Goal: Browse casually: Explore the website without a specific task or goal

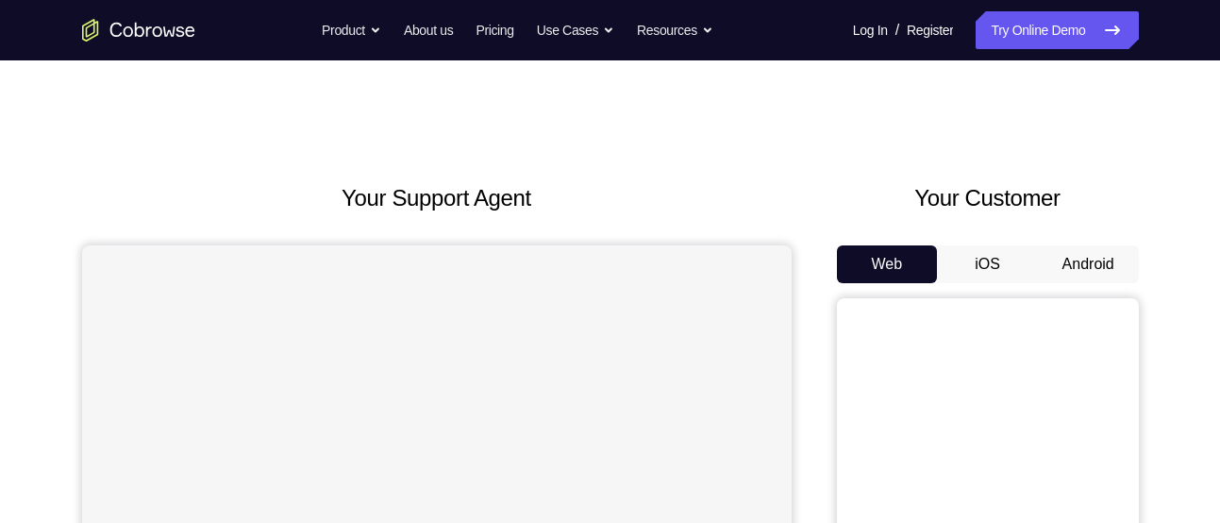
click at [1090, 267] on button "Android" at bounding box center [1088, 264] width 101 height 38
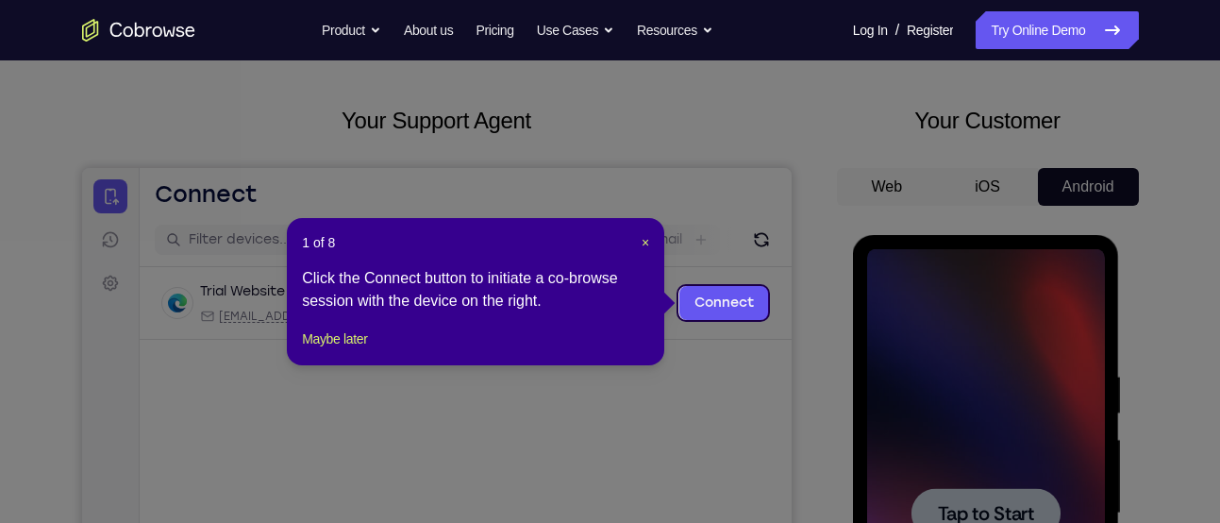
scroll to position [80, 0]
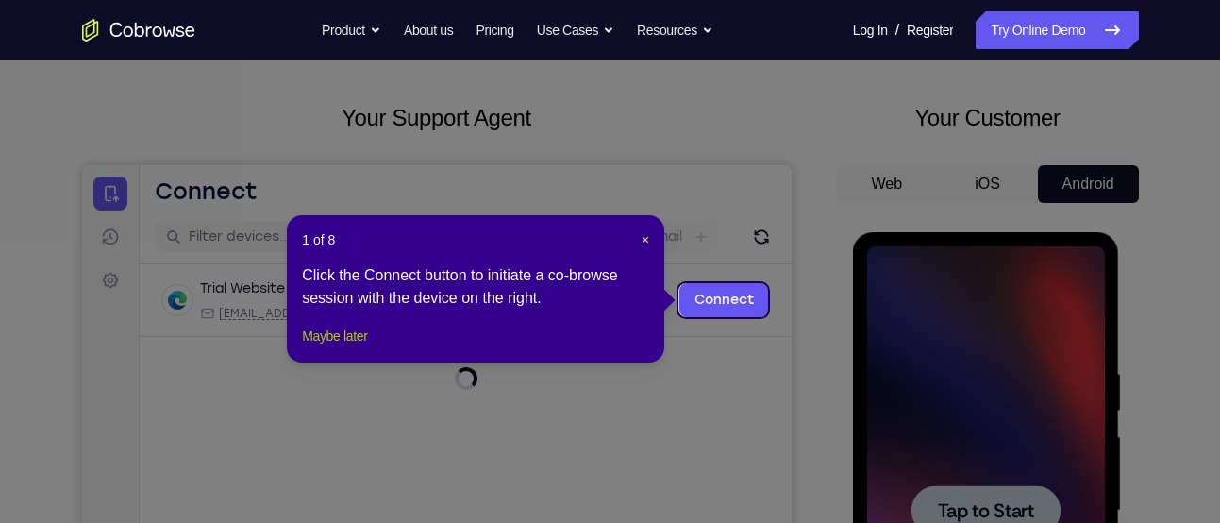
click at [366, 347] on button "Maybe later" at bounding box center [334, 336] width 65 height 23
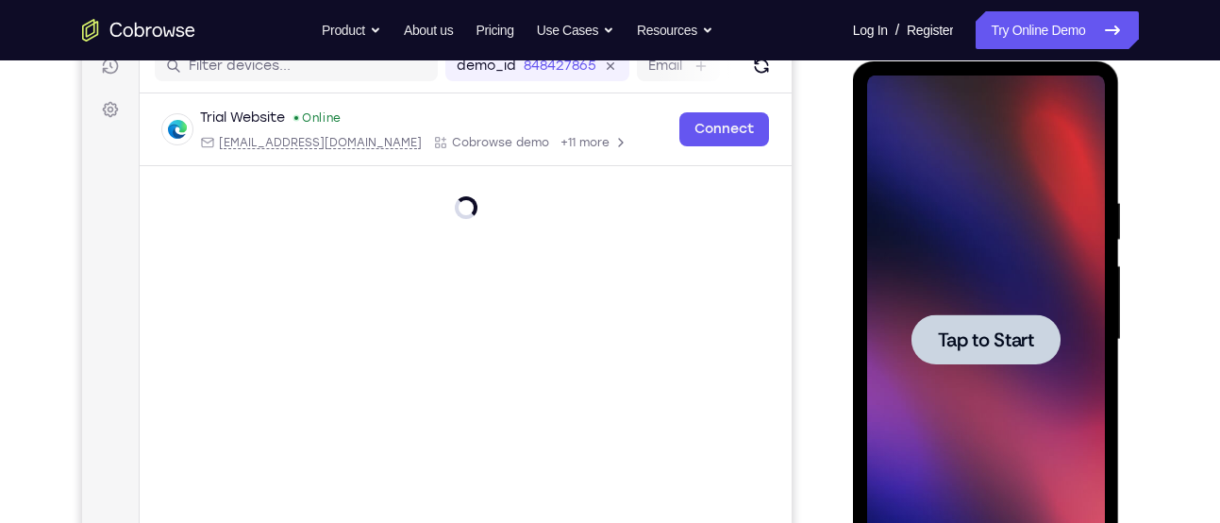
click at [959, 391] on div at bounding box center [986, 339] width 238 height 528
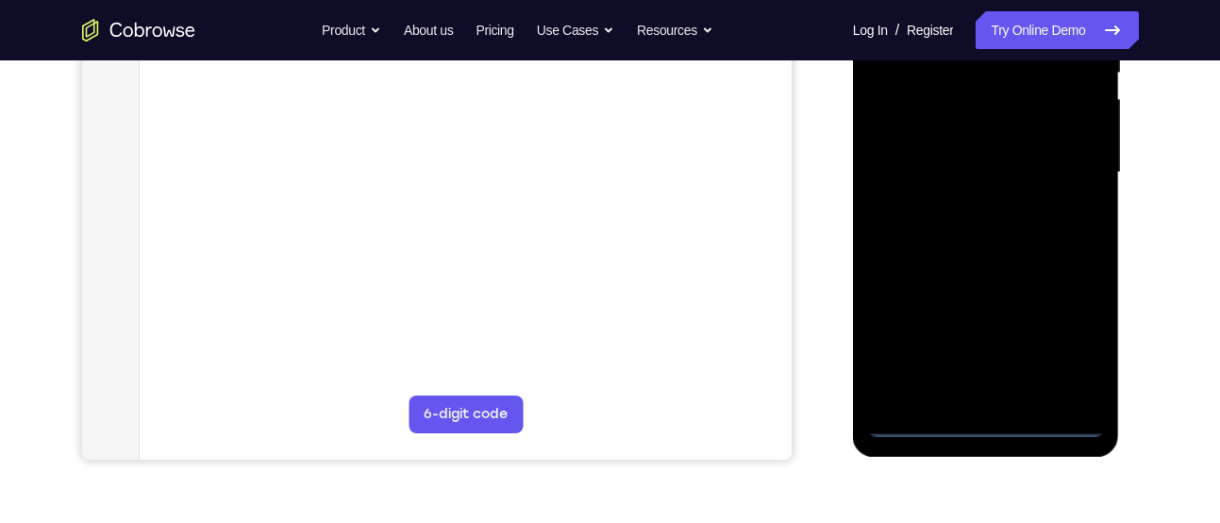
scroll to position [421, 0]
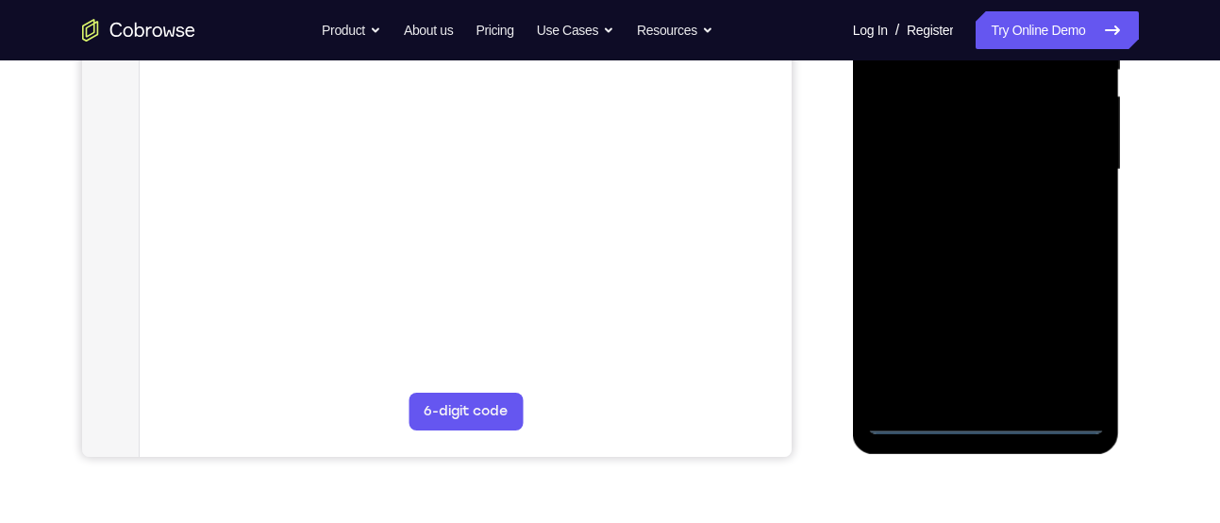
click at [988, 421] on div at bounding box center [986, 170] width 238 height 528
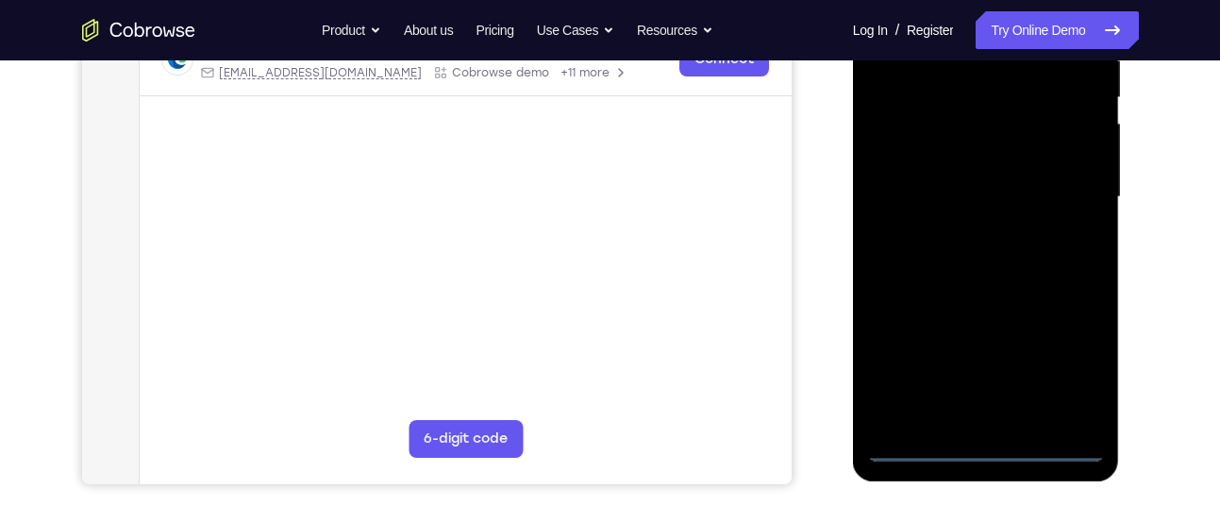
click at [1071, 359] on div at bounding box center [986, 197] width 238 height 528
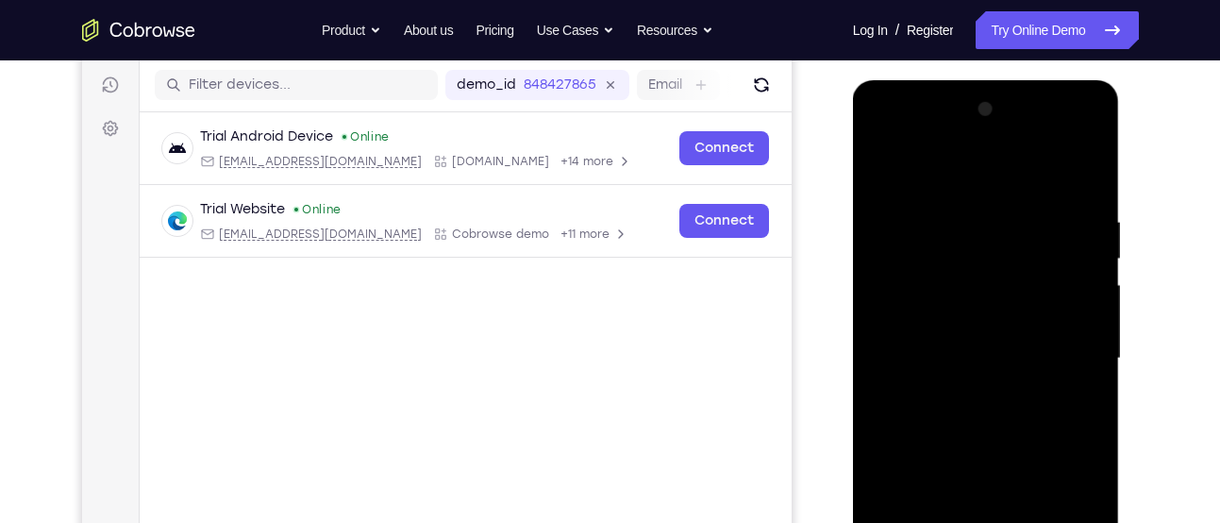
scroll to position [231, 0]
click at [969, 183] on div at bounding box center [986, 359] width 238 height 528
click at [1073, 359] on div at bounding box center [986, 359] width 238 height 528
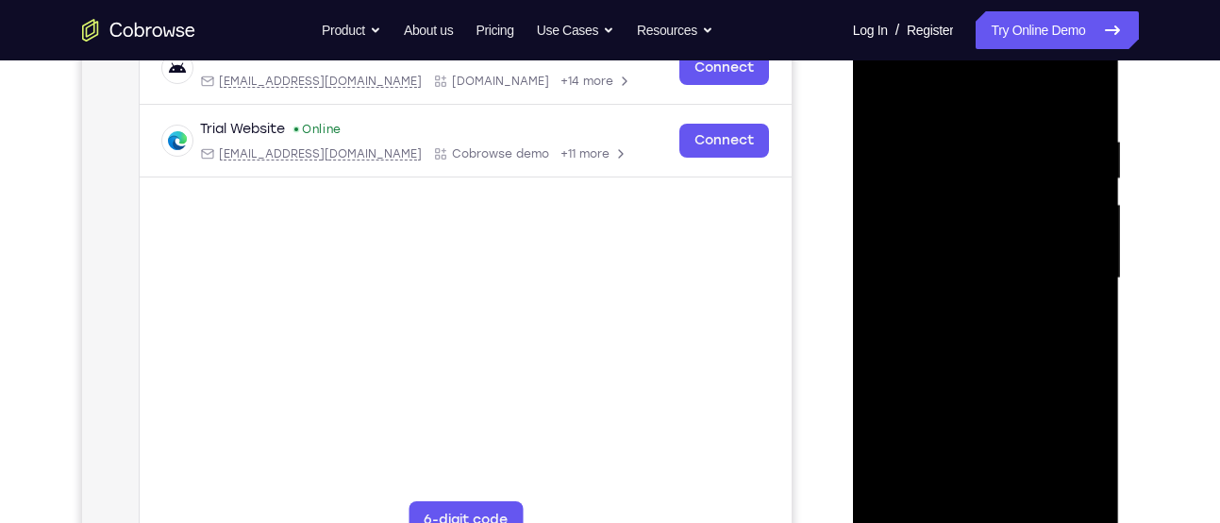
scroll to position [313, 0]
click at [957, 307] on div at bounding box center [986, 277] width 238 height 528
click at [968, 258] on div at bounding box center [986, 277] width 238 height 528
click at [932, 213] on div at bounding box center [986, 277] width 238 height 528
click at [916, 222] on div at bounding box center [986, 277] width 238 height 528
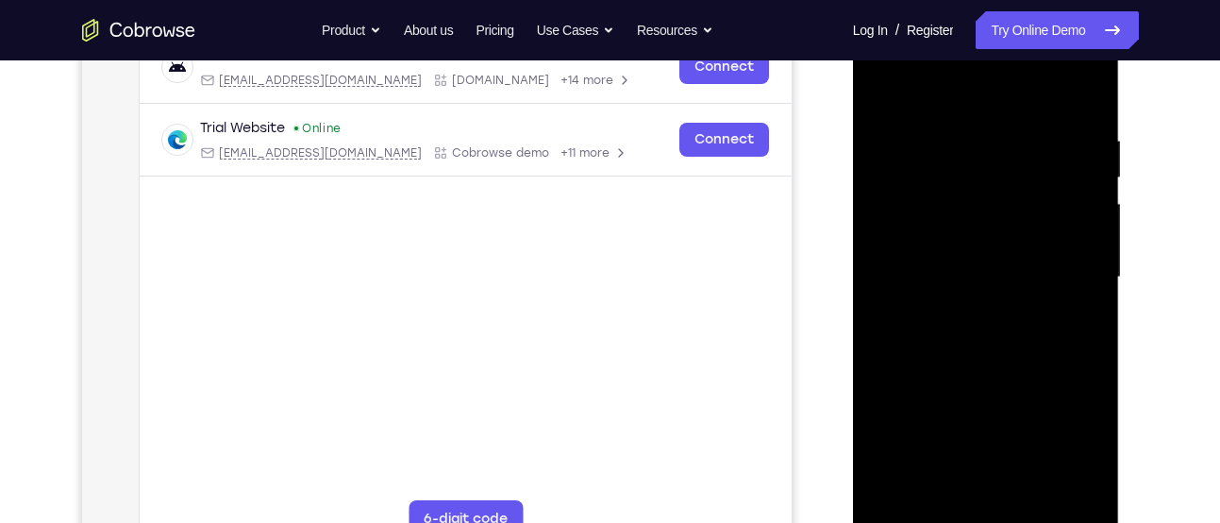
click at [901, 274] on div at bounding box center [986, 277] width 238 height 528
click at [917, 327] on div at bounding box center [986, 277] width 238 height 528
click at [978, 333] on div at bounding box center [986, 277] width 238 height 528
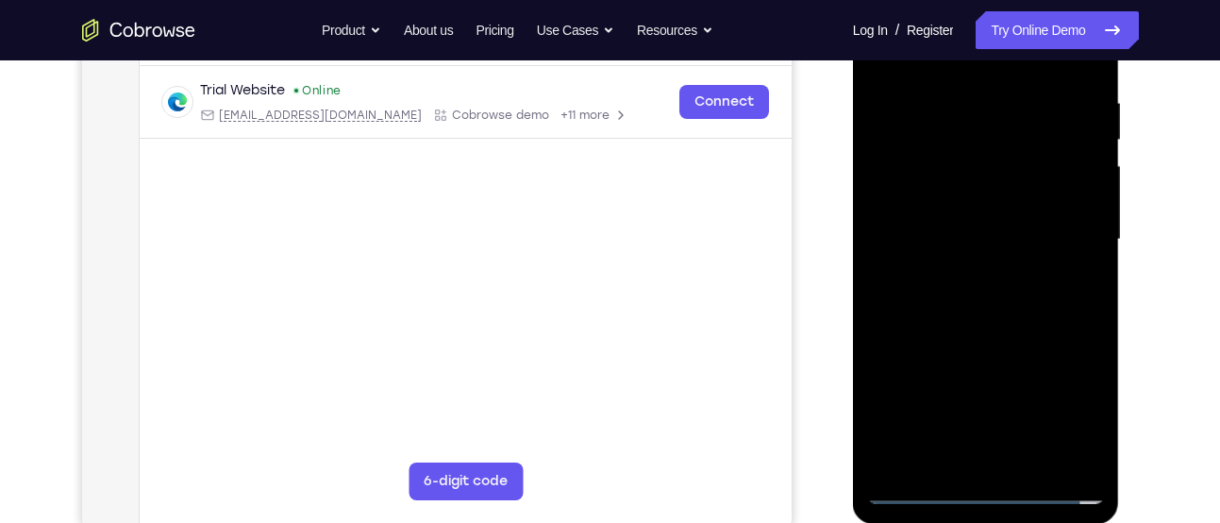
click at [1018, 310] on div at bounding box center [986, 239] width 238 height 528
click at [968, 306] on div at bounding box center [986, 239] width 238 height 528
click at [946, 357] on div at bounding box center [986, 239] width 238 height 528
click at [933, 293] on div at bounding box center [986, 239] width 238 height 528
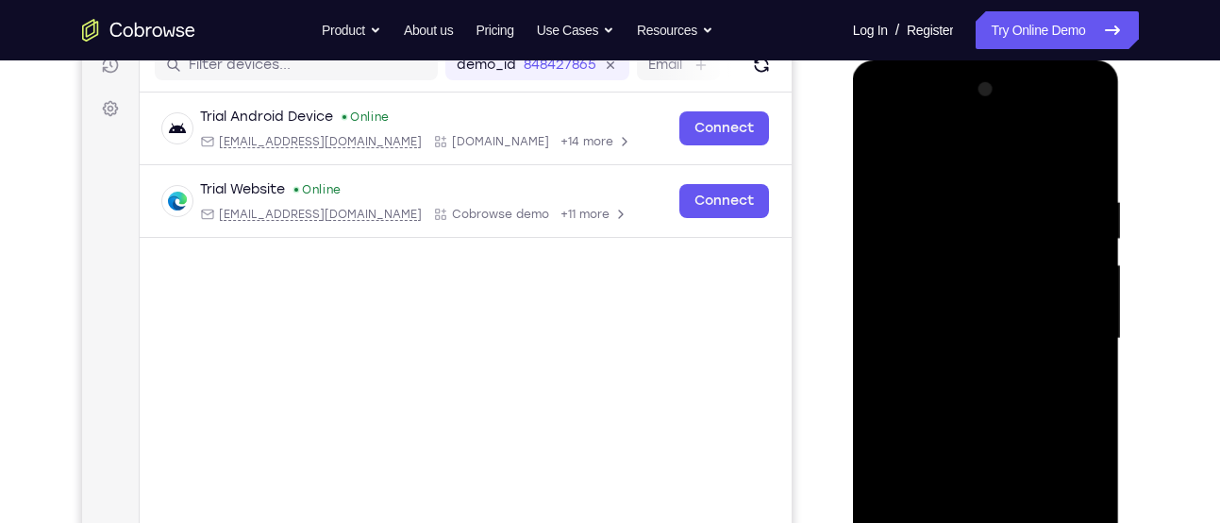
scroll to position [250, 0]
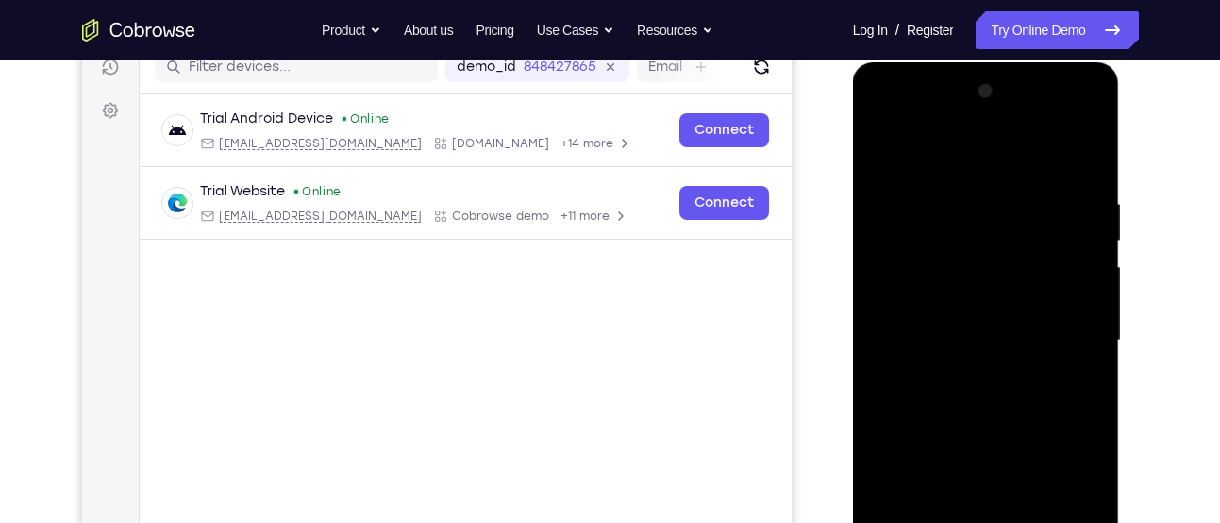
click at [958, 402] on div at bounding box center [986, 340] width 238 height 528
click at [941, 128] on div at bounding box center [986, 340] width 238 height 528
click at [887, 209] on div at bounding box center [986, 340] width 238 height 528
click at [961, 374] on div at bounding box center [986, 340] width 238 height 528
click at [987, 323] on div at bounding box center [986, 340] width 238 height 528
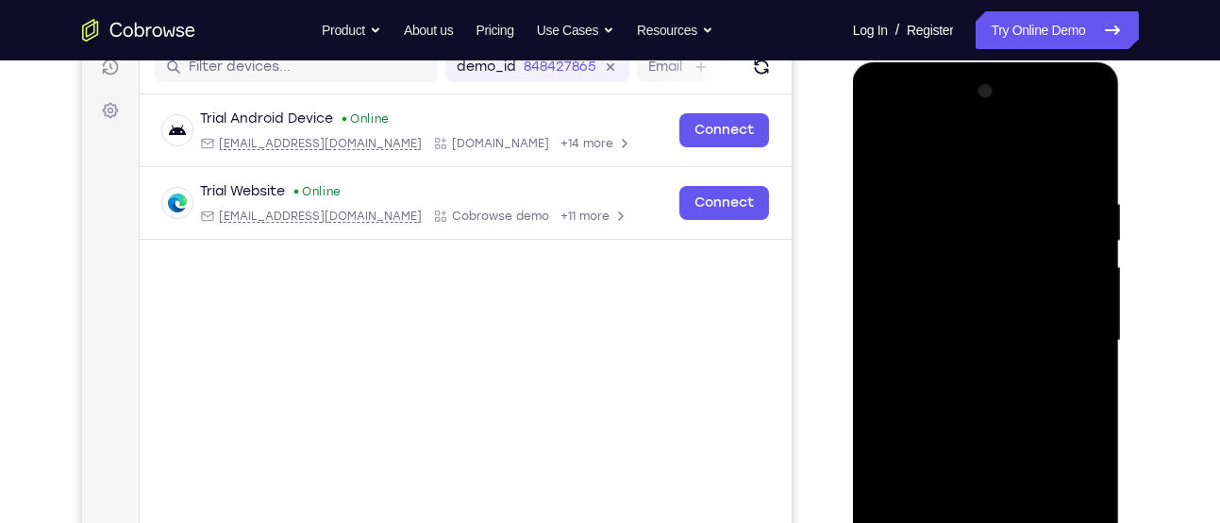
click at [980, 304] on div at bounding box center [986, 340] width 238 height 528
click at [915, 333] on div at bounding box center [986, 340] width 238 height 528
click at [909, 391] on div at bounding box center [986, 340] width 238 height 528
click at [903, 392] on div at bounding box center [986, 340] width 238 height 528
click at [934, 400] on div at bounding box center [986, 340] width 238 height 528
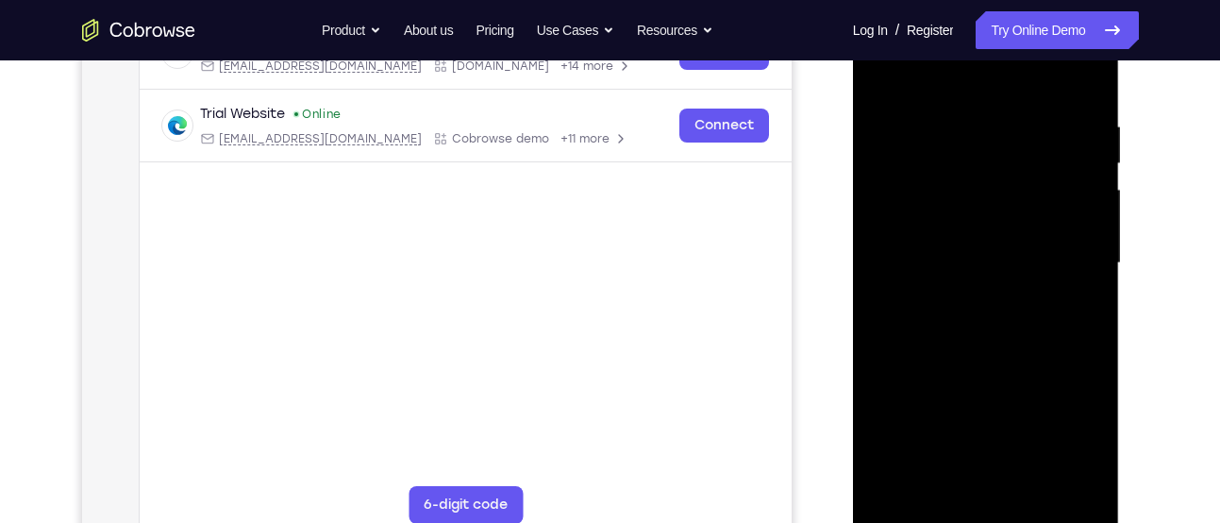
scroll to position [328, 0]
click at [1011, 346] on div at bounding box center [986, 262] width 238 height 528
drag, startPoint x: 1008, startPoint y: 370, endPoint x: 1023, endPoint y: 299, distance: 72.4
click at [1023, 299] on div at bounding box center [986, 262] width 238 height 528
drag, startPoint x: 1008, startPoint y: 339, endPoint x: 1017, endPoint y: 275, distance: 64.8
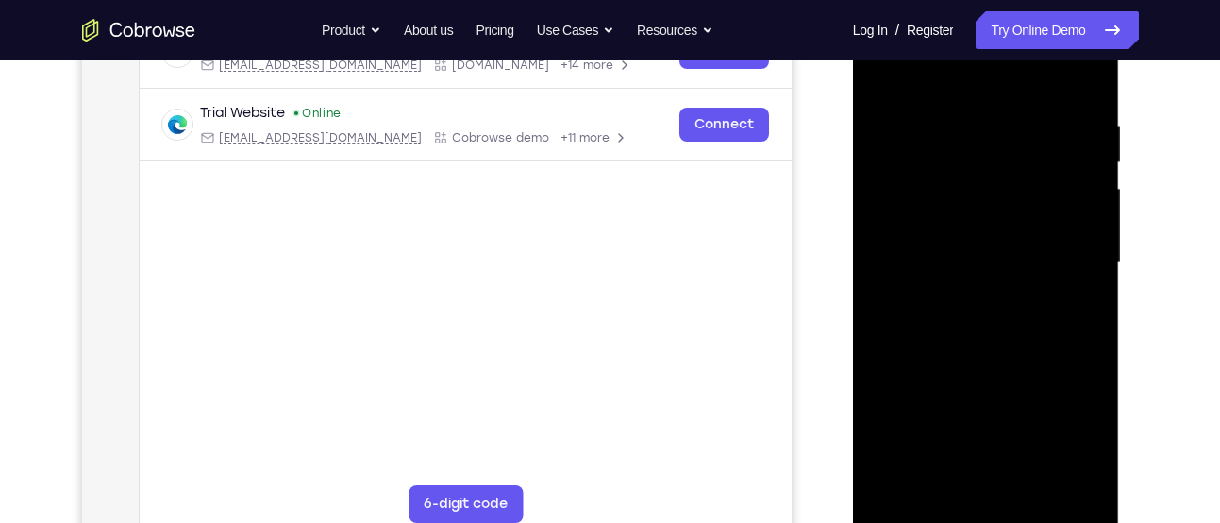
click at [1017, 275] on div at bounding box center [986, 262] width 238 height 528
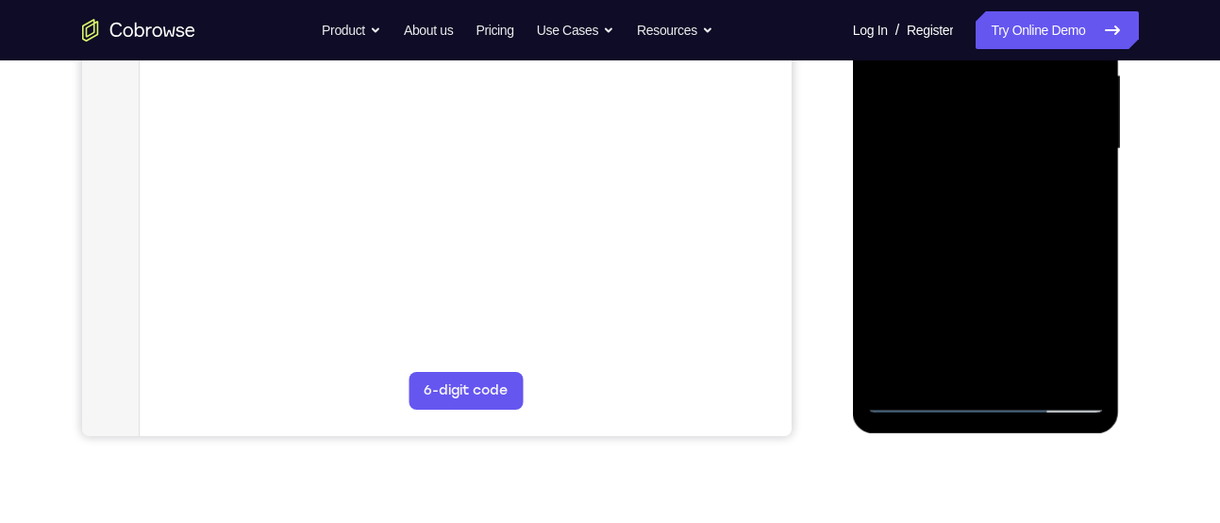
click at [1028, 365] on div at bounding box center [986, 149] width 238 height 528
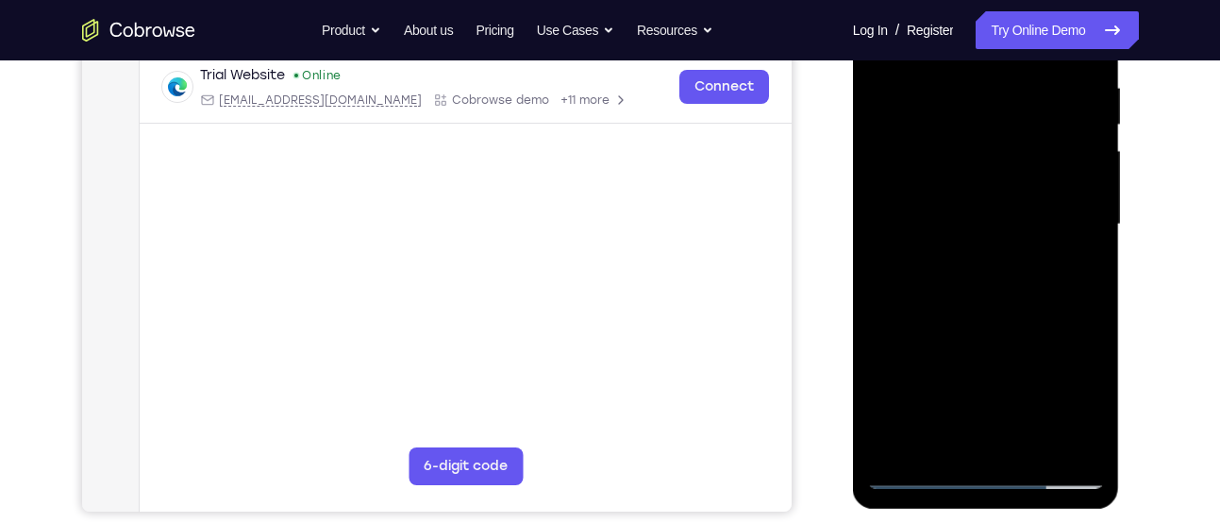
scroll to position [355, 0]
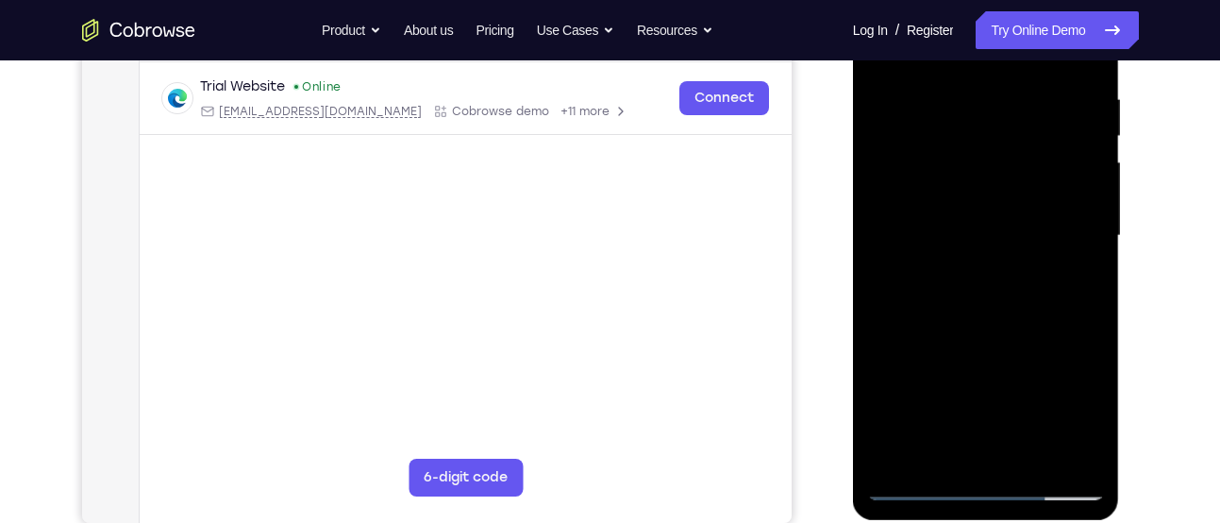
click at [974, 348] on div at bounding box center [986, 236] width 238 height 528
click at [994, 239] on div at bounding box center [986, 236] width 238 height 528
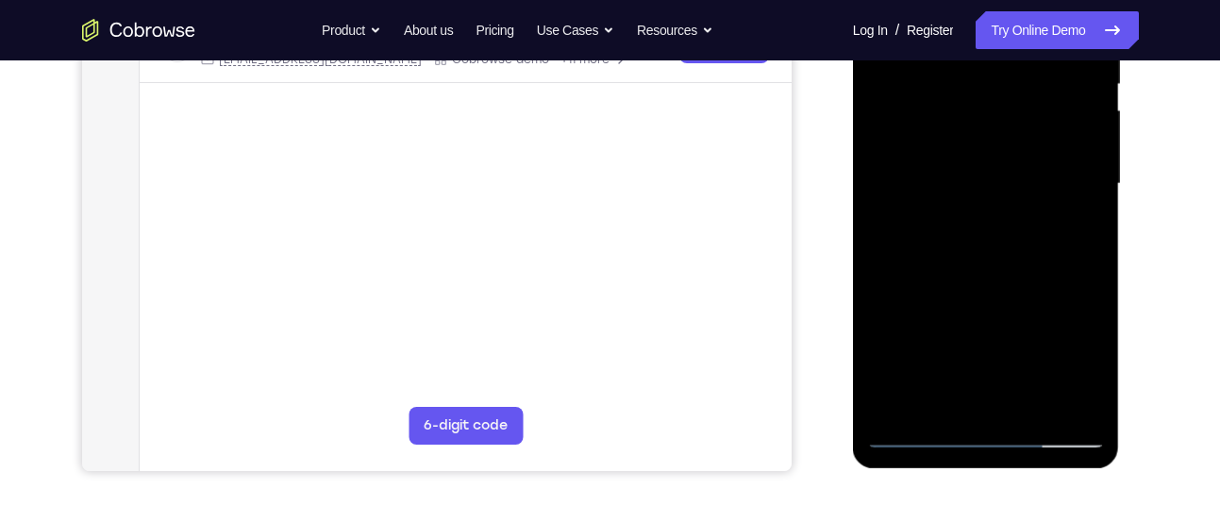
click at [944, 407] on div at bounding box center [986, 184] width 238 height 528
click at [1075, 232] on div at bounding box center [986, 184] width 238 height 528
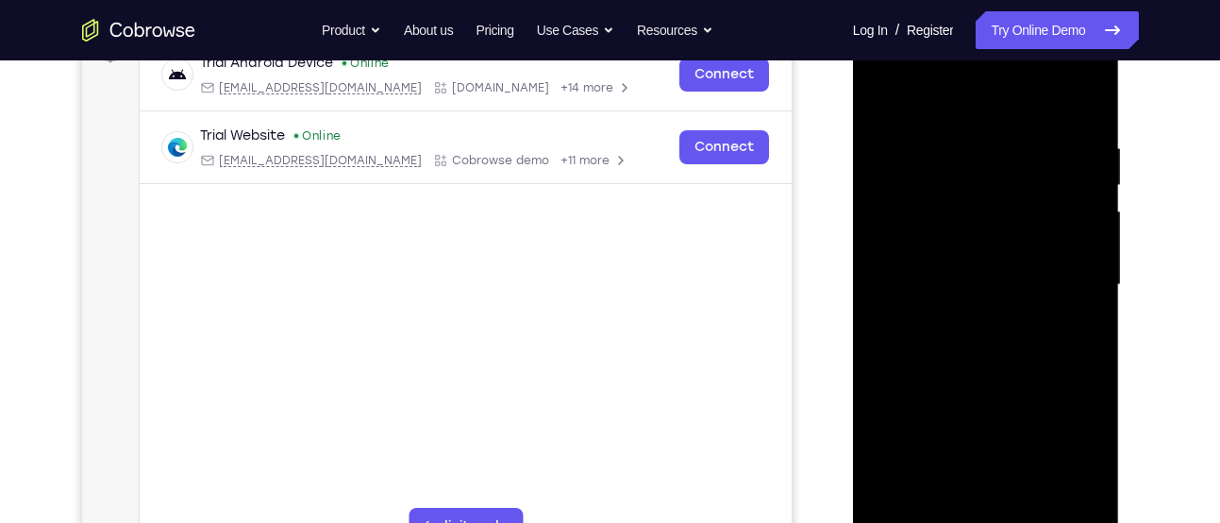
click at [885, 102] on div at bounding box center [986, 285] width 238 height 528
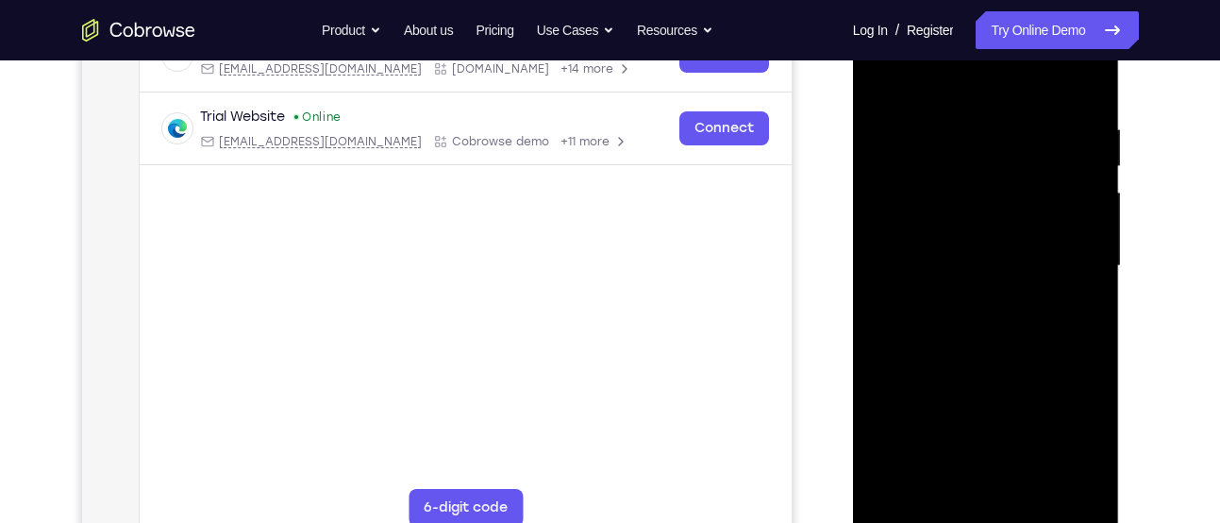
scroll to position [327, 0]
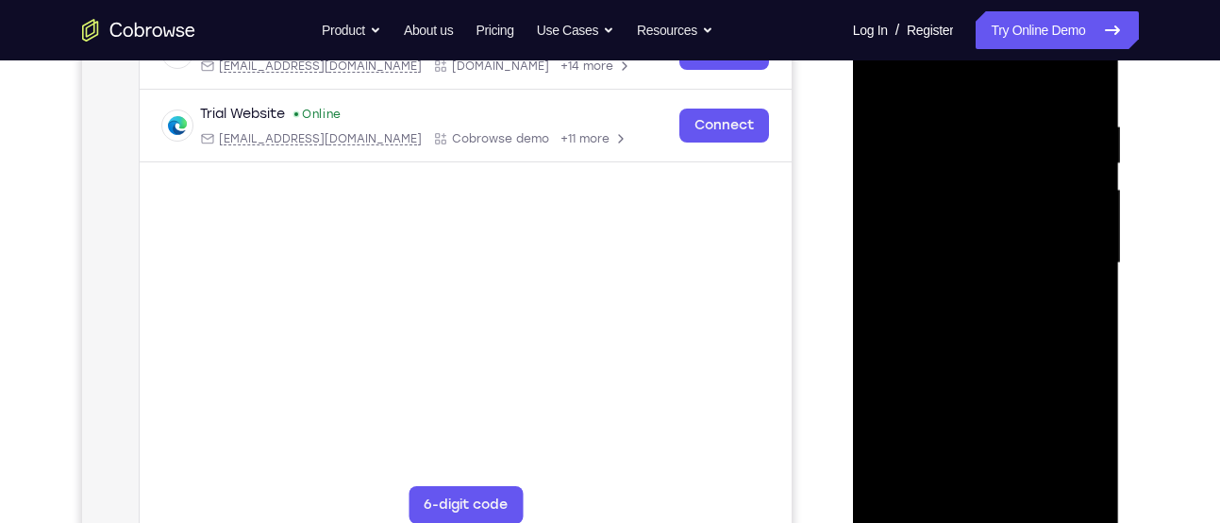
click at [961, 287] on div at bounding box center [986, 263] width 238 height 528
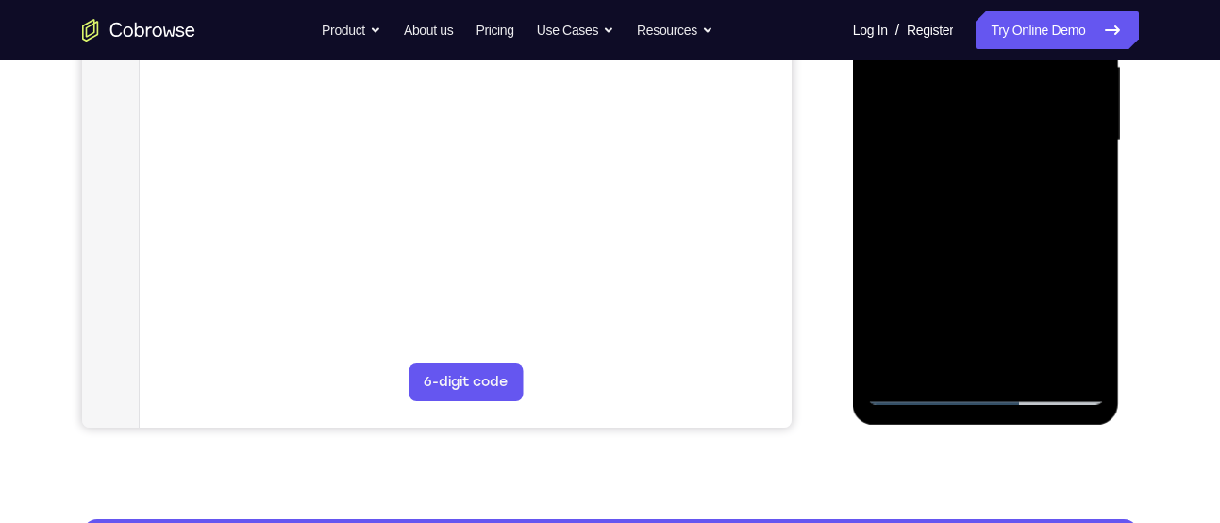
scroll to position [464, 0]
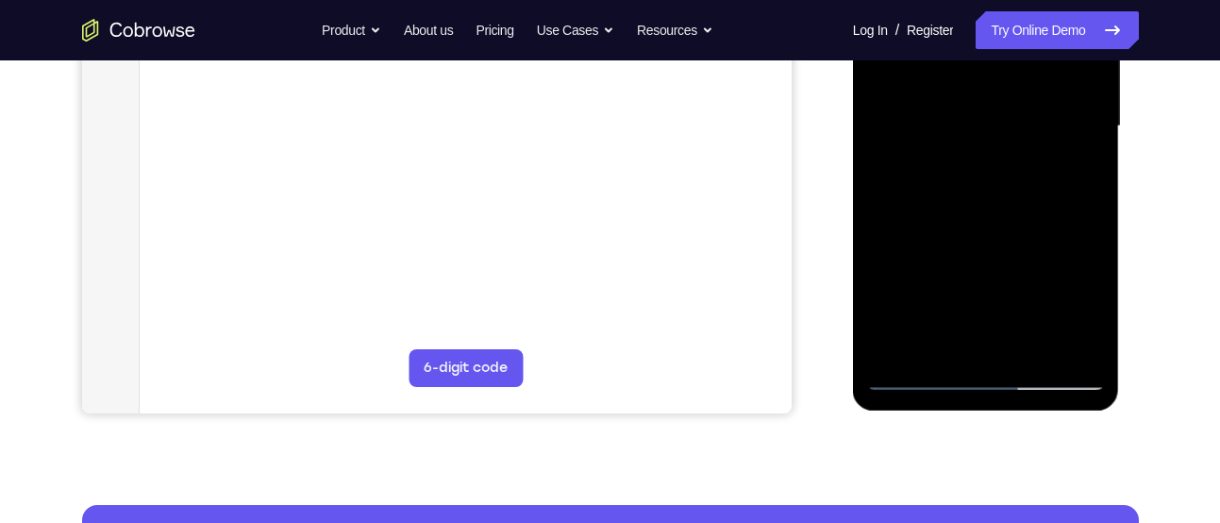
click at [956, 342] on div at bounding box center [986, 126] width 238 height 528
click at [1072, 168] on div at bounding box center [986, 126] width 238 height 528
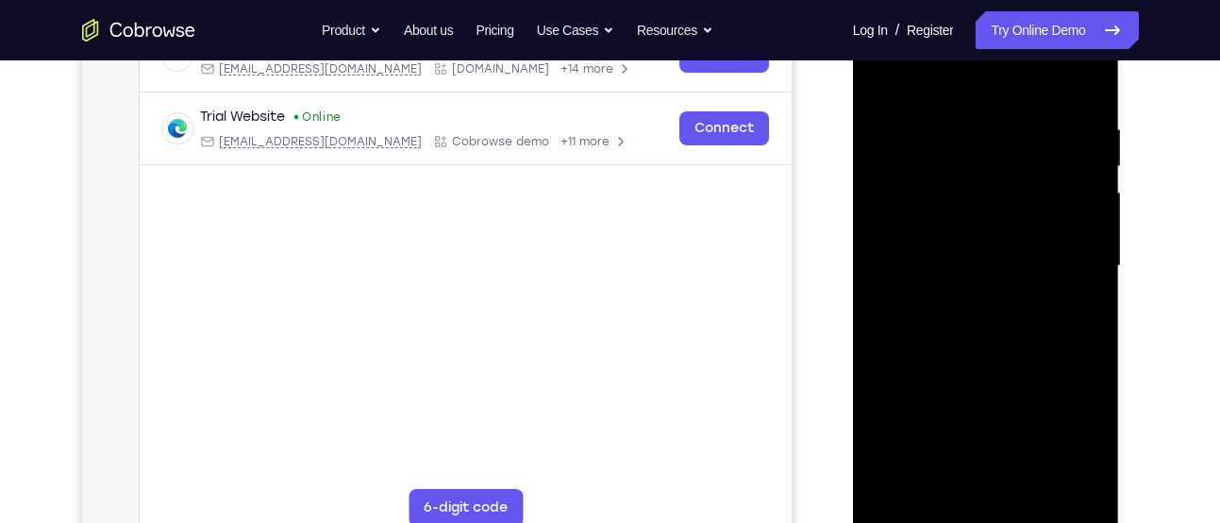
scroll to position [316, 0]
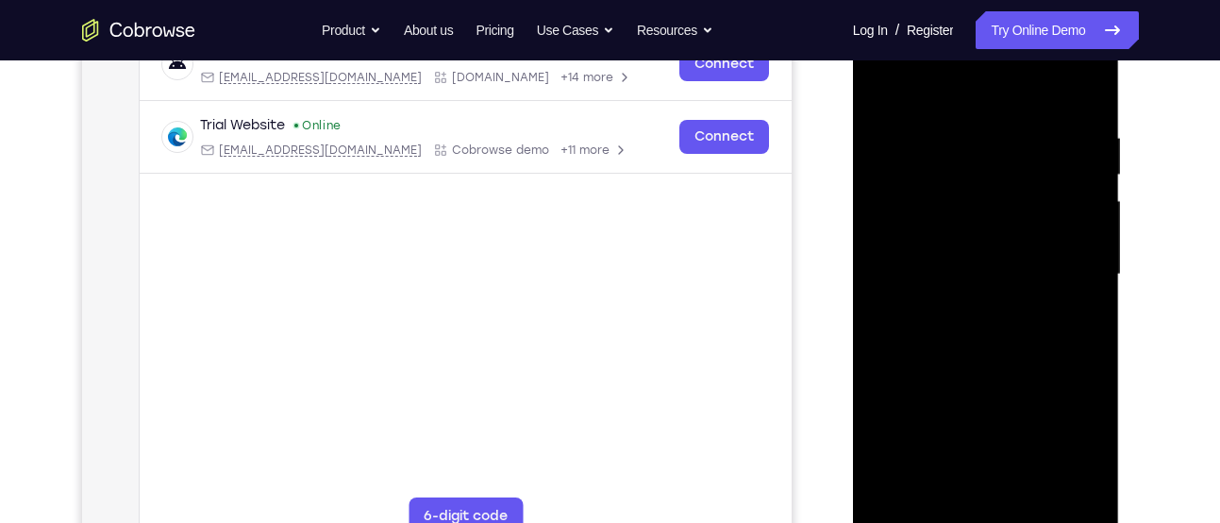
click at [876, 91] on div at bounding box center [986, 274] width 238 height 528
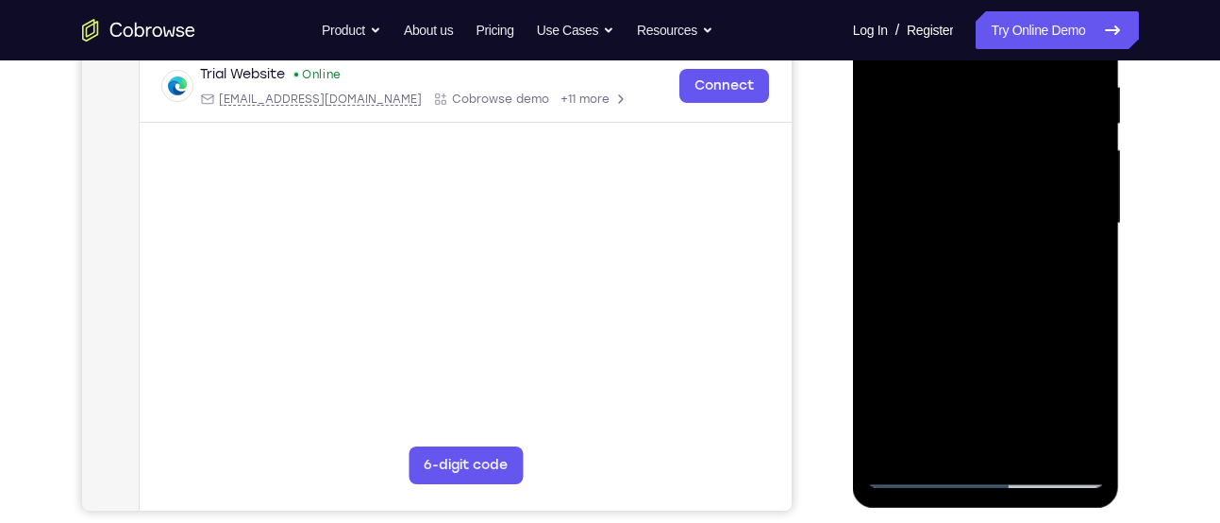
scroll to position [369, 0]
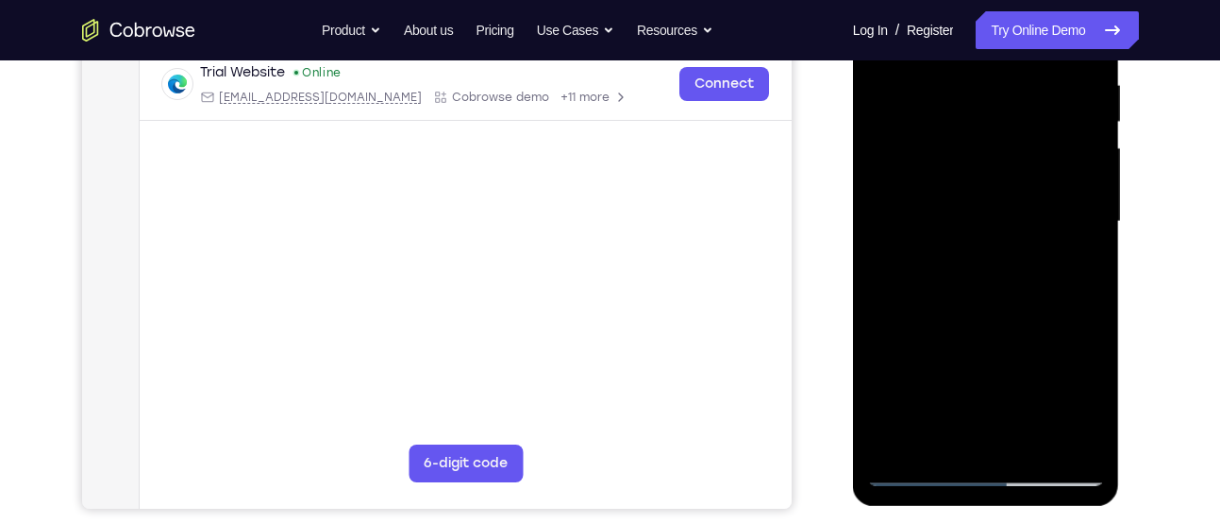
click at [939, 275] on div at bounding box center [986, 222] width 238 height 528
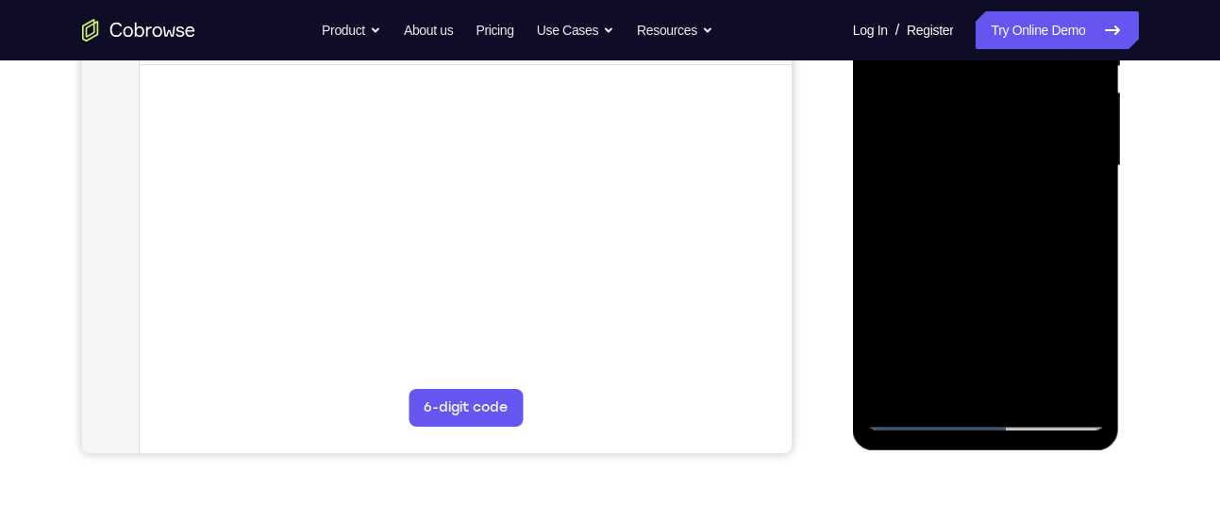
scroll to position [426, 0]
drag, startPoint x: 1005, startPoint y: 317, endPoint x: 1001, endPoint y: 333, distance: 16.5
click at [1001, 333] on div at bounding box center [986, 164] width 238 height 528
click at [1025, 314] on div at bounding box center [986, 164] width 238 height 528
click at [1039, 202] on div at bounding box center [986, 164] width 238 height 528
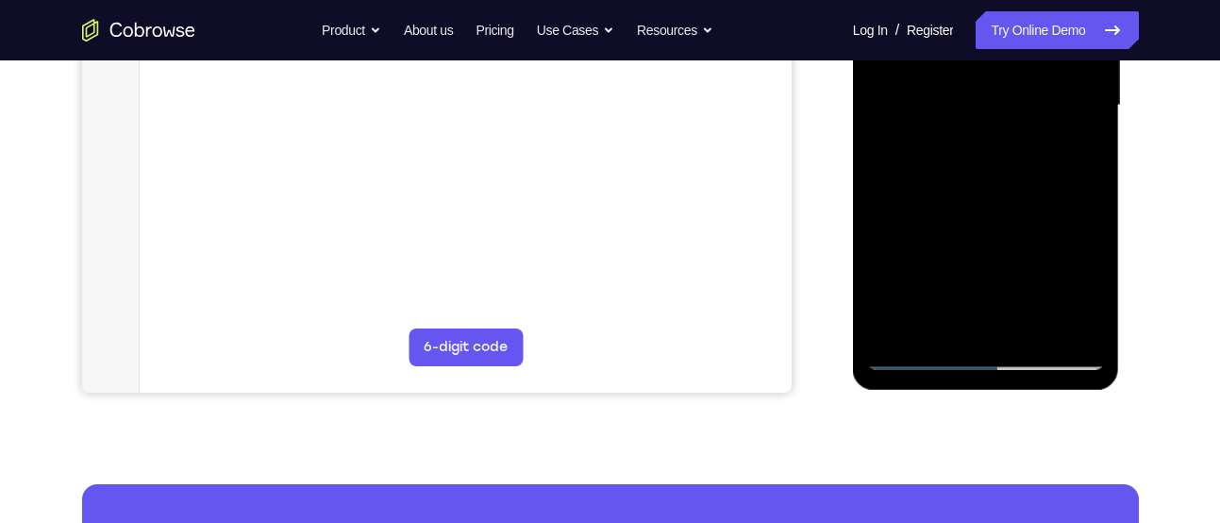
scroll to position [487, 0]
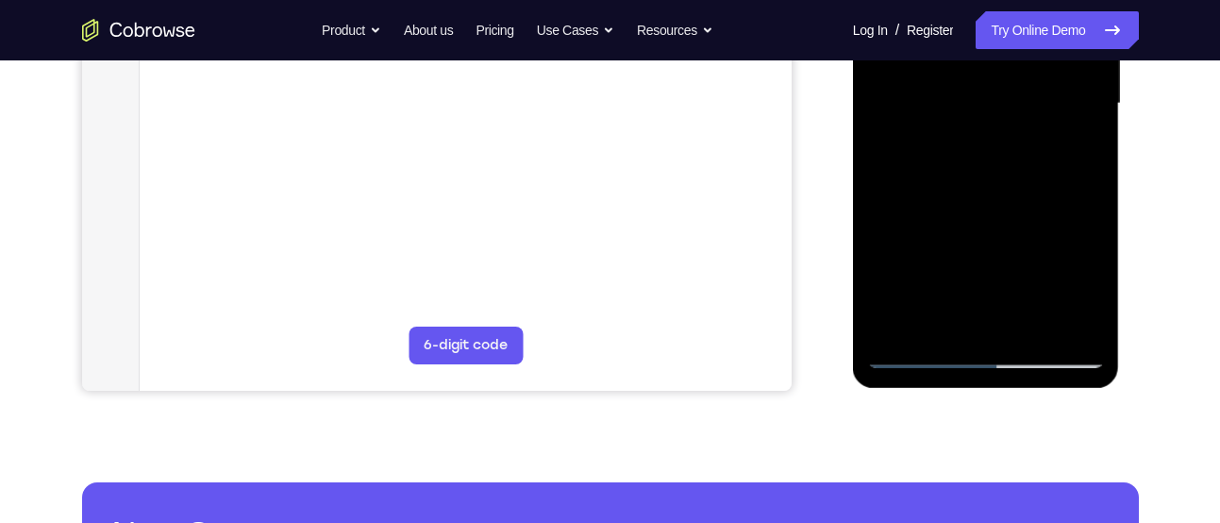
drag, startPoint x: 1026, startPoint y: 255, endPoint x: 1041, endPoint y: 188, distance: 68.7
click at [1041, 188] on div at bounding box center [986, 104] width 238 height 528
click at [1012, 178] on div at bounding box center [986, 104] width 238 height 528
click at [1019, 177] on div at bounding box center [986, 104] width 238 height 528
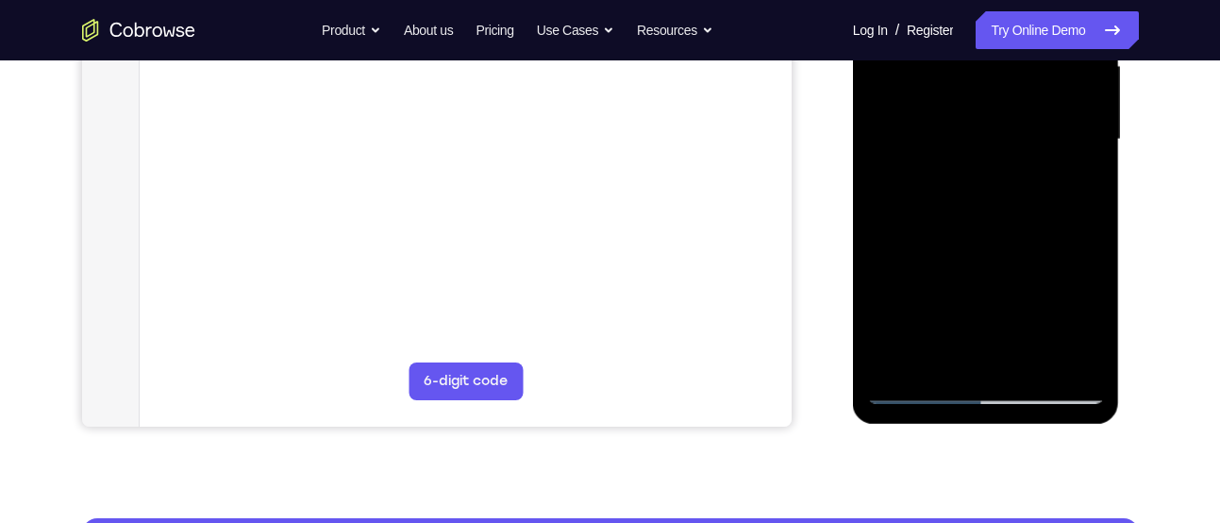
scroll to position [459, 0]
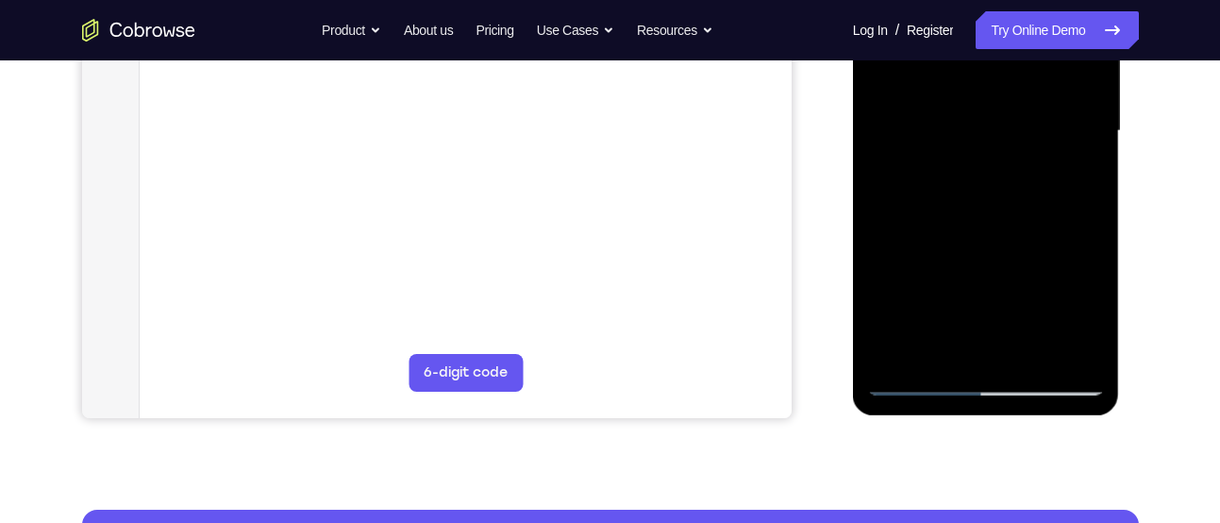
click at [934, 349] on div at bounding box center [986, 131] width 238 height 528
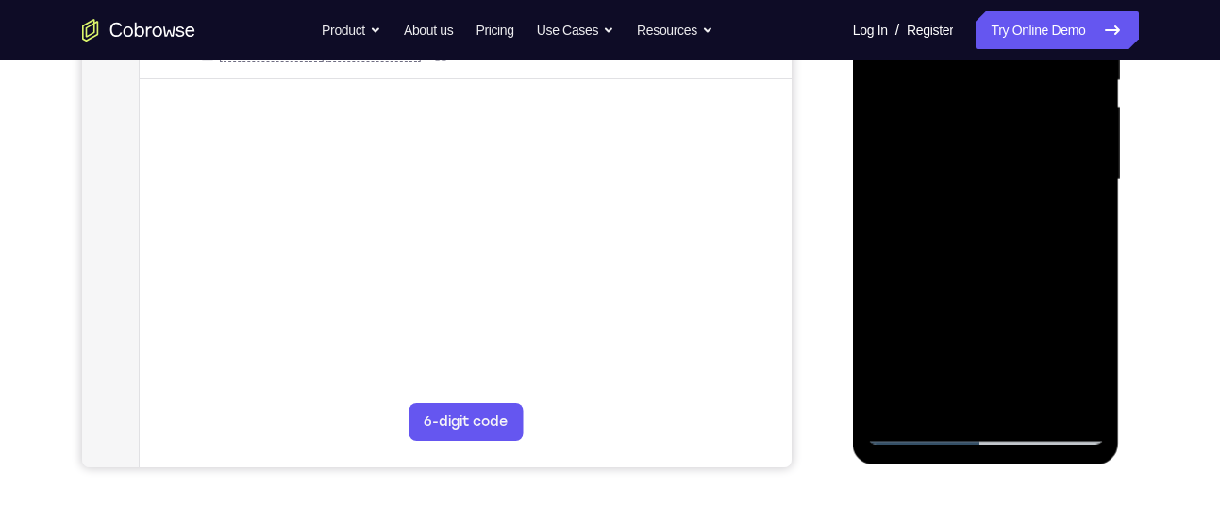
scroll to position [409, 0]
click at [1032, 290] on div at bounding box center [986, 182] width 238 height 528
click at [1075, 215] on div at bounding box center [986, 182] width 238 height 528
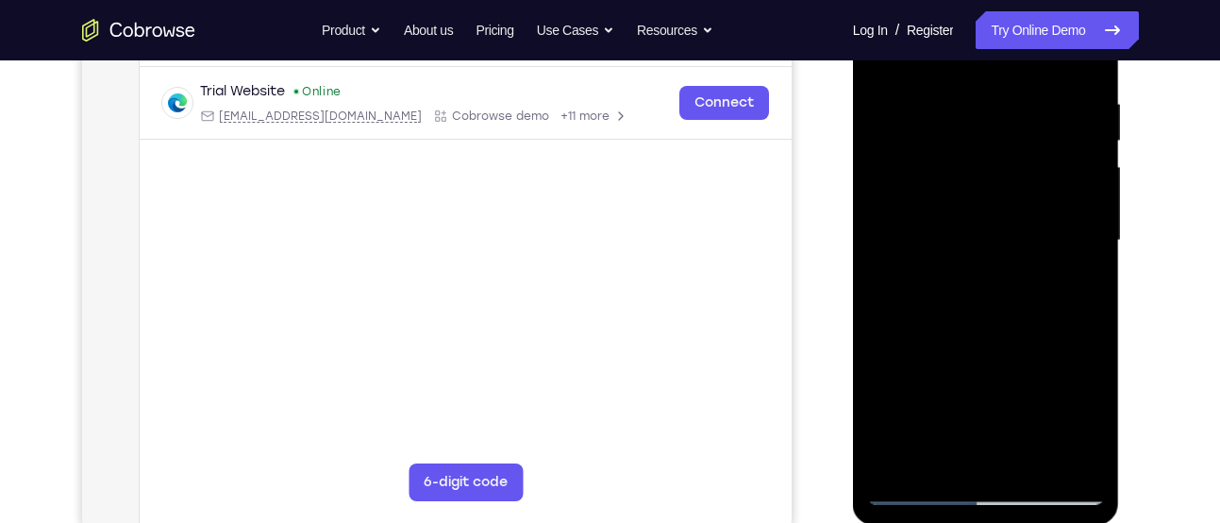
scroll to position [341, 0]
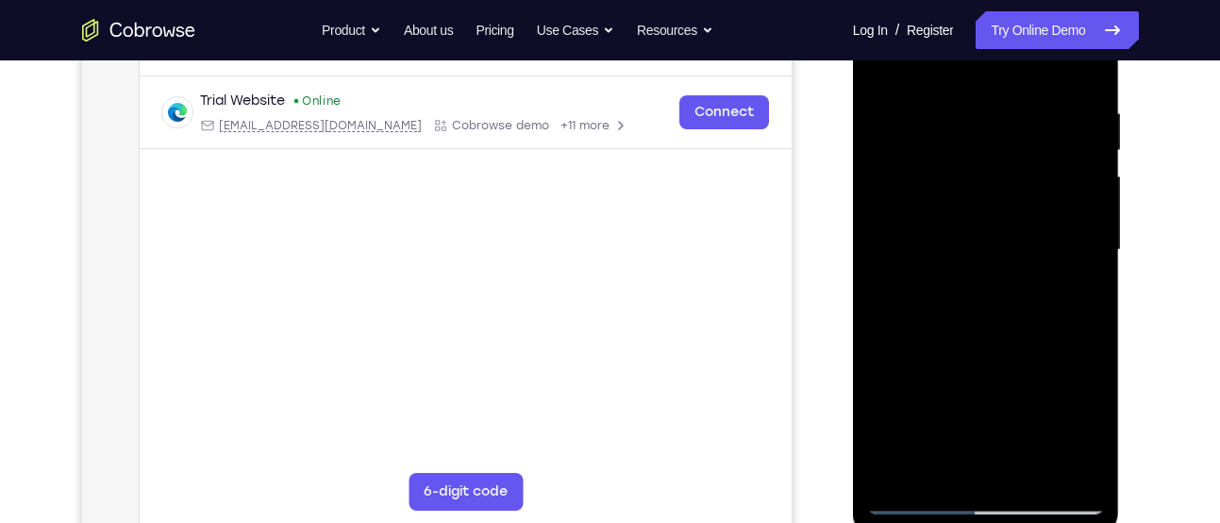
drag, startPoint x: 1024, startPoint y: 144, endPoint x: 1012, endPoint y: 225, distance: 81.9
click at [1012, 225] on div at bounding box center [986, 250] width 238 height 528
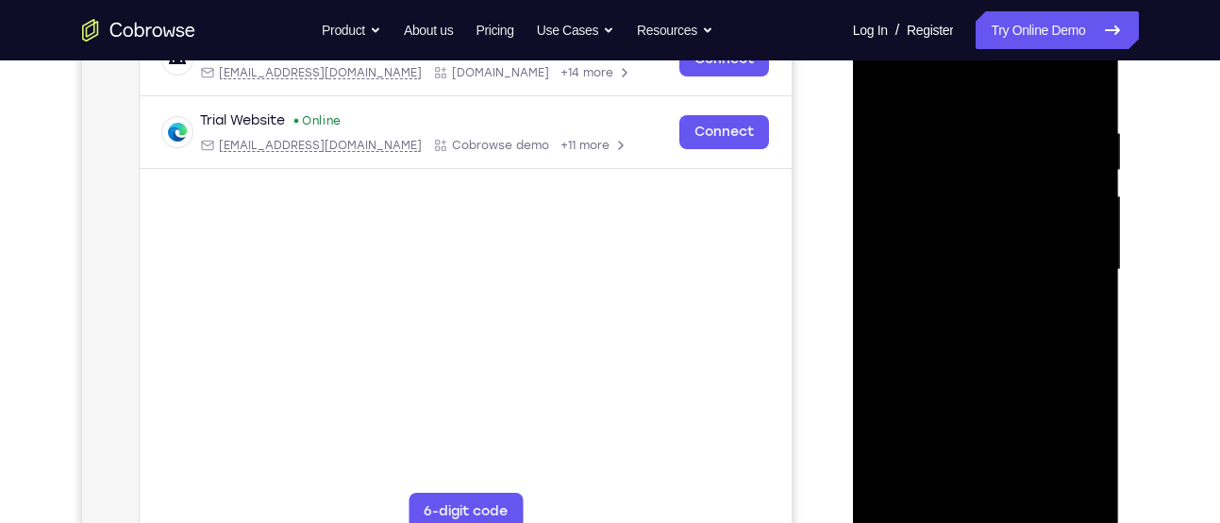
click at [1056, 186] on div at bounding box center [986, 270] width 238 height 528
click at [1046, 346] on div at bounding box center [986, 270] width 238 height 528
click at [1046, 331] on div at bounding box center [986, 270] width 238 height 528
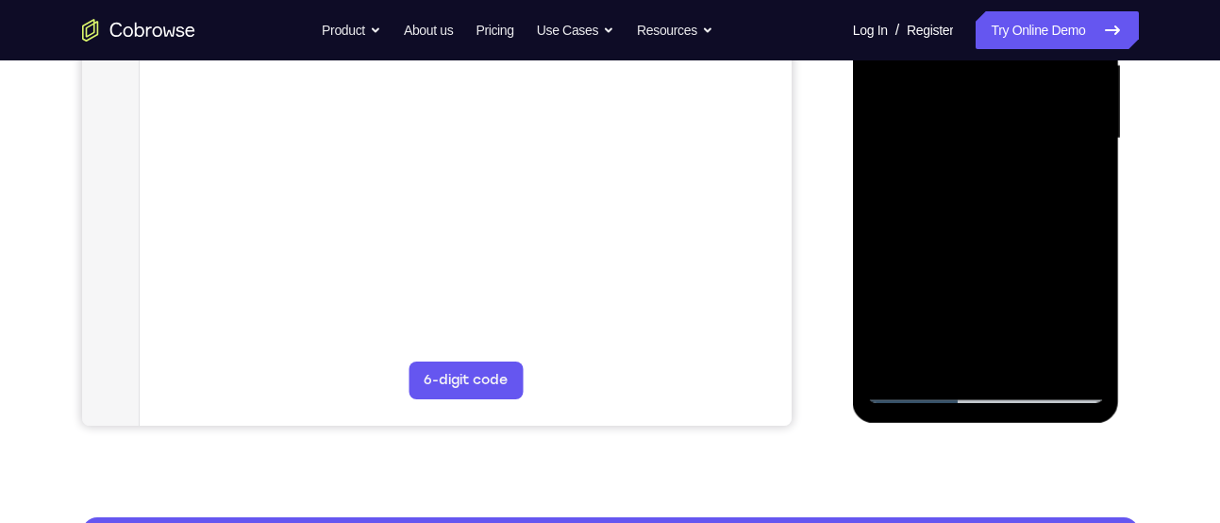
click at [939, 356] on div at bounding box center [986, 139] width 238 height 528
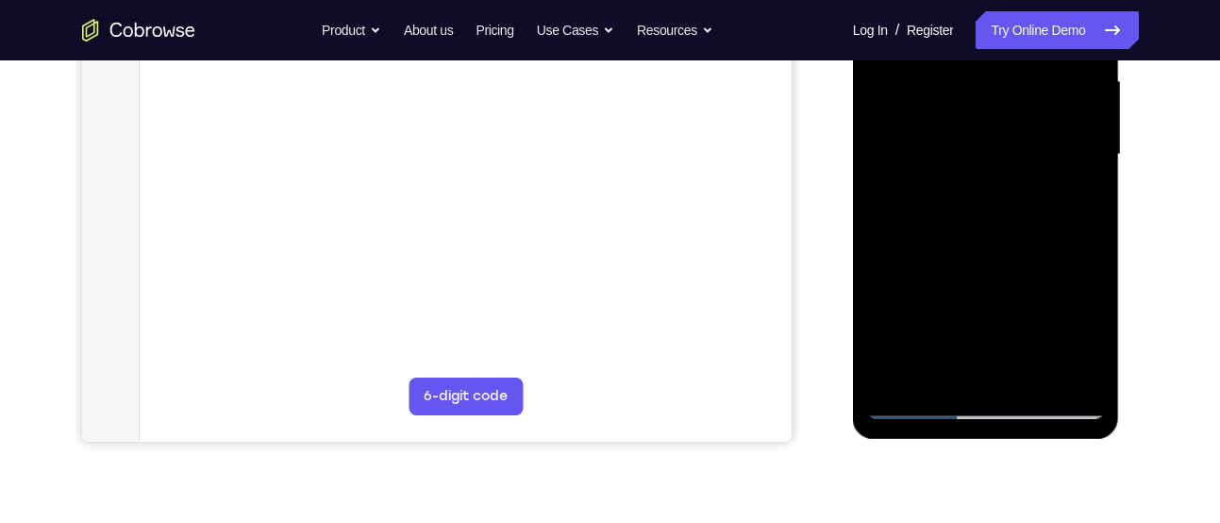
click at [880, 264] on div at bounding box center [986, 155] width 238 height 528
click at [1071, 180] on div at bounding box center [986, 155] width 238 height 528
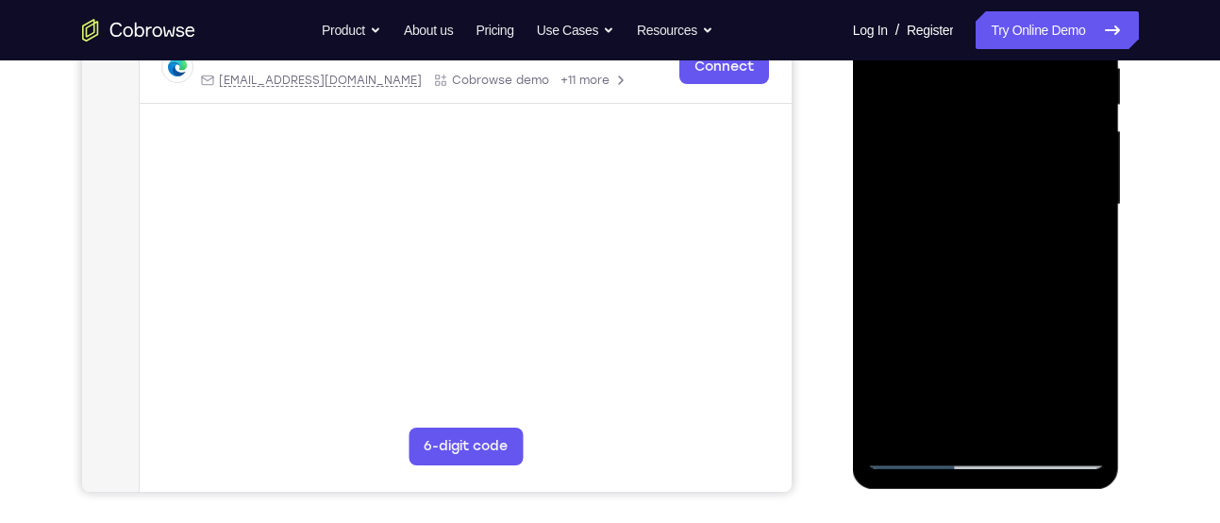
scroll to position [372, 0]
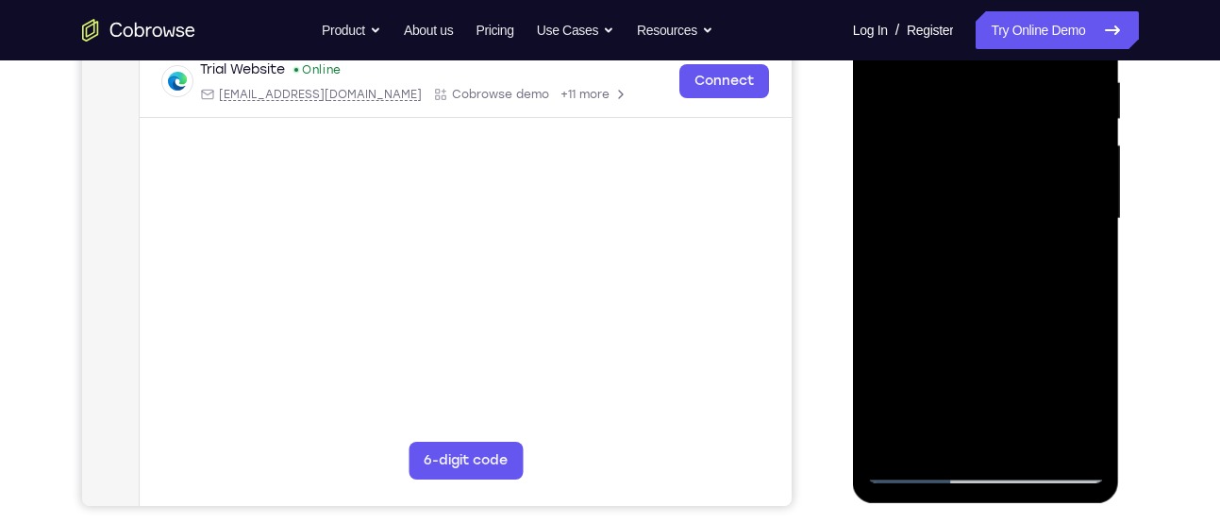
click at [1068, 261] on div at bounding box center [986, 219] width 238 height 528
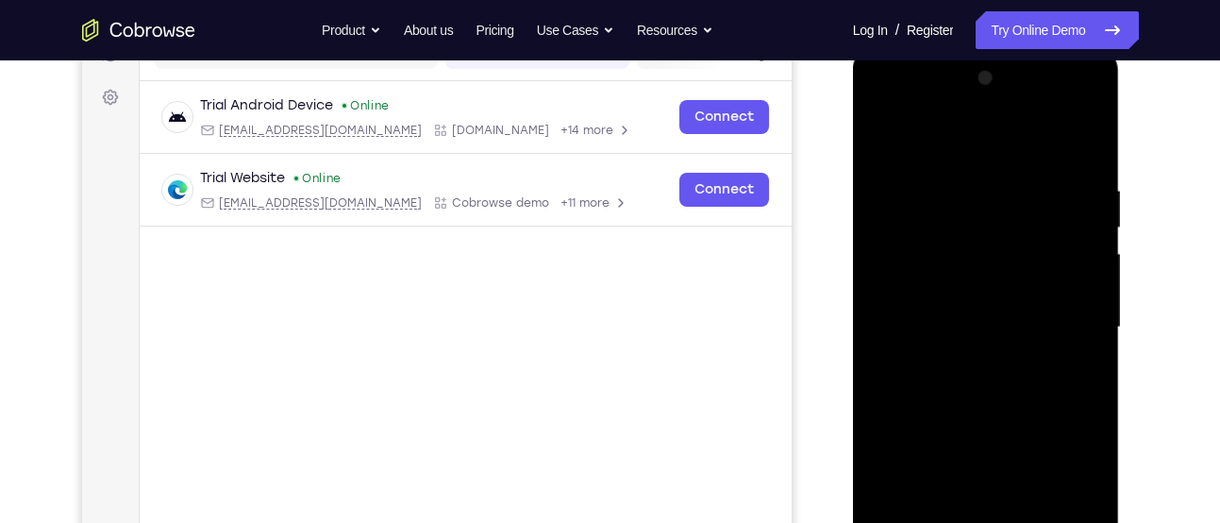
scroll to position [259, 0]
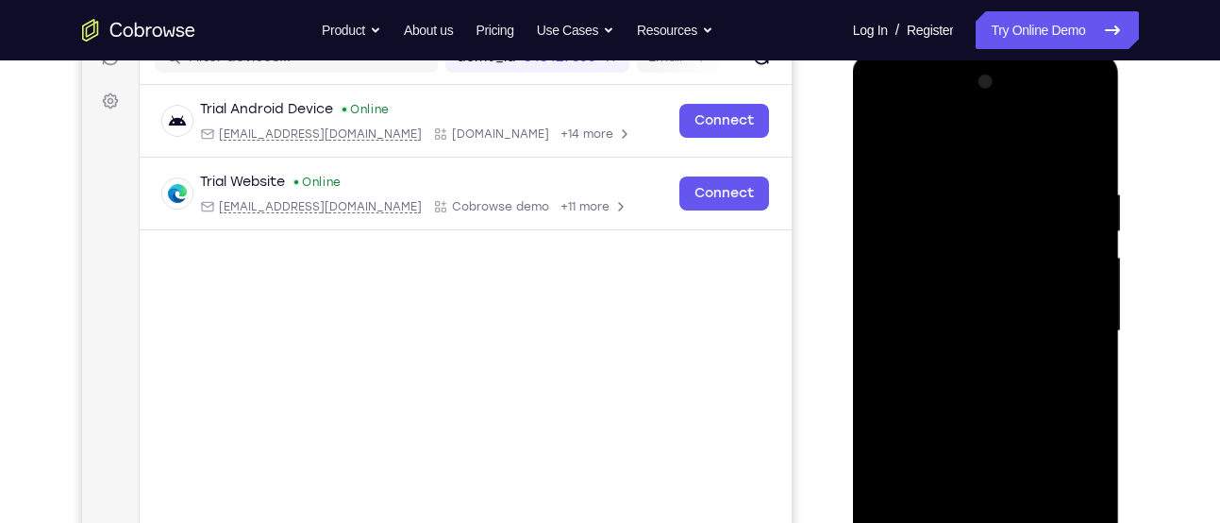
drag, startPoint x: 1037, startPoint y: 325, endPoint x: 1026, endPoint y: 296, distance: 30.5
click at [1026, 296] on div at bounding box center [986, 331] width 238 height 528
click at [972, 219] on div at bounding box center [986, 331] width 238 height 528
click at [977, 309] on div at bounding box center [986, 331] width 238 height 528
drag, startPoint x: 1019, startPoint y: 201, endPoint x: 994, endPoint y: 322, distance: 123.2
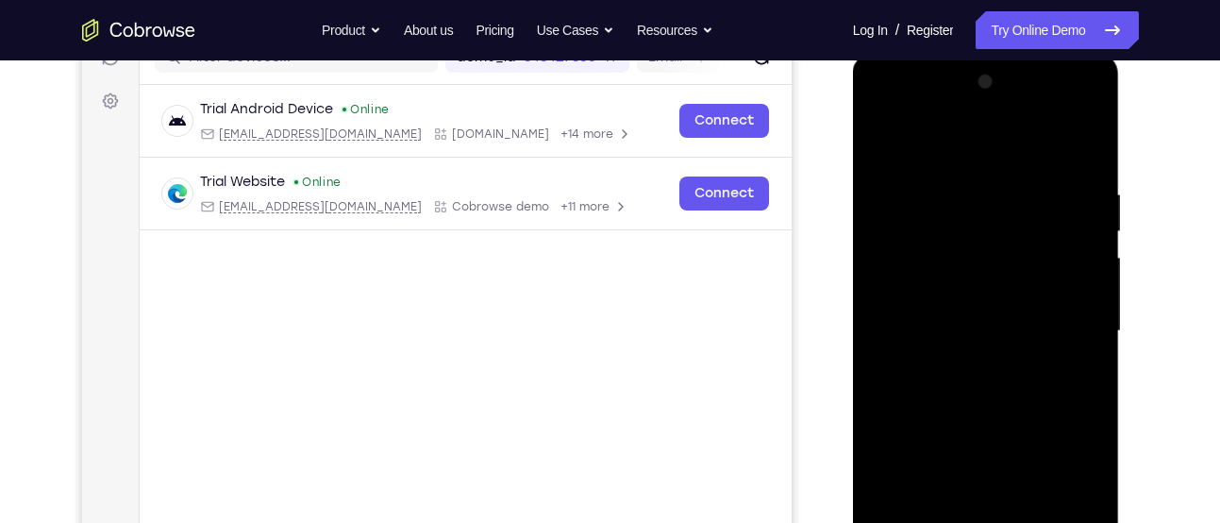
click at [994, 322] on div at bounding box center [986, 331] width 238 height 528
drag, startPoint x: 1000, startPoint y: 261, endPoint x: 1012, endPoint y: 149, distance: 112.9
click at [1012, 149] on div at bounding box center [986, 331] width 238 height 528
drag, startPoint x: 986, startPoint y: 252, endPoint x: 993, endPoint y: 183, distance: 69.2
click at [993, 183] on div at bounding box center [986, 331] width 238 height 528
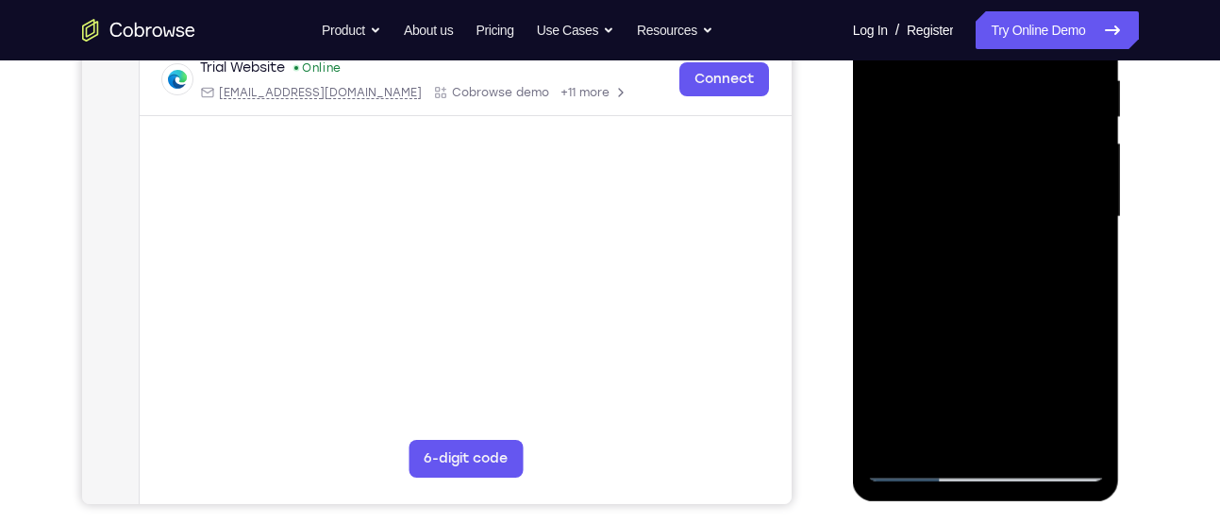
scroll to position [419, 0]
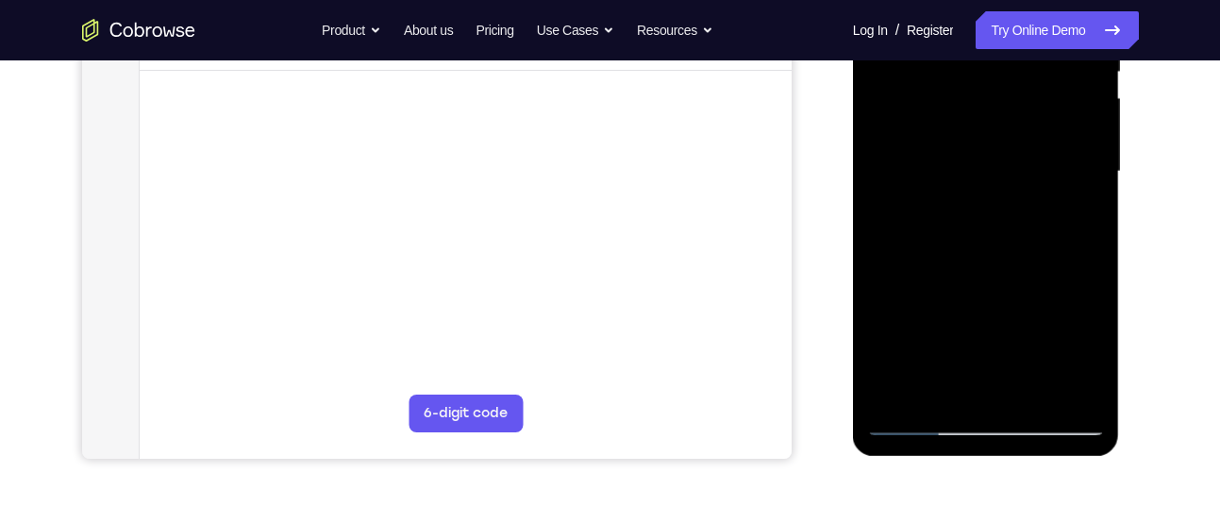
click at [1071, 217] on div at bounding box center [986, 172] width 238 height 528
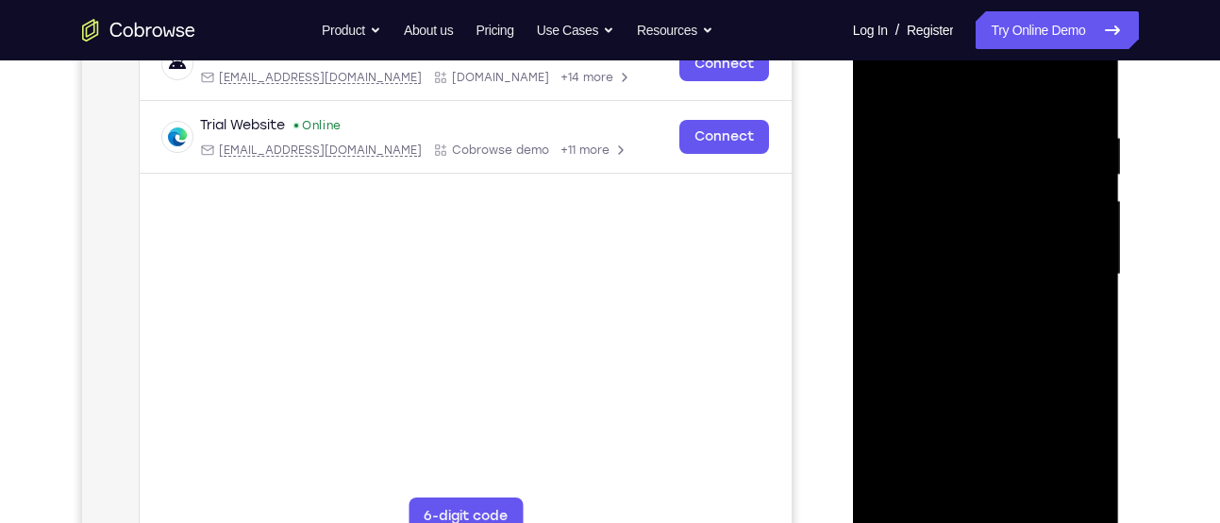
scroll to position [311, 0]
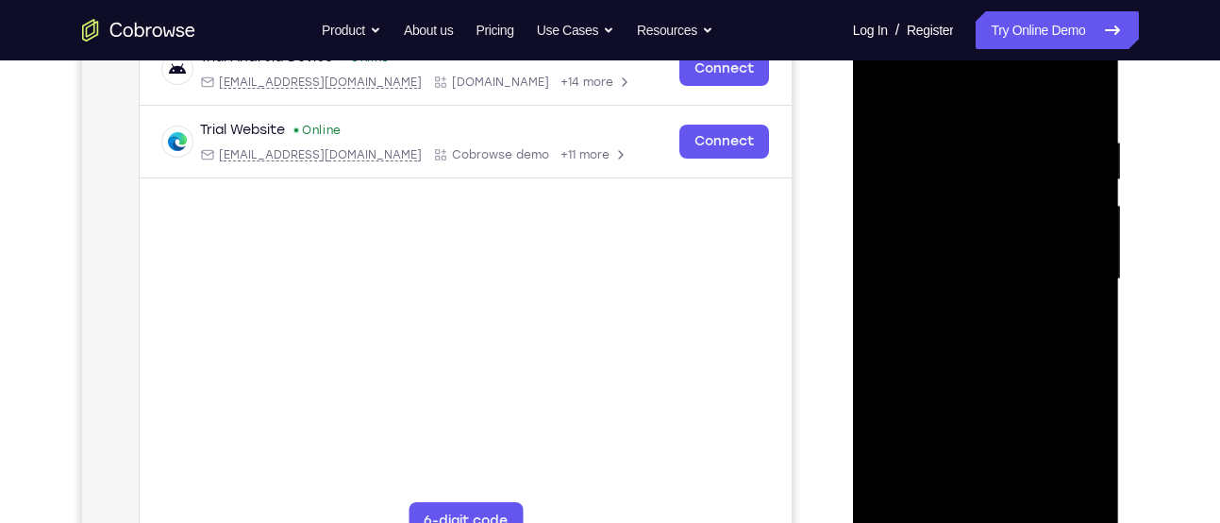
click at [880, 97] on div at bounding box center [986, 279] width 238 height 528
click at [961, 292] on div at bounding box center [986, 279] width 238 height 528
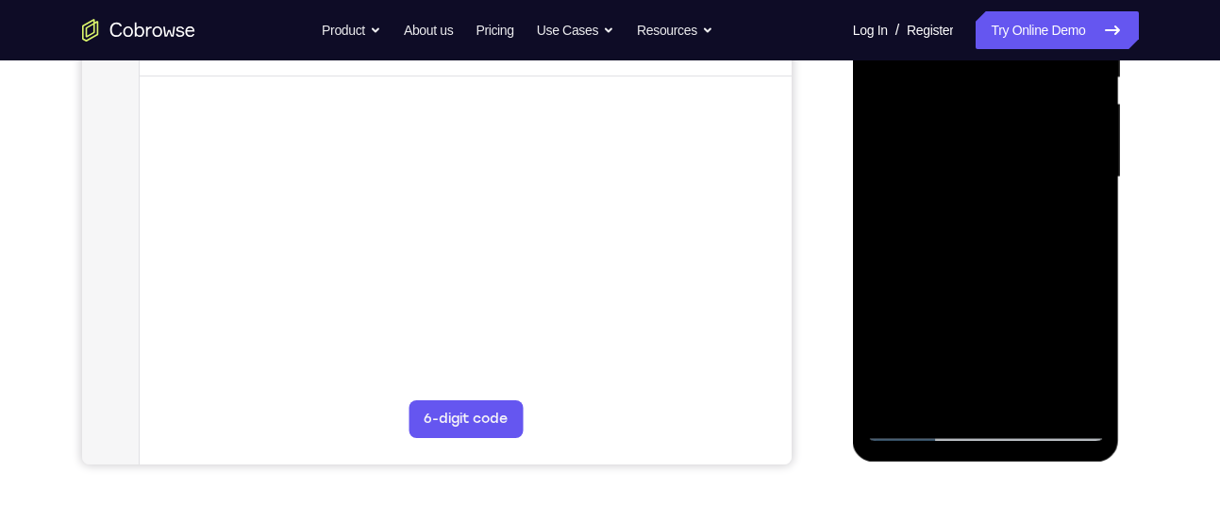
scroll to position [415, 0]
click at [1076, 218] on div at bounding box center [986, 175] width 238 height 528
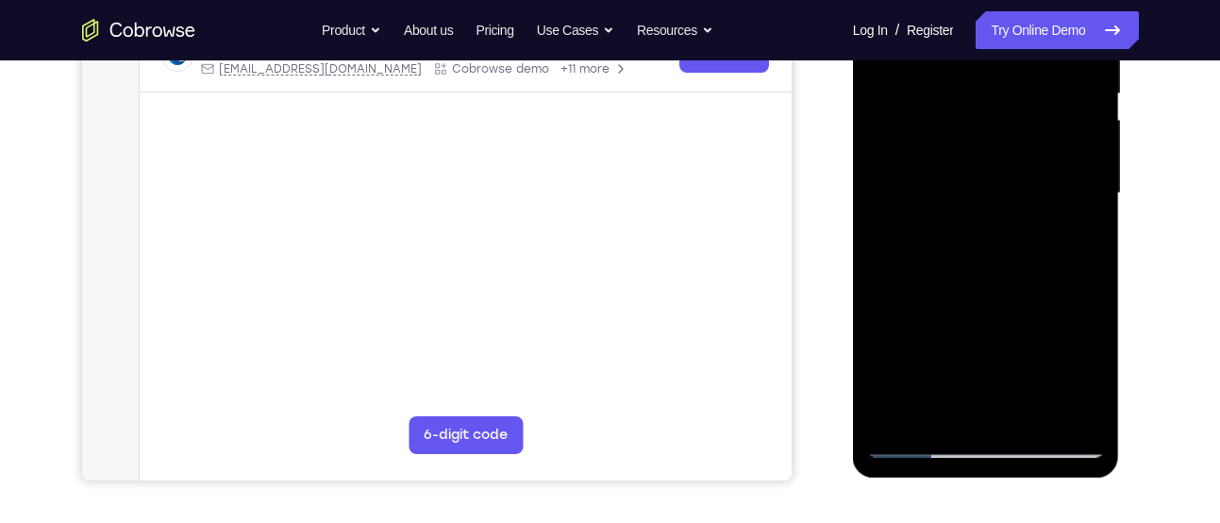
scroll to position [392, 0]
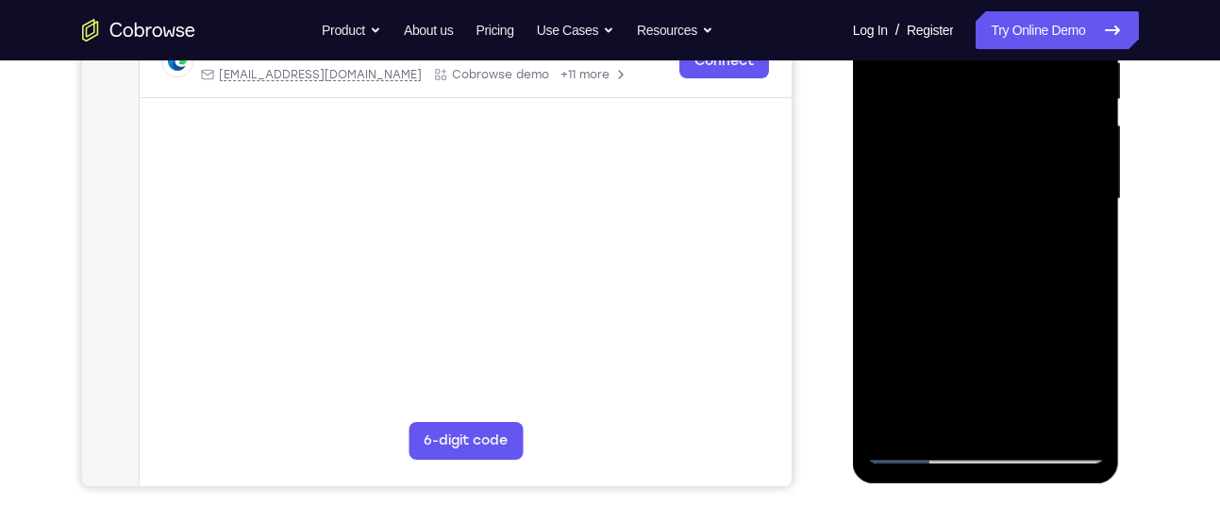
click at [1074, 249] on div at bounding box center [986, 199] width 238 height 528
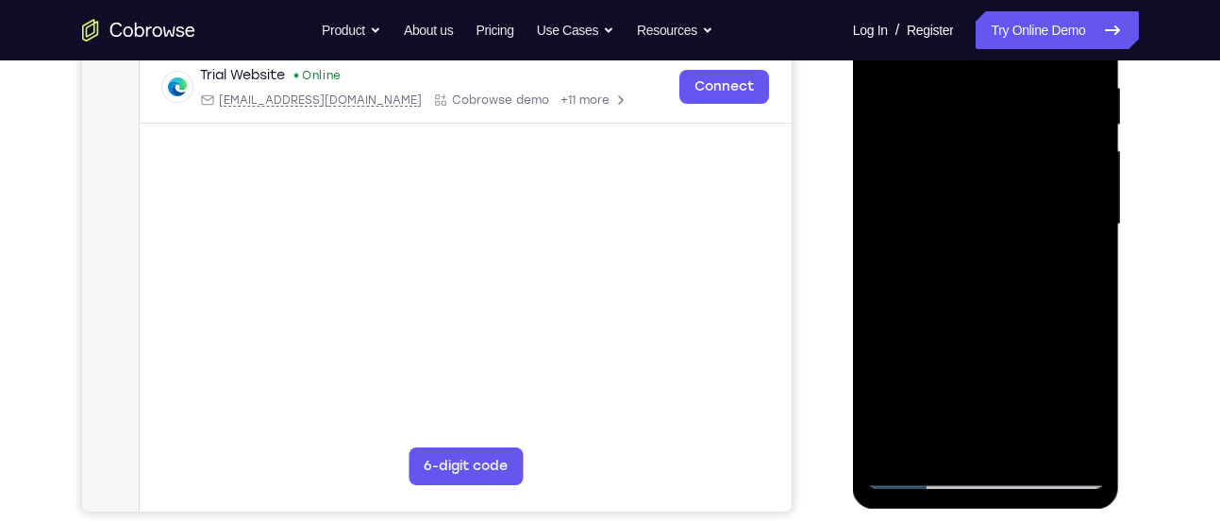
scroll to position [345, 0]
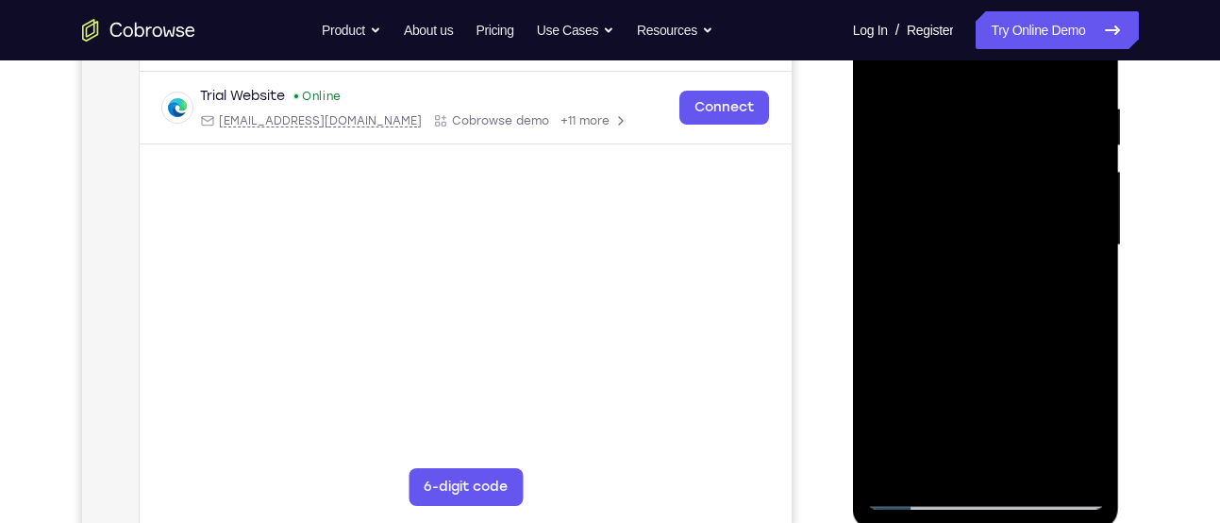
click at [1087, 297] on div at bounding box center [986, 245] width 238 height 528
click at [949, 297] on div at bounding box center [986, 245] width 238 height 528
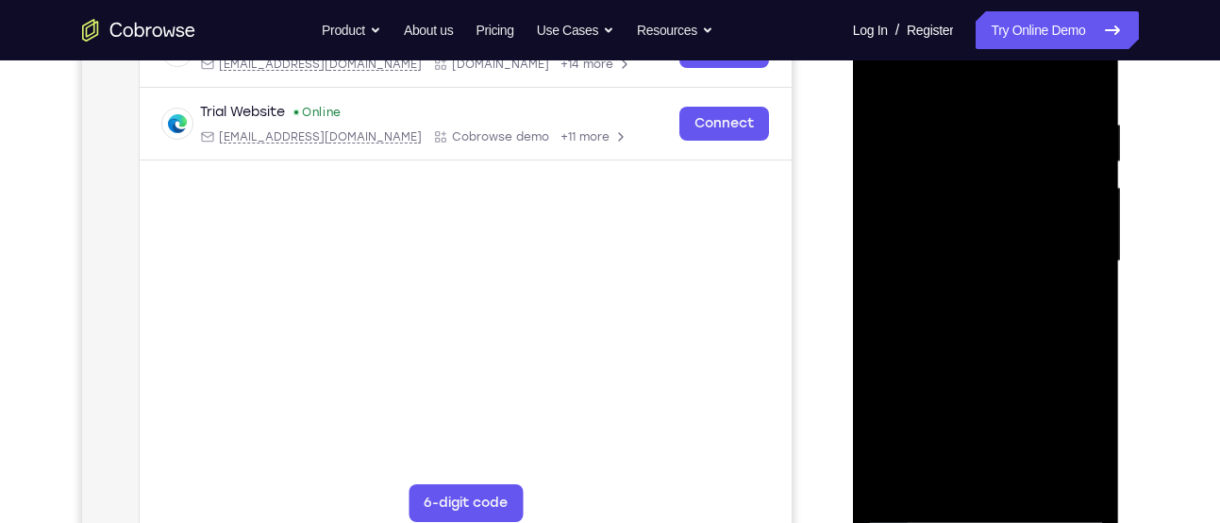
click at [948, 232] on div at bounding box center [986, 261] width 238 height 528
click at [993, 399] on div at bounding box center [986, 261] width 238 height 528
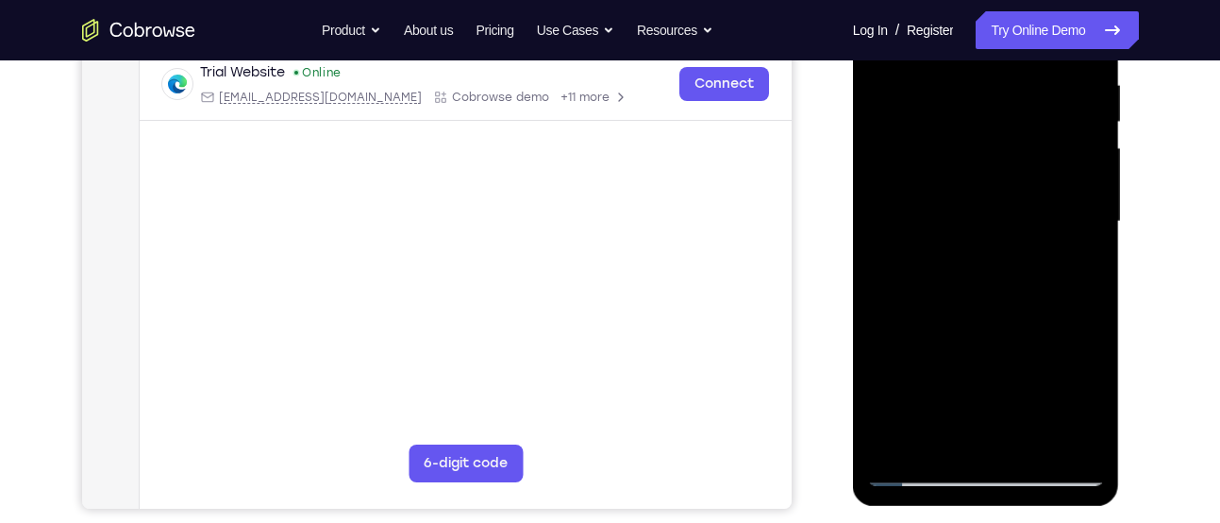
scroll to position [354, 0]
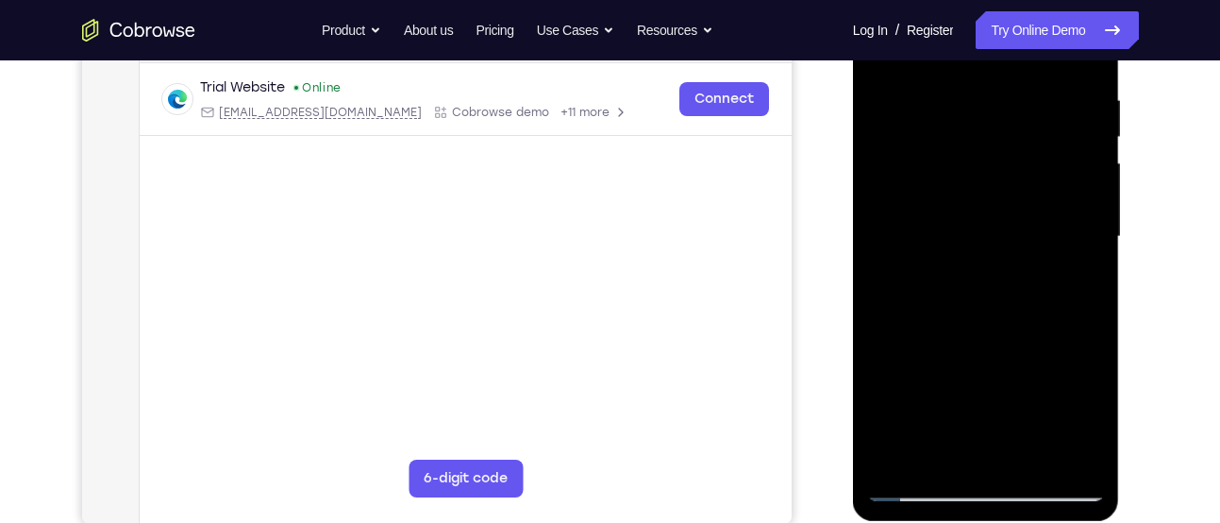
click at [1076, 288] on div at bounding box center [986, 237] width 238 height 528
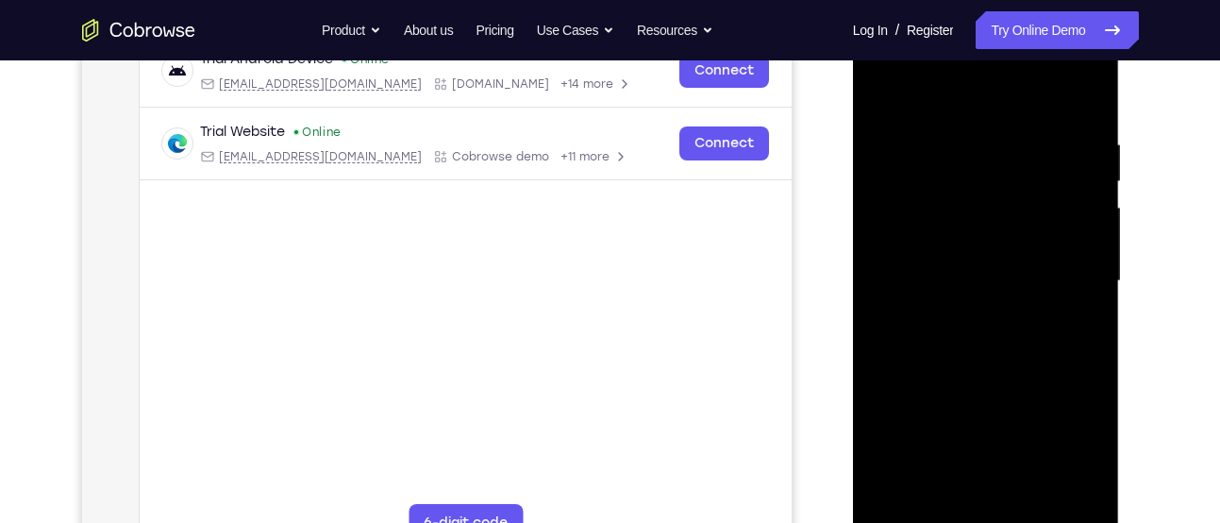
scroll to position [306, 0]
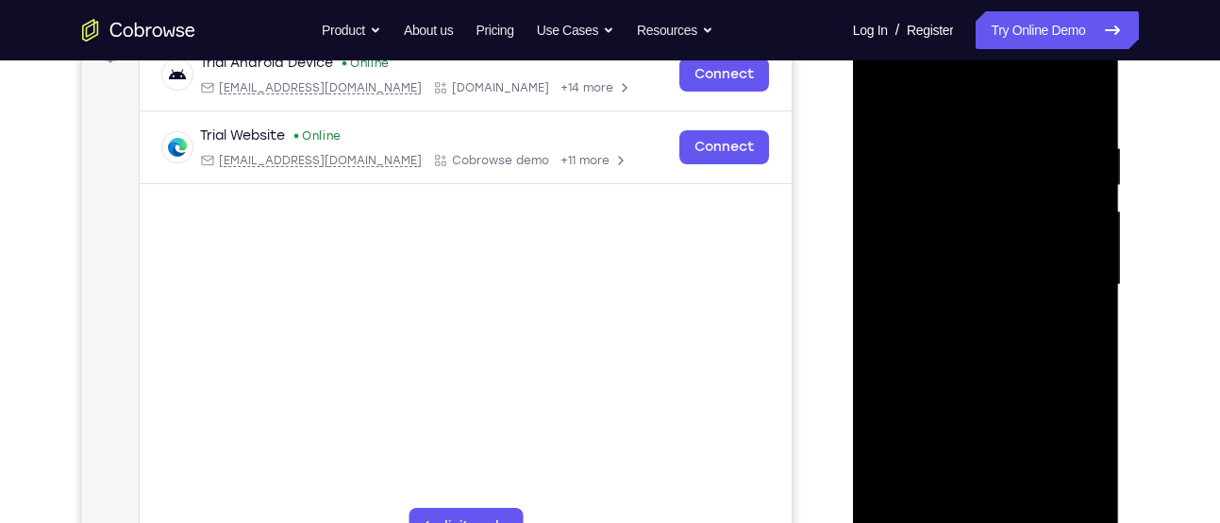
click at [886, 100] on div at bounding box center [986, 285] width 238 height 528
drag, startPoint x: 931, startPoint y: 323, endPoint x: 934, endPoint y: 305, distance: 18.1
click at [934, 305] on div at bounding box center [986, 285] width 238 height 528
click at [943, 384] on div at bounding box center [986, 285] width 238 height 528
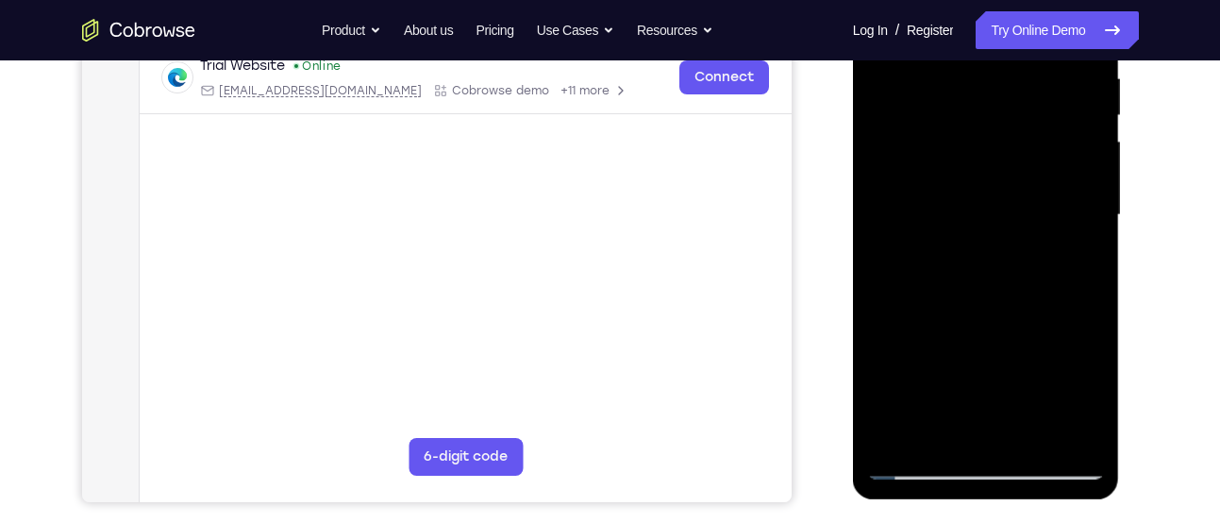
scroll to position [375, 0]
click at [947, 424] on div at bounding box center [986, 216] width 238 height 528
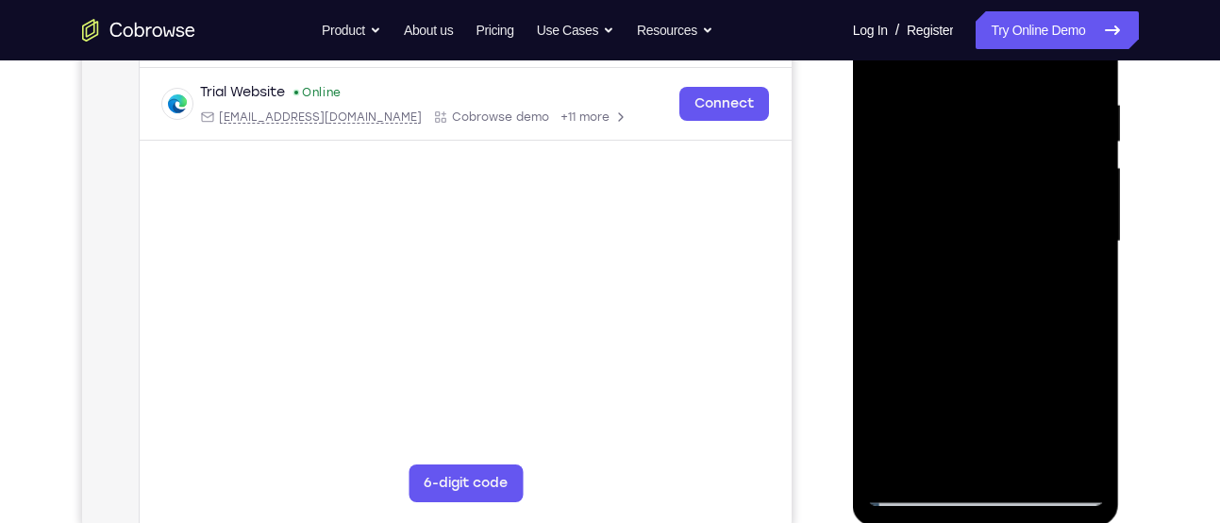
scroll to position [388, 0]
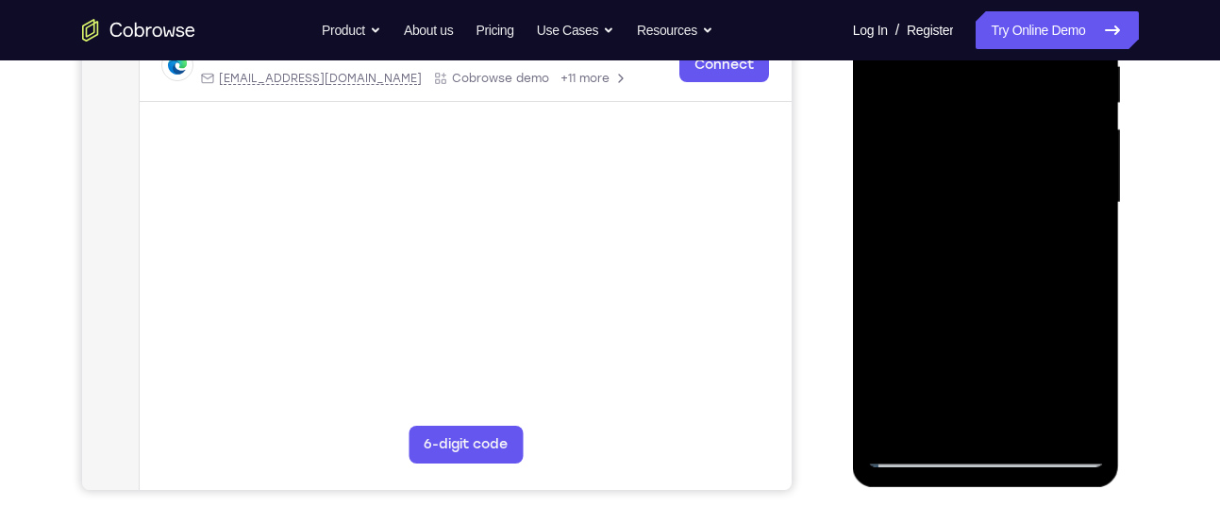
click at [942, 424] on div at bounding box center [986, 203] width 238 height 528
drag, startPoint x: 976, startPoint y: 396, endPoint x: 988, endPoint y: 307, distance: 90.3
click at [988, 307] on div at bounding box center [986, 203] width 238 height 528
drag, startPoint x: 977, startPoint y: 375, endPoint x: 995, endPoint y: 176, distance: 198.9
click at [995, 176] on div at bounding box center [986, 203] width 238 height 528
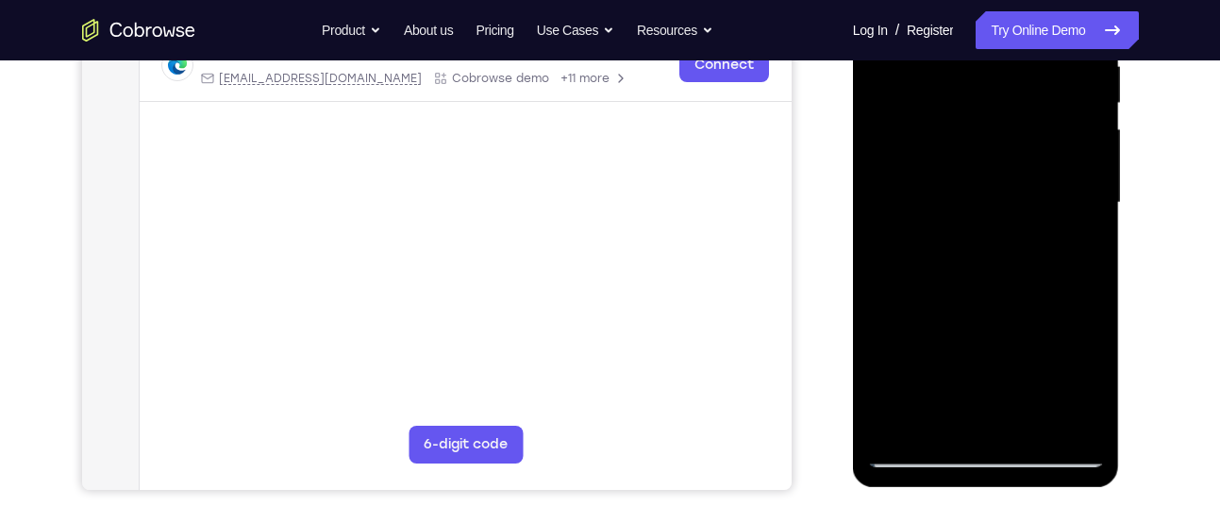
drag, startPoint x: 973, startPoint y: 387, endPoint x: 983, endPoint y: 261, distance: 125.9
click at [983, 261] on div at bounding box center [986, 203] width 238 height 528
drag, startPoint x: 976, startPoint y: 354, endPoint x: 985, endPoint y: 274, distance: 80.7
click at [985, 274] on div at bounding box center [986, 203] width 238 height 528
click at [881, 390] on div at bounding box center [986, 203] width 238 height 528
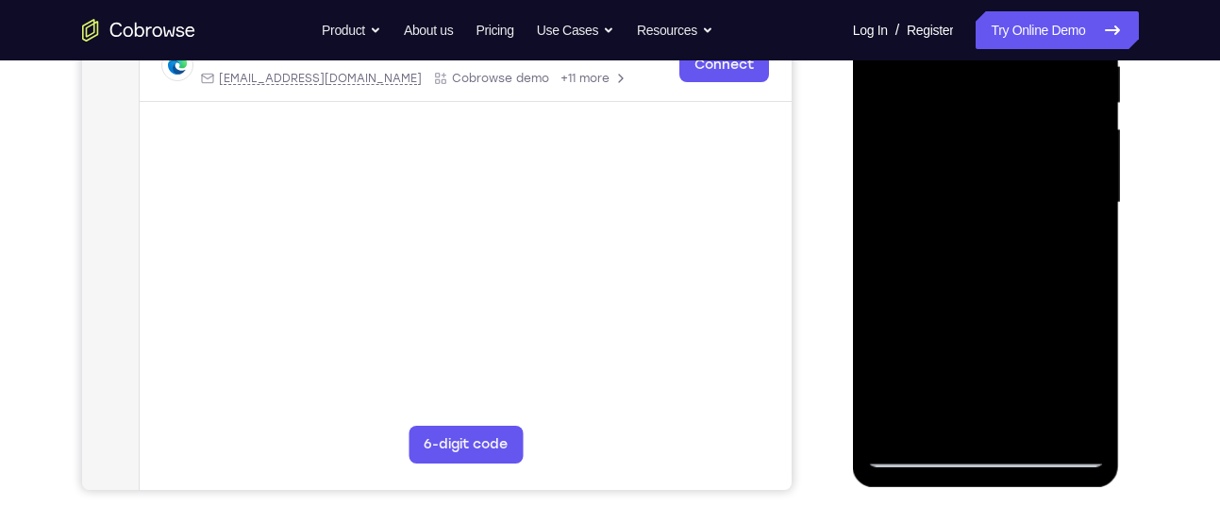
click at [881, 390] on div at bounding box center [986, 203] width 238 height 528
drag, startPoint x: 1025, startPoint y: 294, endPoint x: 993, endPoint y: 477, distance: 185.8
click at [993, 477] on div at bounding box center [986, 206] width 267 height 562
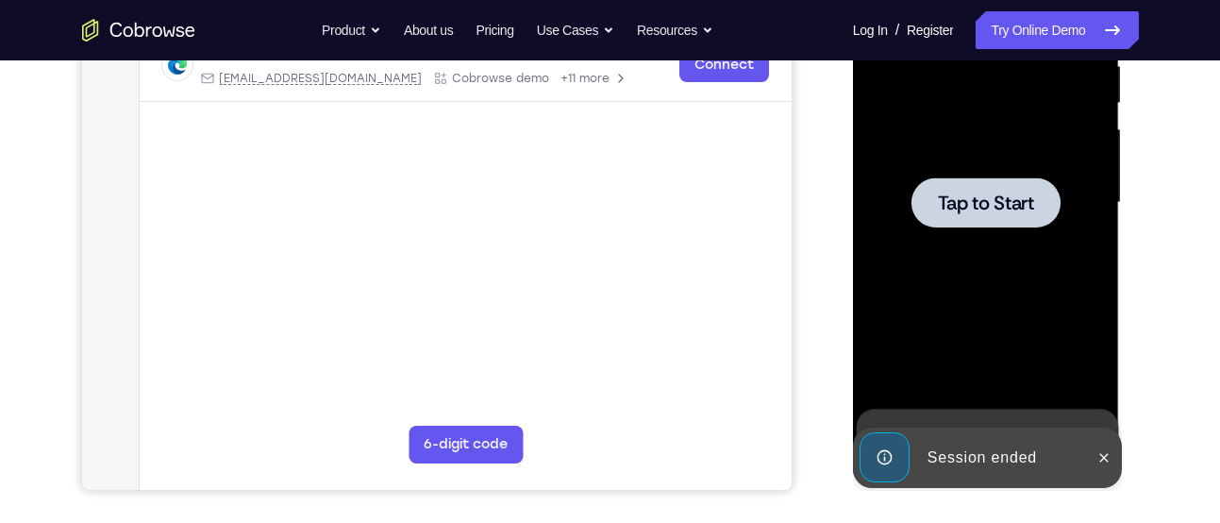
click at [882, 181] on div at bounding box center [986, 203] width 238 height 528
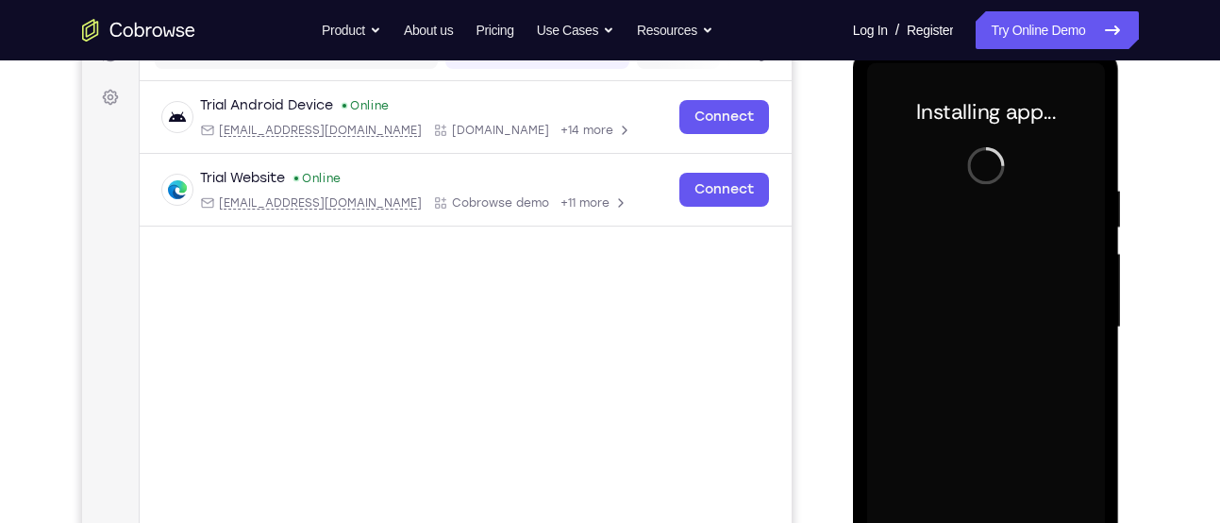
scroll to position [400, 0]
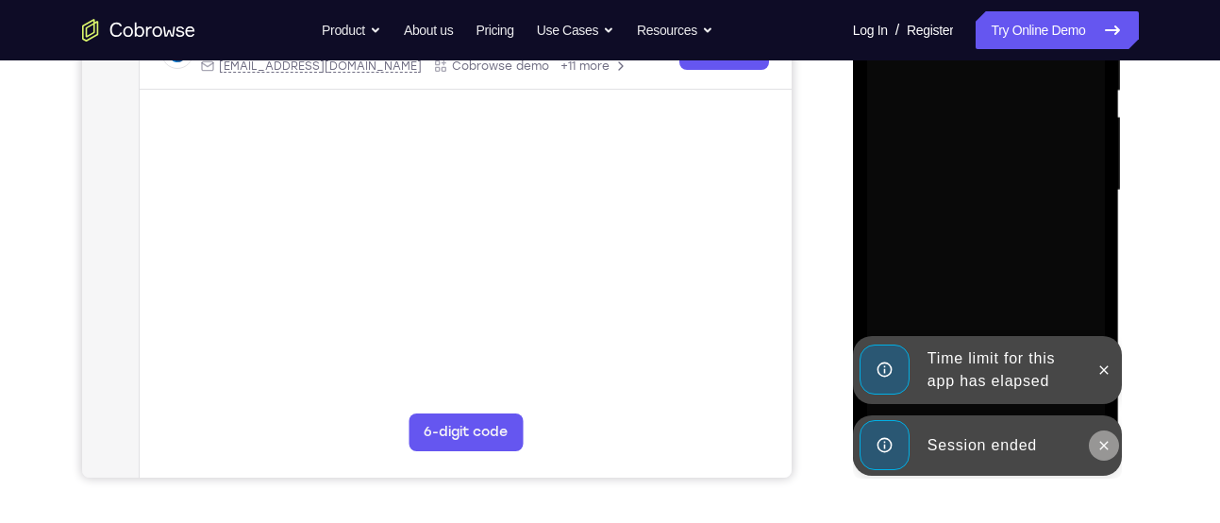
click at [1101, 443] on icon at bounding box center [1103, 445] width 15 height 15
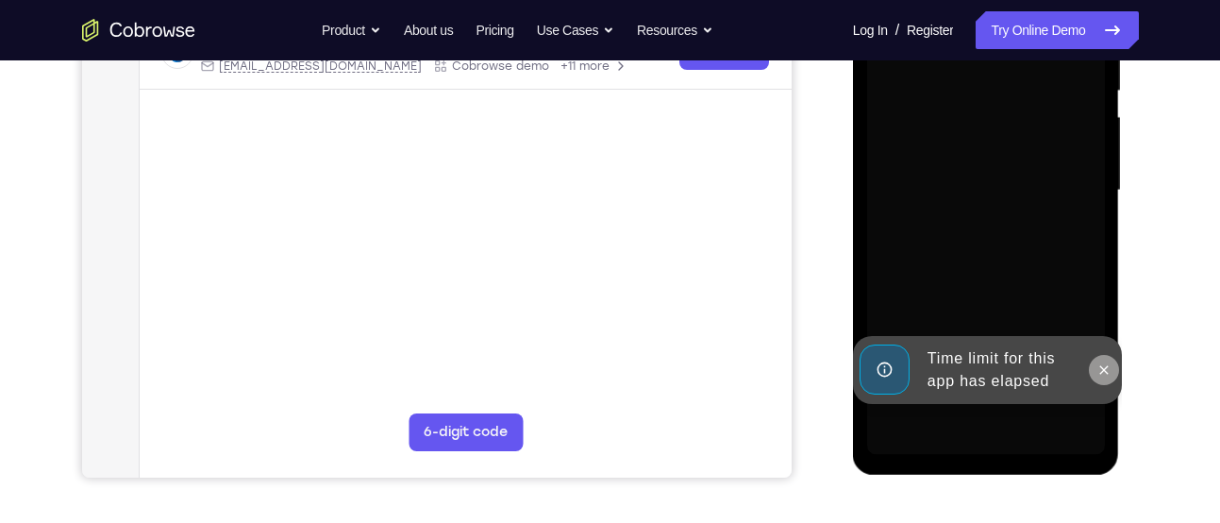
click at [1109, 368] on icon at bounding box center [1103, 369] width 15 height 15
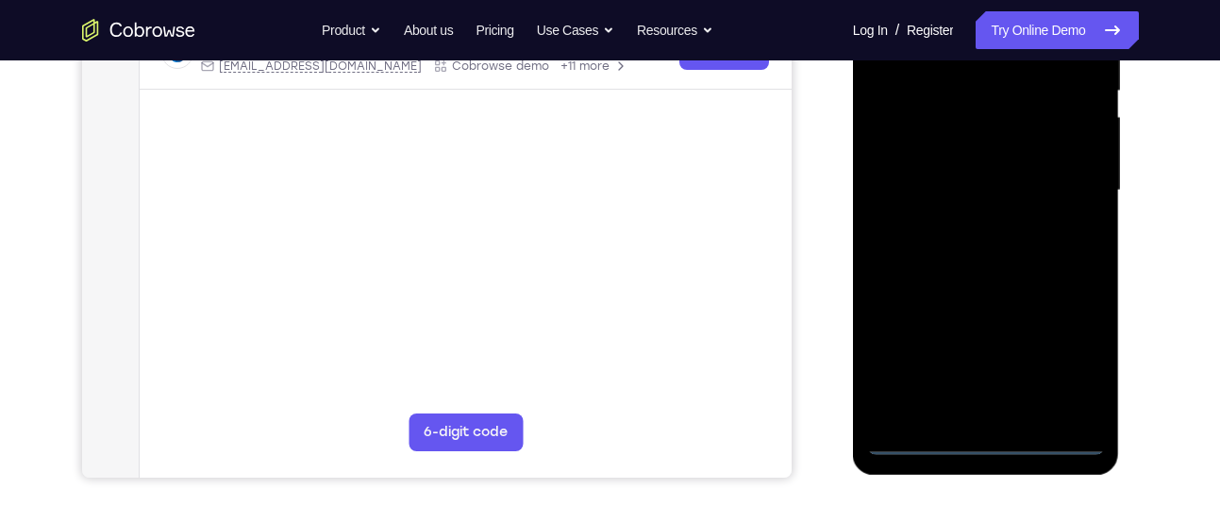
click at [977, 442] on div at bounding box center [986, 190] width 238 height 528
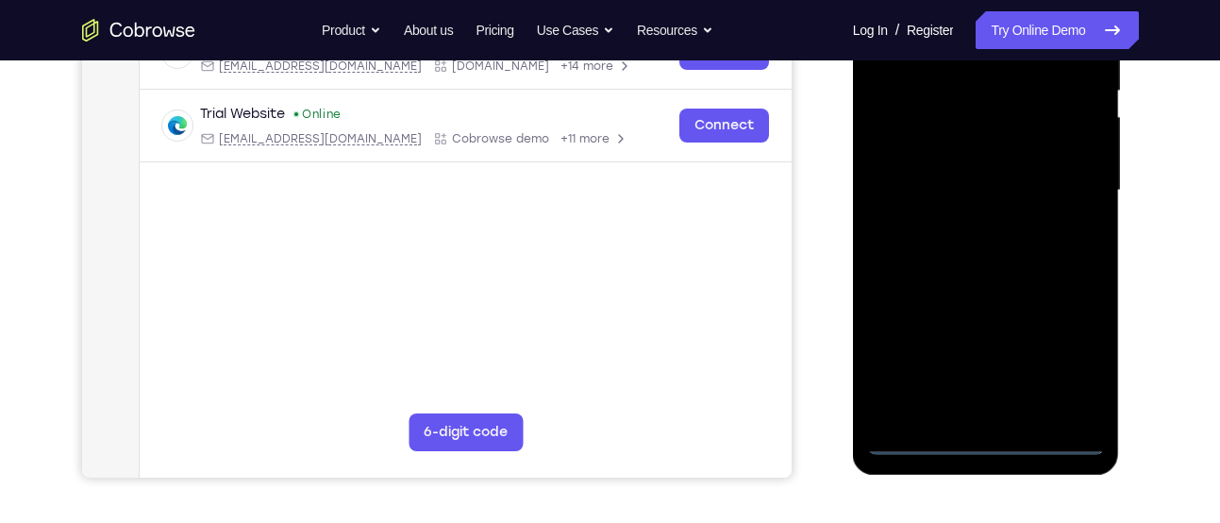
click at [1074, 357] on div at bounding box center [986, 190] width 238 height 528
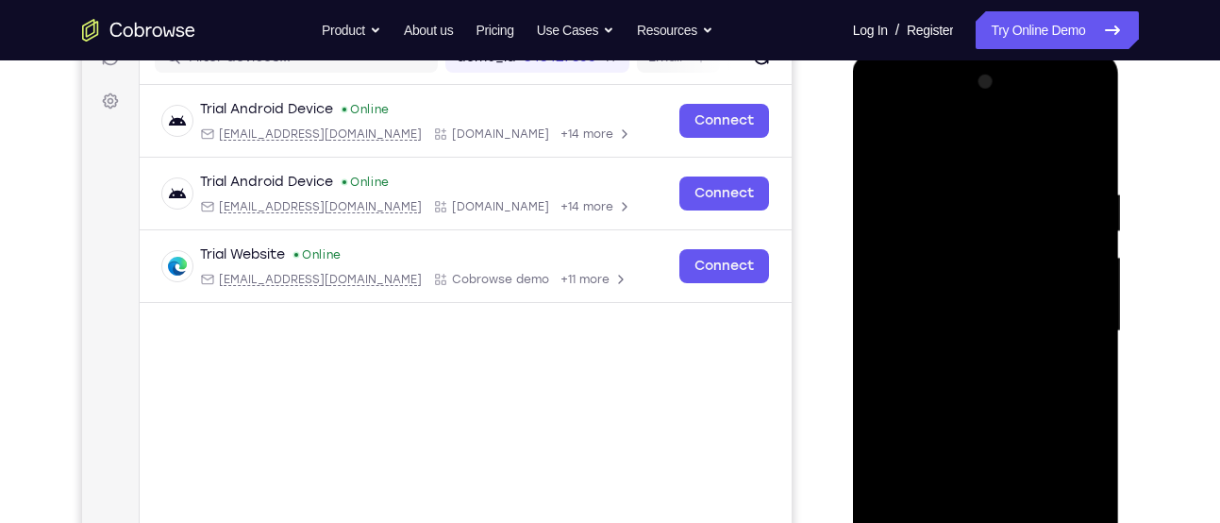
scroll to position [261, 0]
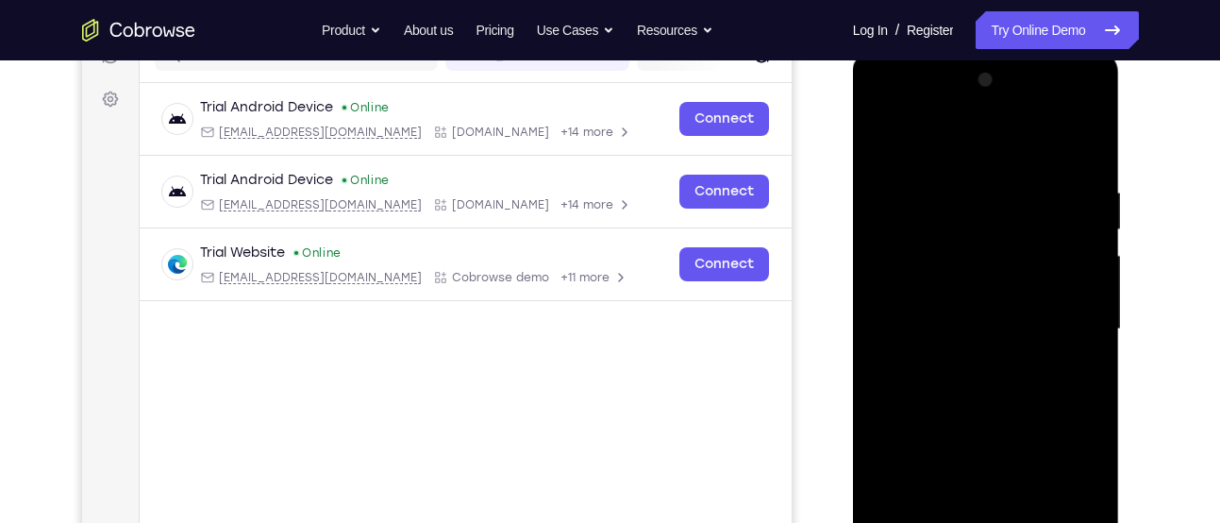
click at [972, 155] on div at bounding box center [986, 329] width 238 height 528
click at [1072, 330] on div at bounding box center [986, 329] width 238 height 528
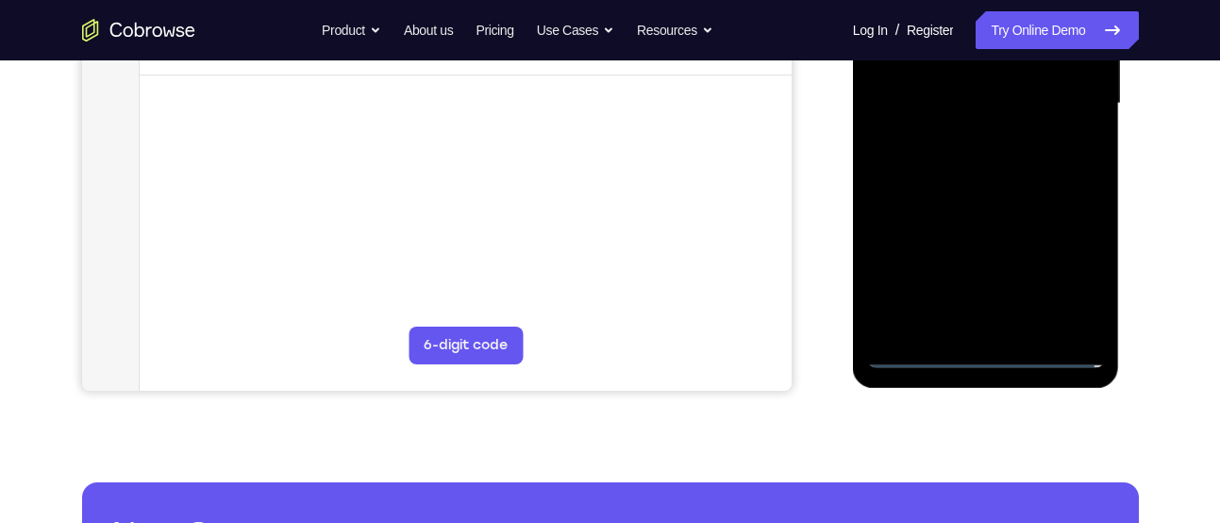
scroll to position [489, 0]
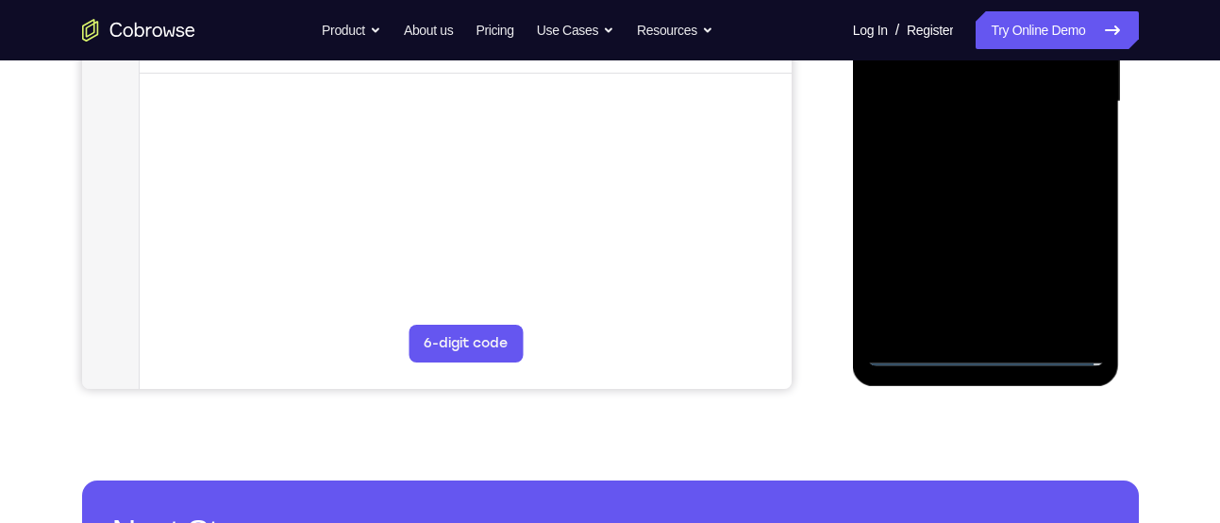
click at [1013, 326] on div at bounding box center [986, 102] width 238 height 528
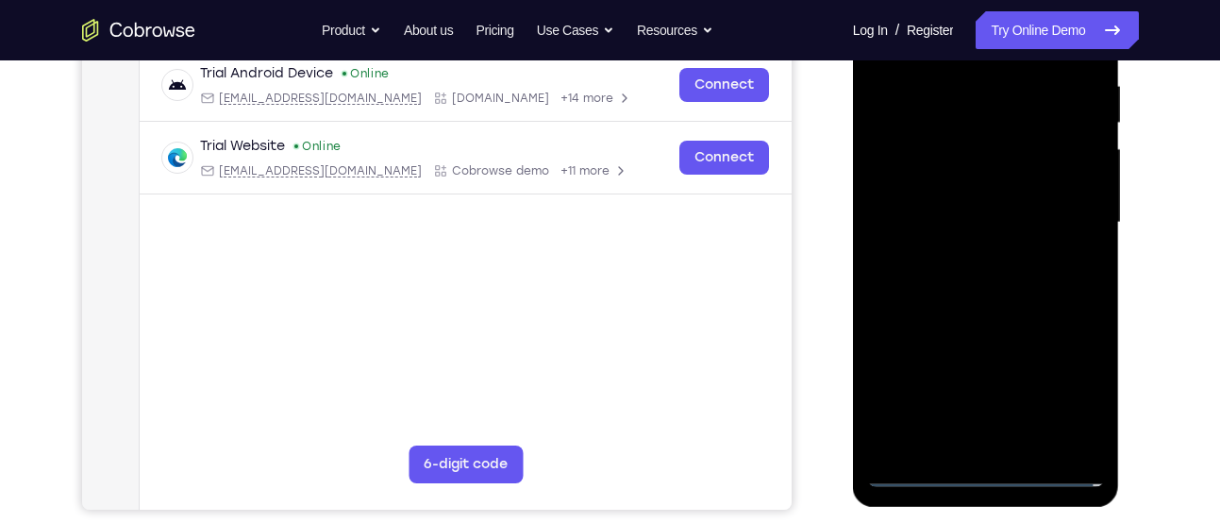
scroll to position [318, 0]
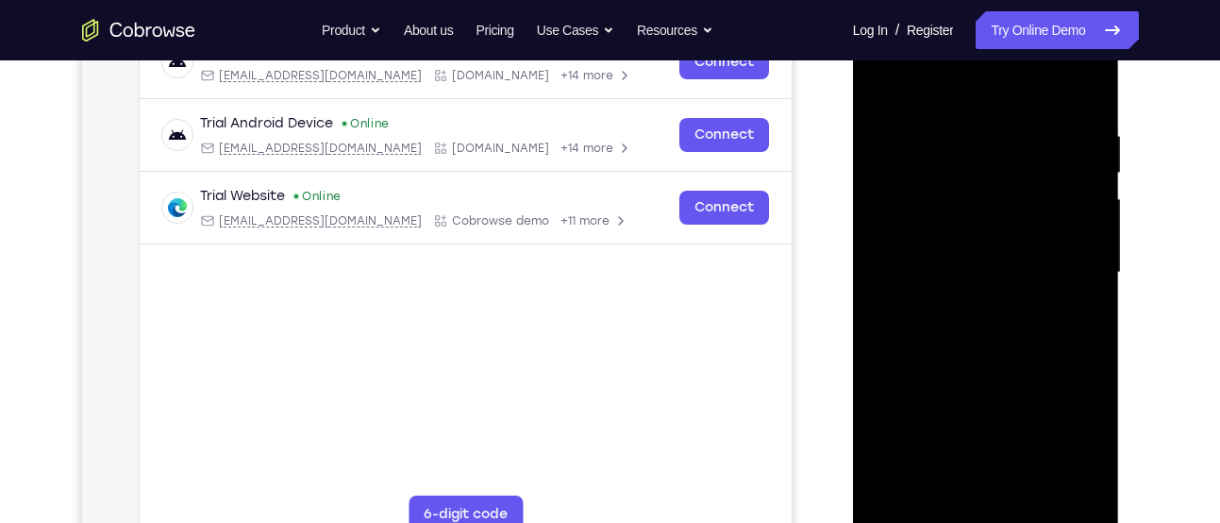
click at [942, 246] on div at bounding box center [986, 272] width 238 height 528
click at [941, 239] on div at bounding box center [986, 272] width 238 height 528
click at [922, 265] on div at bounding box center [986, 272] width 238 height 528
click at [976, 329] on div at bounding box center [986, 272] width 238 height 528
click at [926, 325] on div at bounding box center [986, 272] width 238 height 528
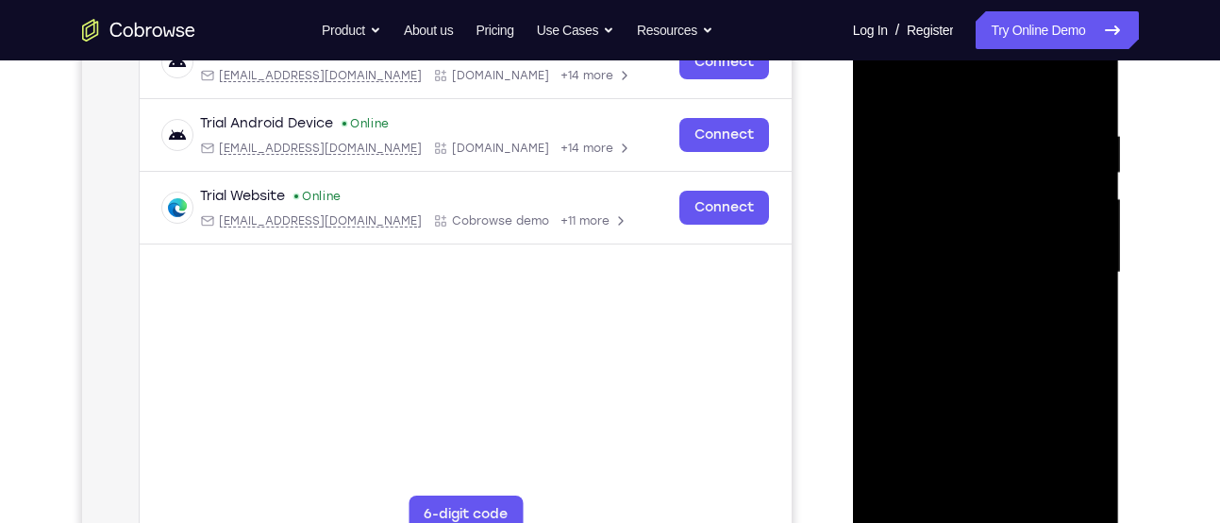
click at [853, 316] on div at bounding box center [986, 275] width 267 height 562
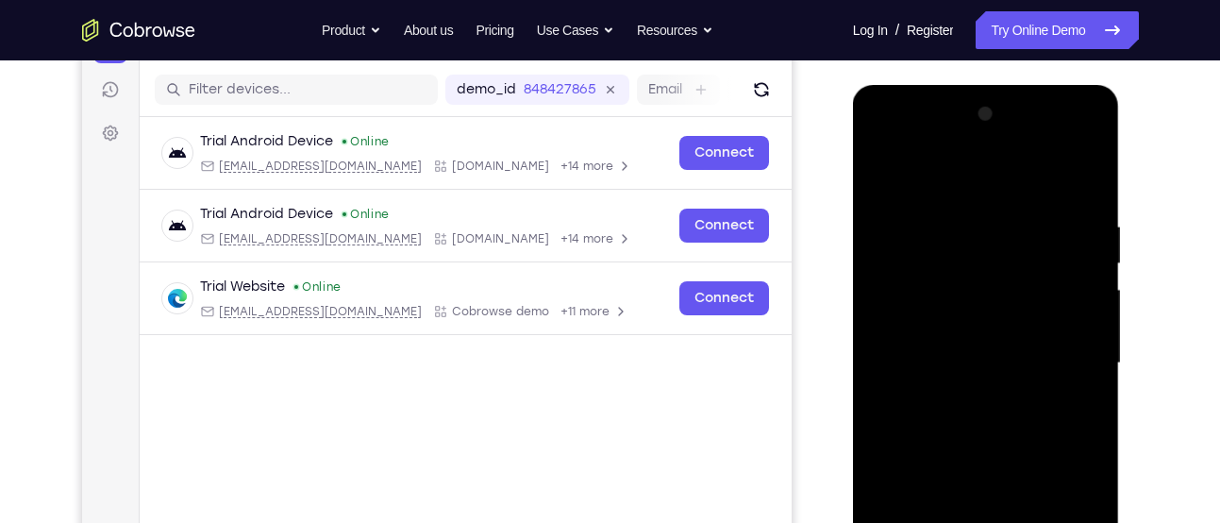
scroll to position [222, 0]
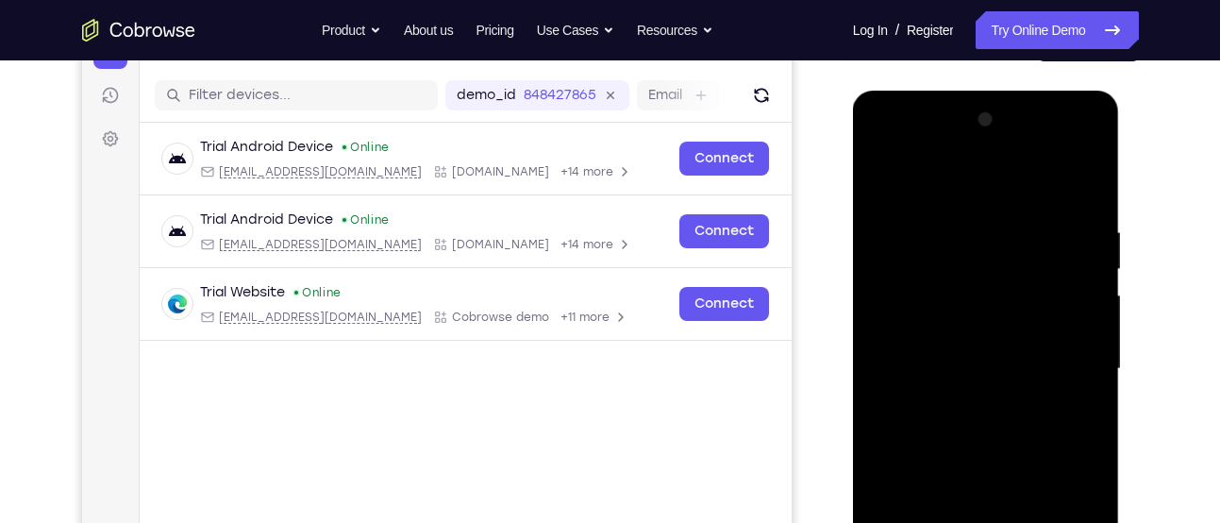
drag, startPoint x: 935, startPoint y: 186, endPoint x: 920, endPoint y: 62, distance: 124.5
click at [920, 91] on html "Online web based iOS Simulators and Android Emulators. Run iPhone, iPad, Mobile…" at bounding box center [987, 374] width 269 height 566
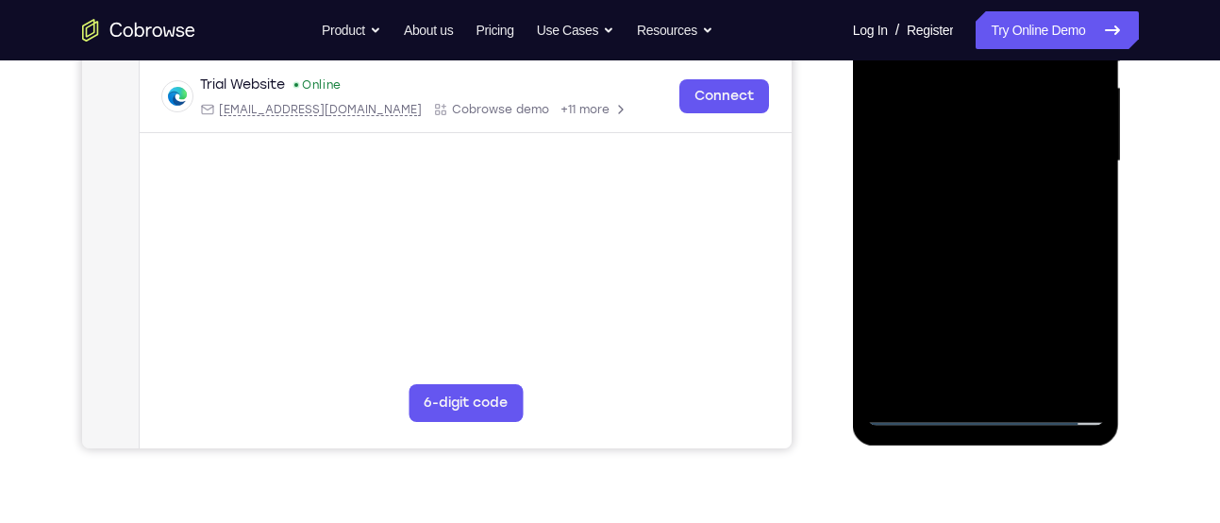
scroll to position [430, 0]
click at [1033, 253] on div at bounding box center [986, 160] width 238 height 528
click at [1035, 375] on div at bounding box center [986, 160] width 238 height 528
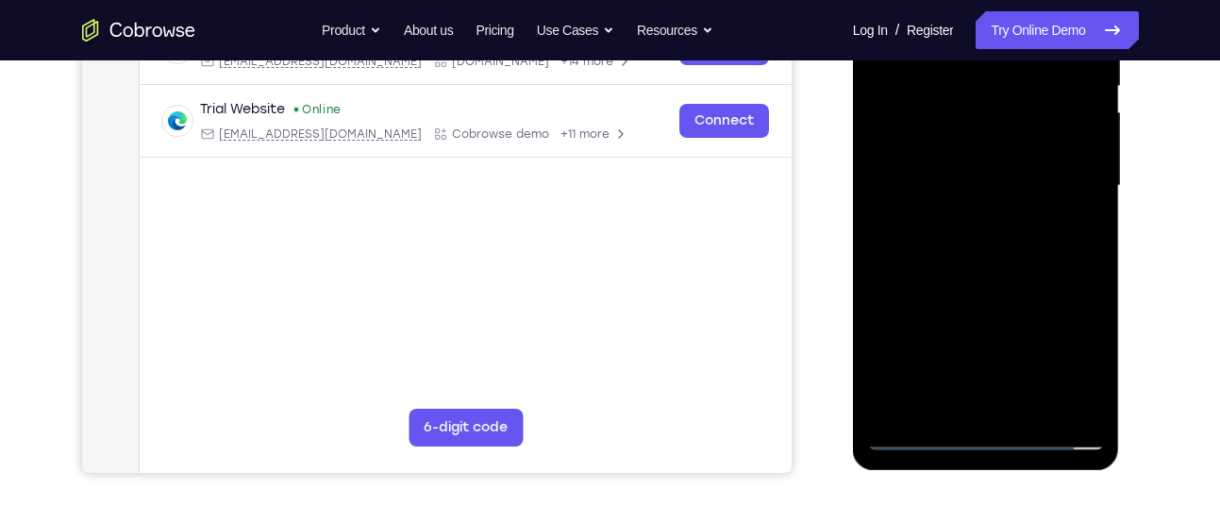
click at [1022, 294] on div at bounding box center [986, 186] width 238 height 528
click at [1026, 159] on div at bounding box center [986, 186] width 238 height 528
click at [944, 147] on div at bounding box center [986, 186] width 238 height 528
click at [941, 168] on div at bounding box center [986, 186] width 238 height 528
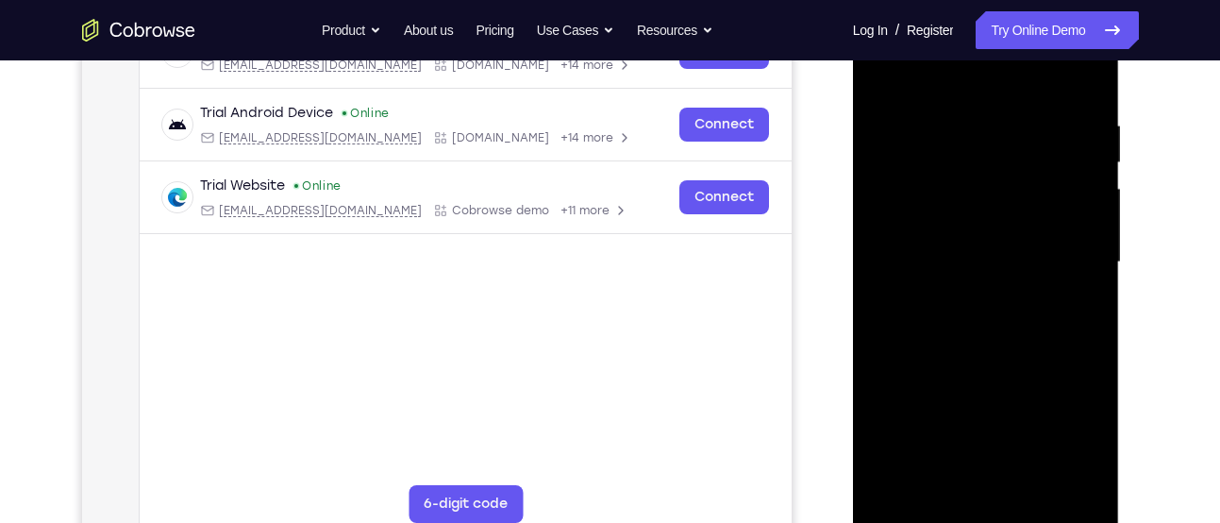
scroll to position [402, 0]
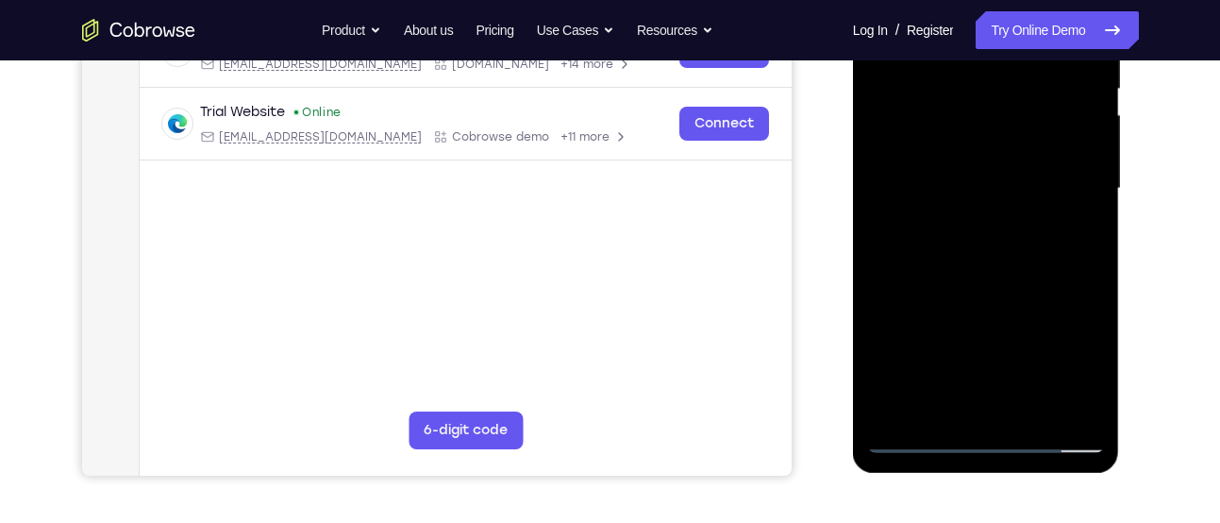
click at [926, 412] on div at bounding box center [986, 189] width 238 height 528
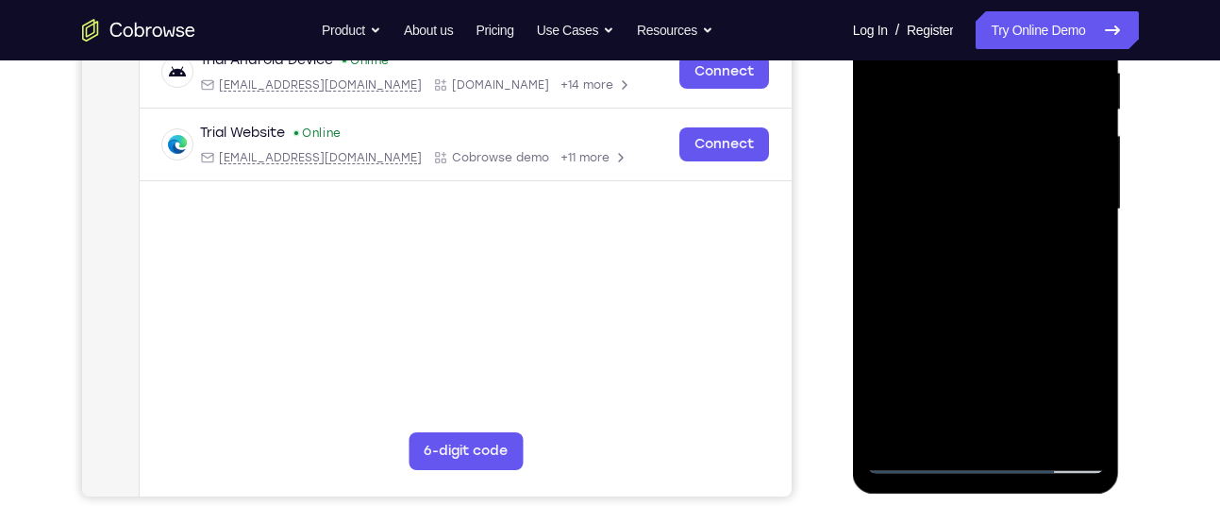
scroll to position [382, 0]
click at [935, 425] on div at bounding box center [986, 208] width 238 height 528
click at [1045, 309] on div at bounding box center [986, 208] width 238 height 528
click at [1079, 239] on div at bounding box center [986, 208] width 238 height 528
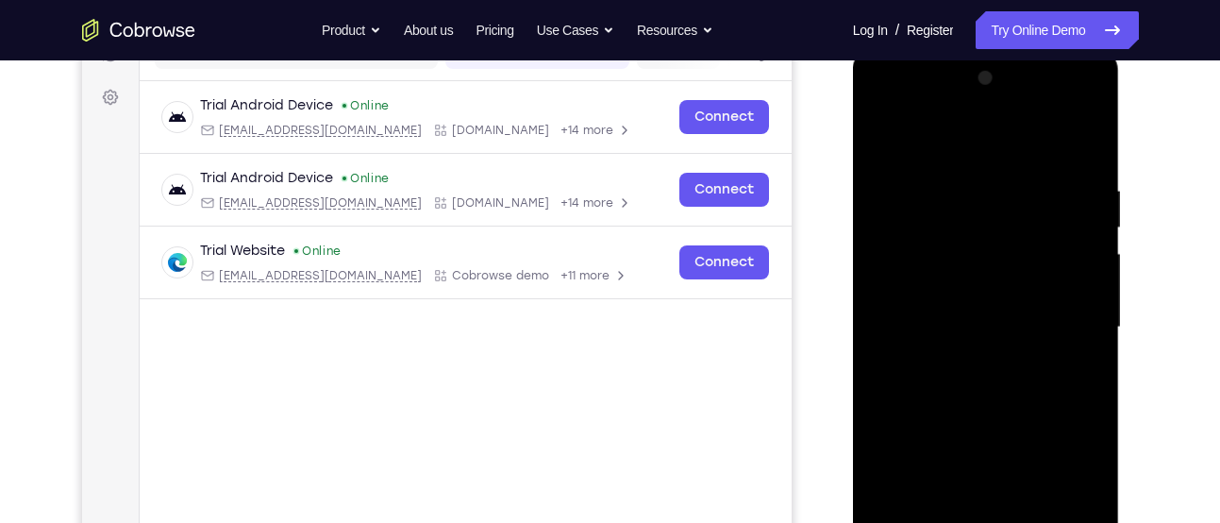
scroll to position [261, 0]
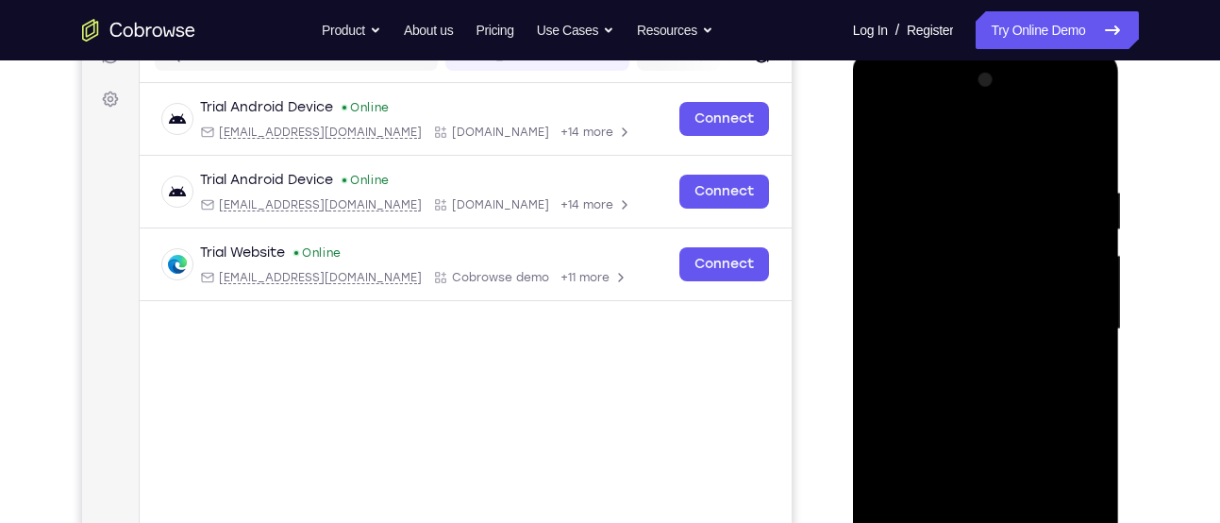
click at [882, 143] on div at bounding box center [986, 329] width 238 height 528
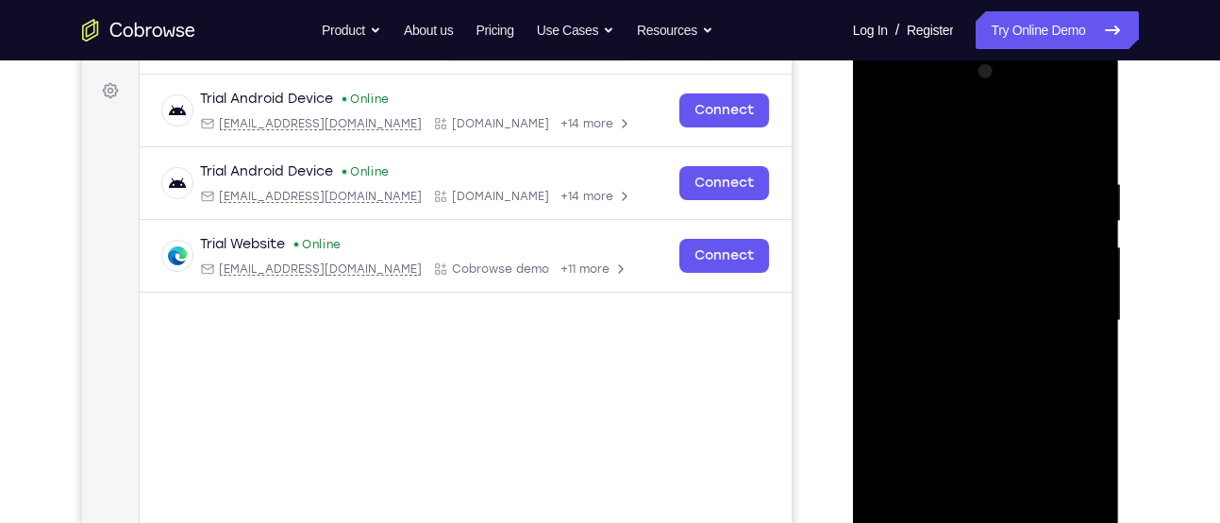
scroll to position [268, 0]
click at [884, 122] on div at bounding box center [986, 322] width 238 height 528
click at [957, 175] on div at bounding box center [986, 322] width 238 height 528
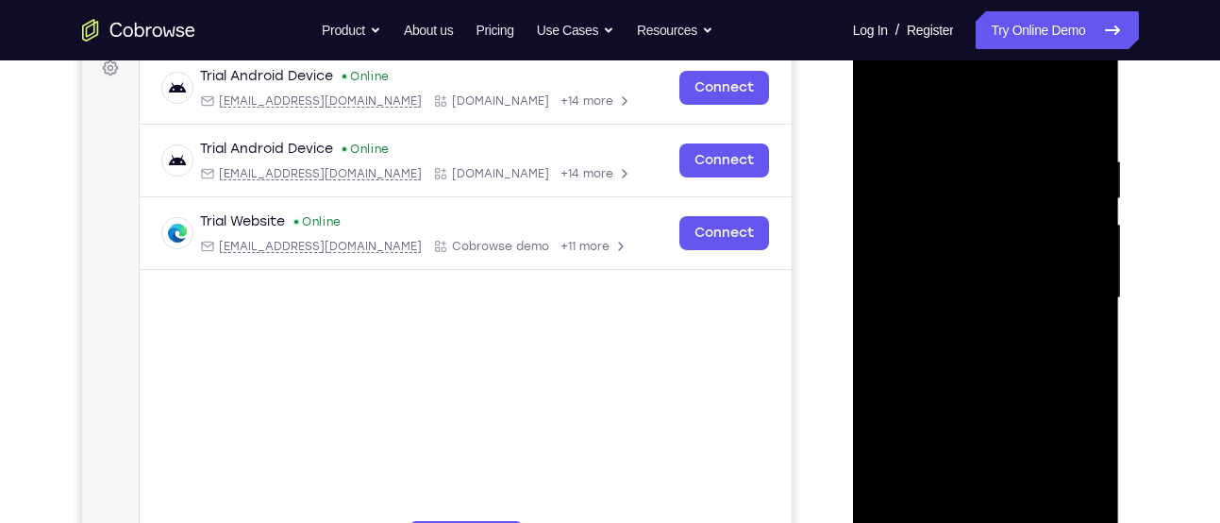
drag, startPoint x: 1049, startPoint y: 259, endPoint x: 1096, endPoint y: 292, distance: 58.1
click at [1096, 292] on div at bounding box center [986, 298] width 238 height 528
click at [1028, 292] on div at bounding box center [986, 297] width 238 height 528
click at [984, 263] on div at bounding box center [986, 297] width 238 height 528
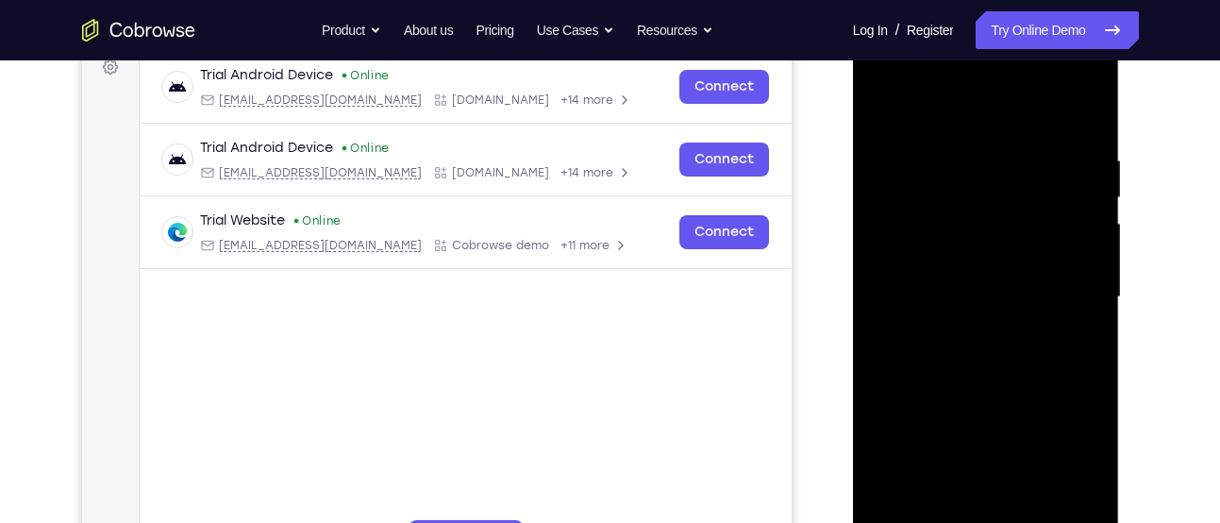
scroll to position [287, 0]
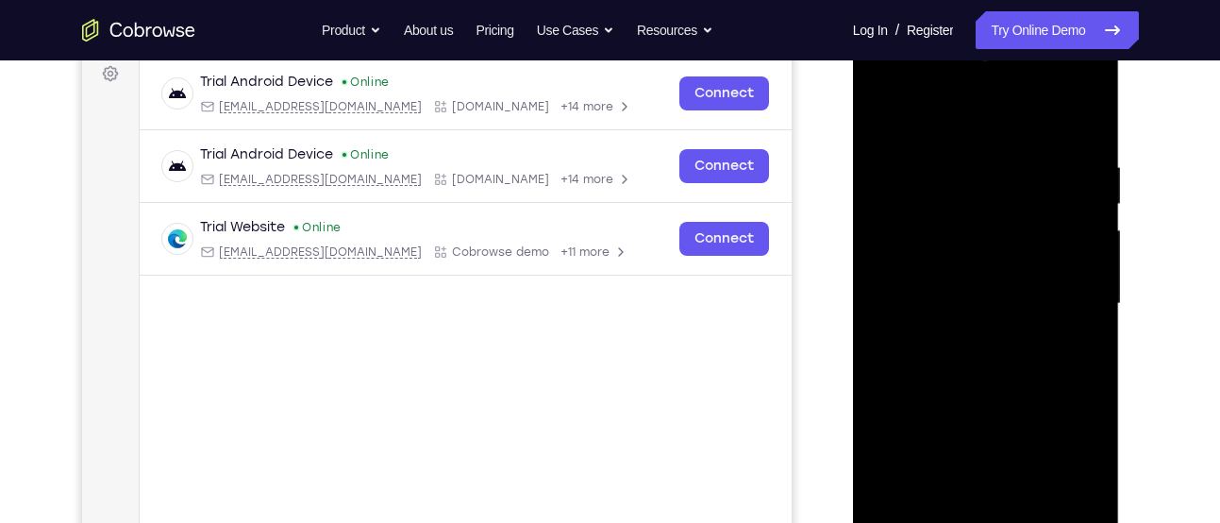
click at [907, 172] on div at bounding box center [986, 304] width 238 height 528
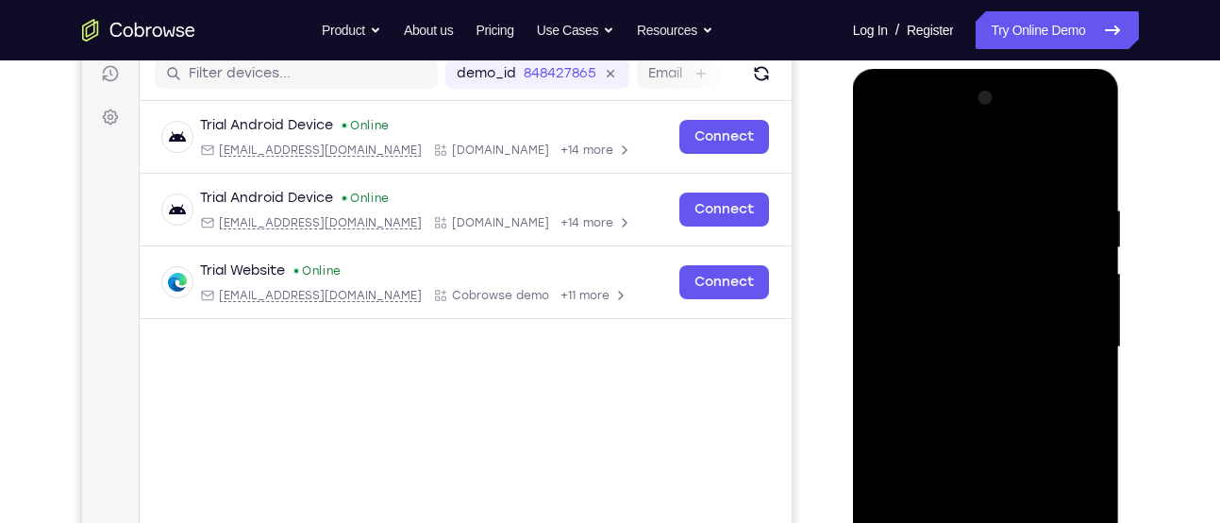
scroll to position [241, 0]
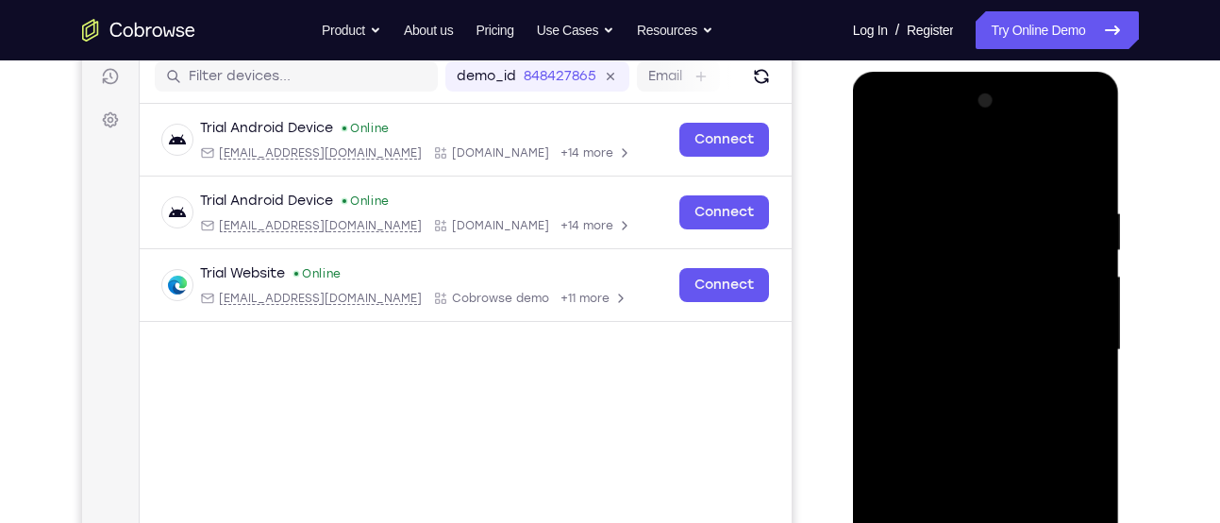
click at [887, 166] on div at bounding box center [986, 350] width 238 height 528
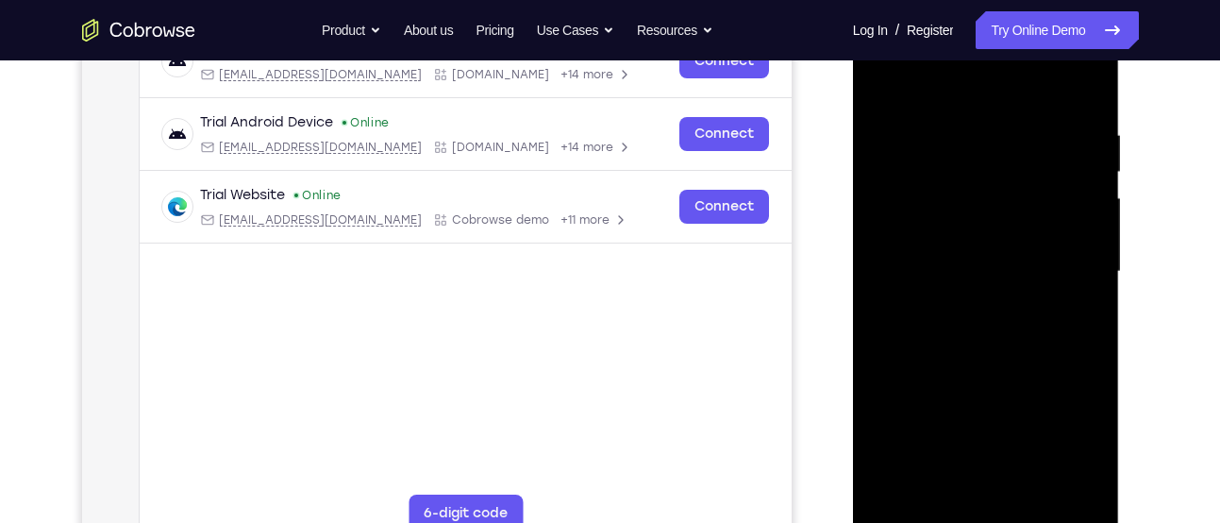
scroll to position [318, 0]
click at [898, 270] on div at bounding box center [986, 272] width 238 height 528
click at [1076, 270] on div at bounding box center [986, 270] width 238 height 528
click at [1078, 277] on div at bounding box center [986, 270] width 238 height 528
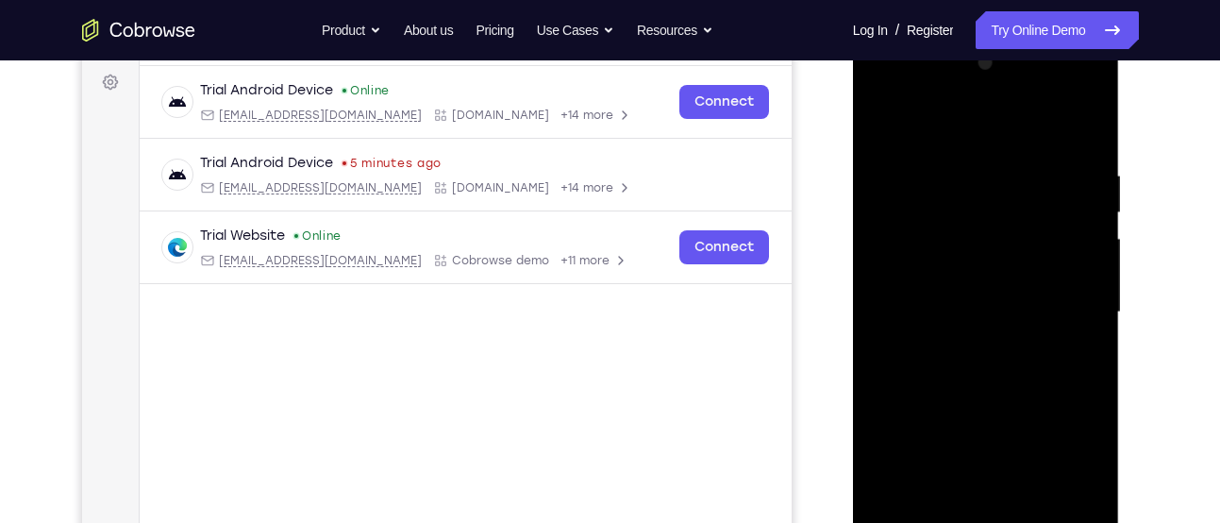
scroll to position [324, 0]
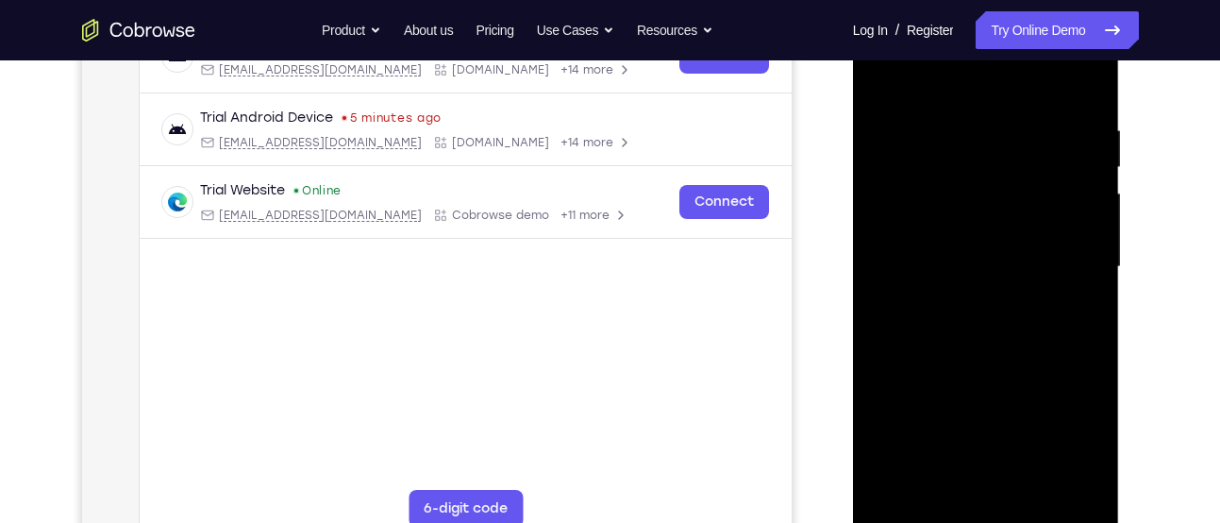
click at [1089, 258] on div at bounding box center [986, 267] width 238 height 528
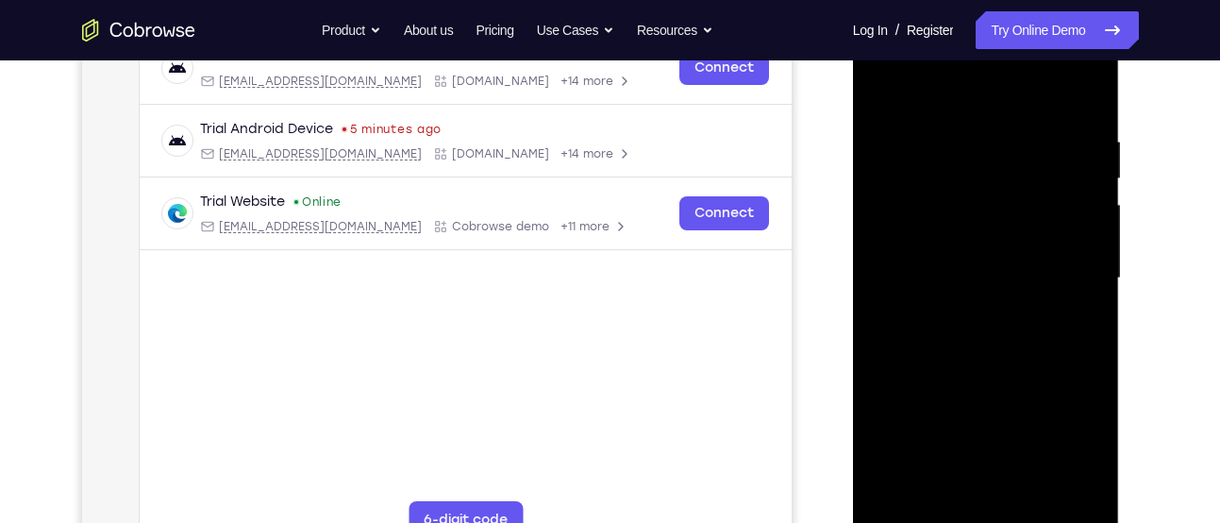
scroll to position [290, 0]
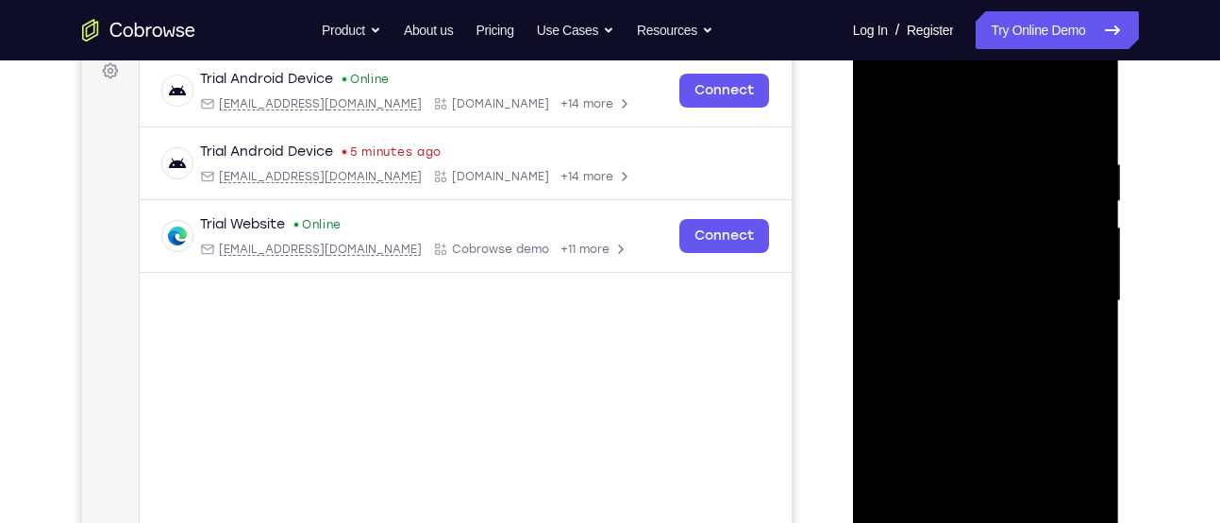
click at [1085, 242] on div at bounding box center [986, 301] width 238 height 528
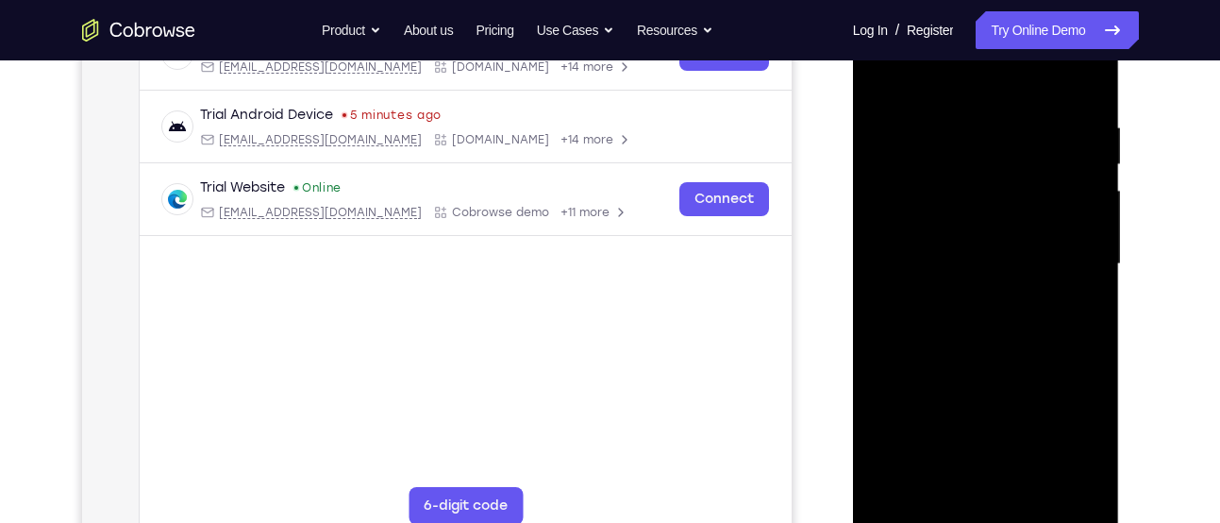
scroll to position [325, 0]
click at [1085, 241] on div at bounding box center [986, 265] width 238 height 528
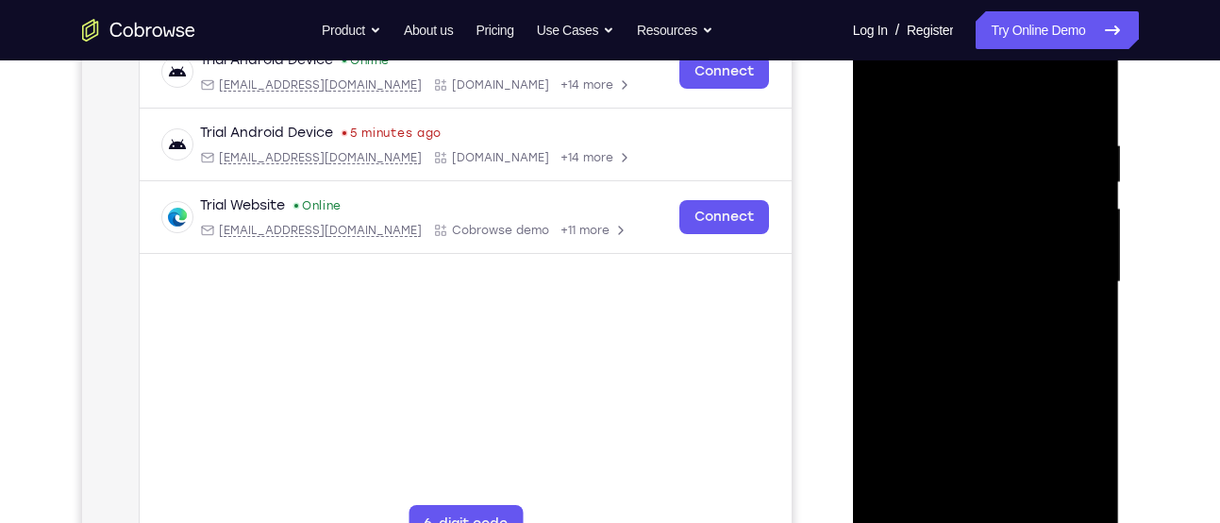
scroll to position [300, 0]
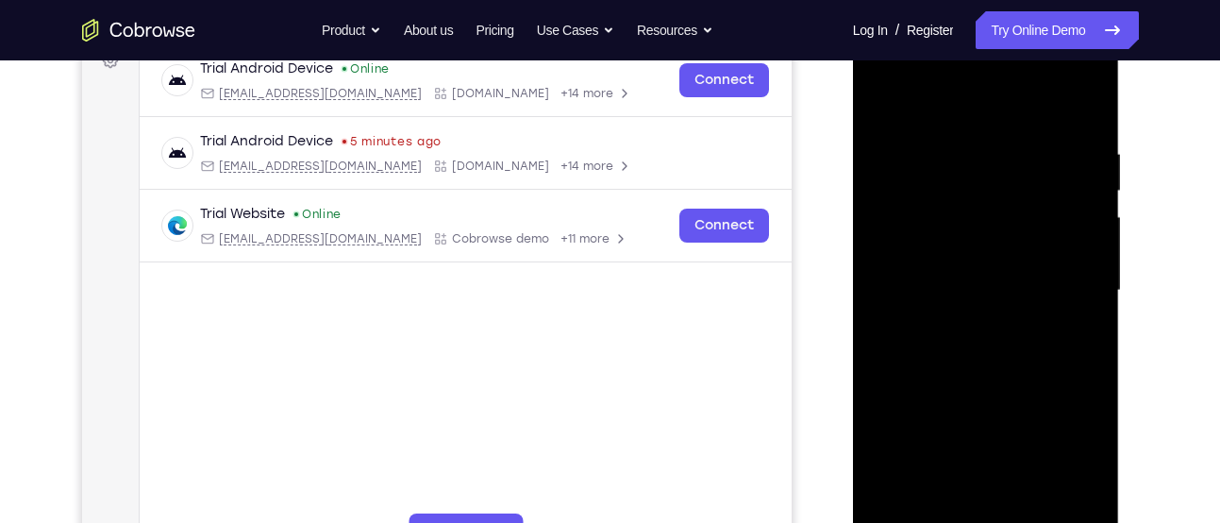
click at [1082, 228] on div at bounding box center [986, 290] width 238 height 528
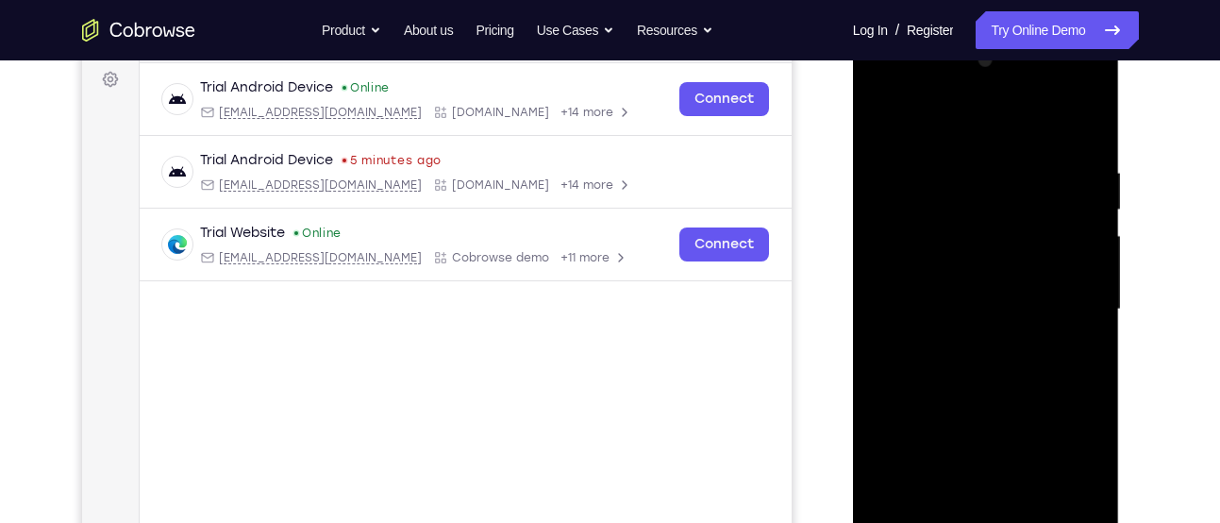
scroll to position [278, 0]
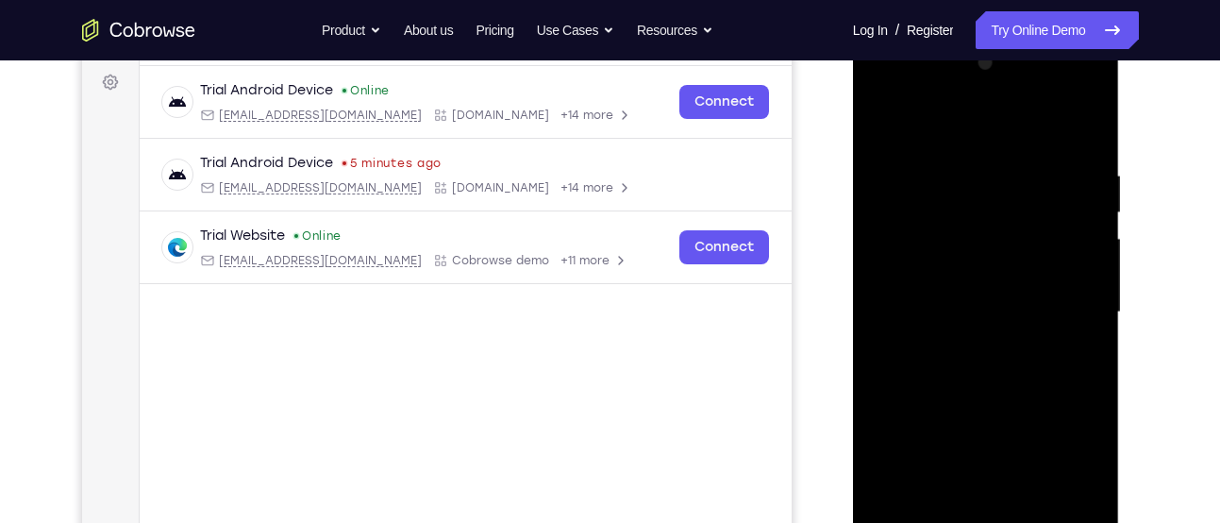
click at [1082, 259] on div at bounding box center [986, 312] width 238 height 528
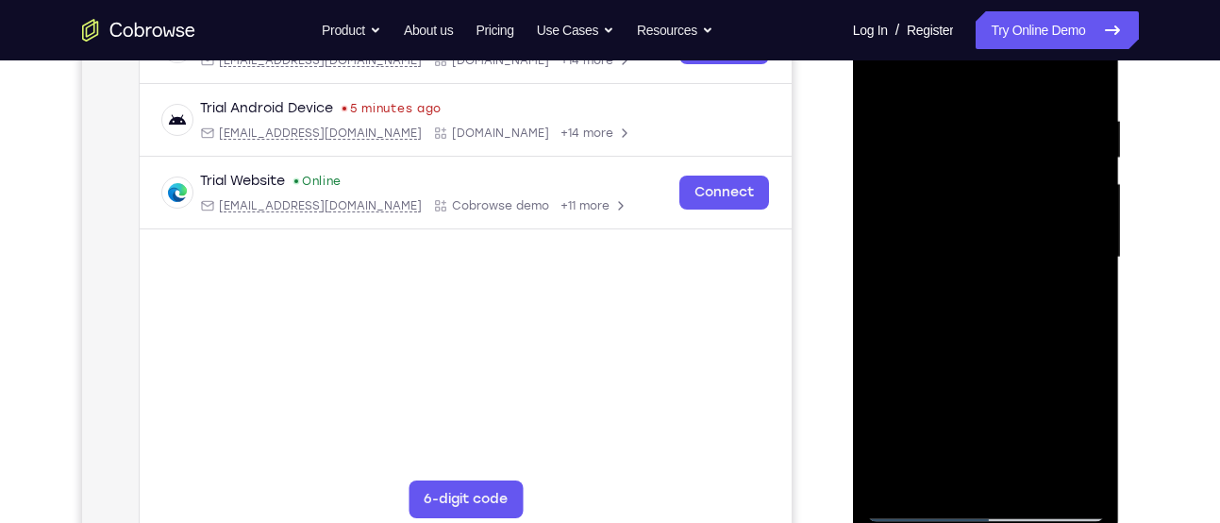
click at [1071, 238] on div at bounding box center [986, 257] width 238 height 528
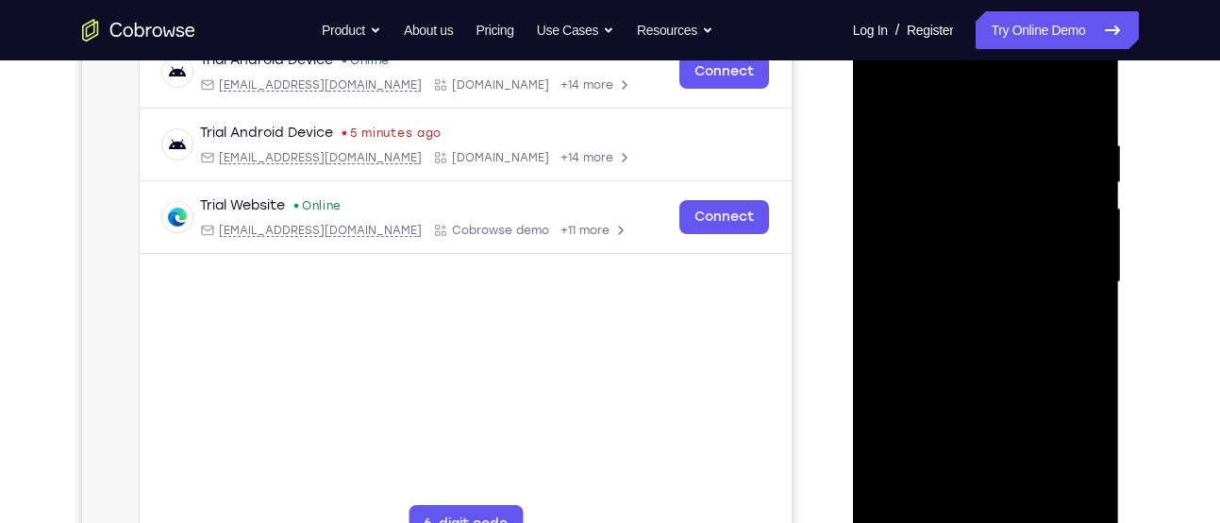
scroll to position [331, 0]
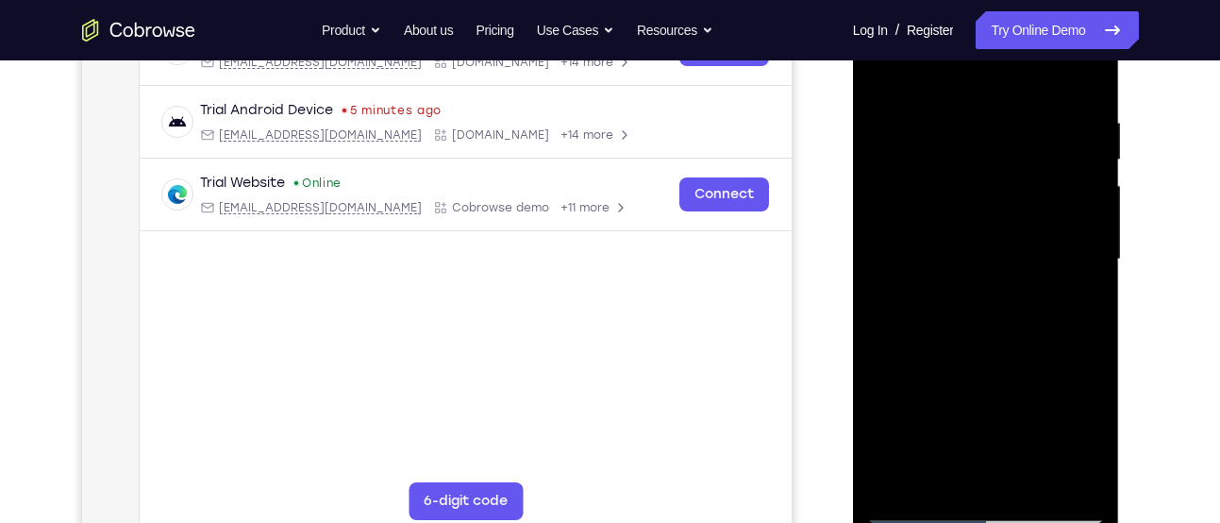
click at [1080, 253] on div at bounding box center [986, 259] width 238 height 528
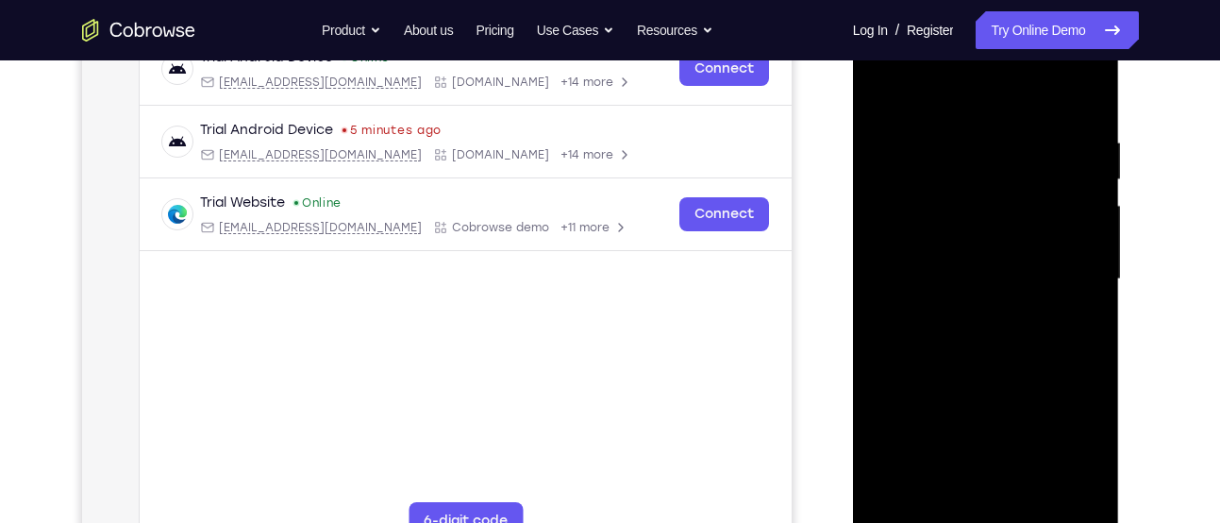
click at [1078, 248] on div at bounding box center [986, 279] width 238 height 528
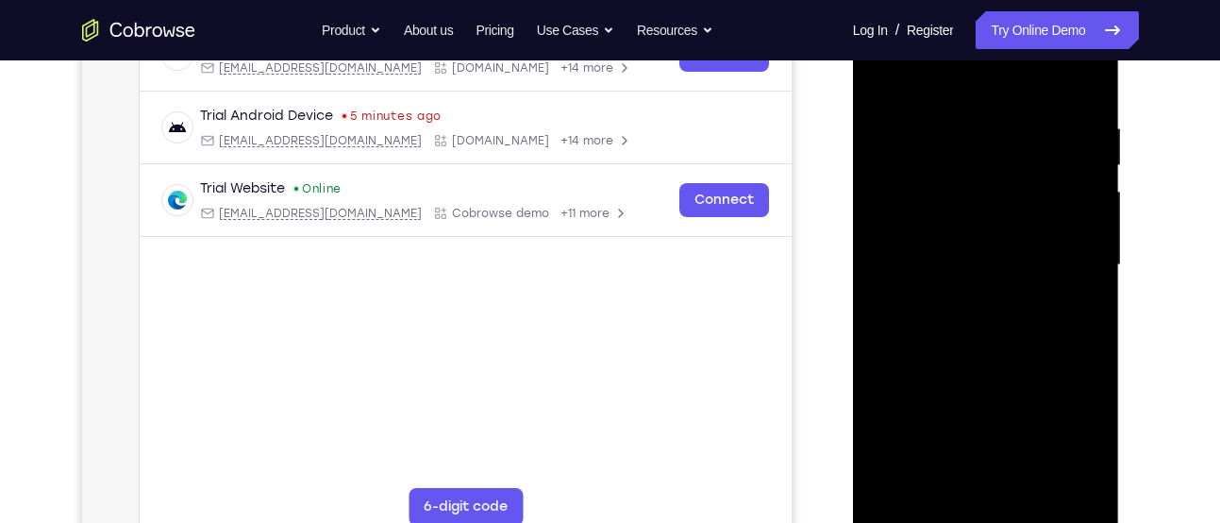
scroll to position [358, 0]
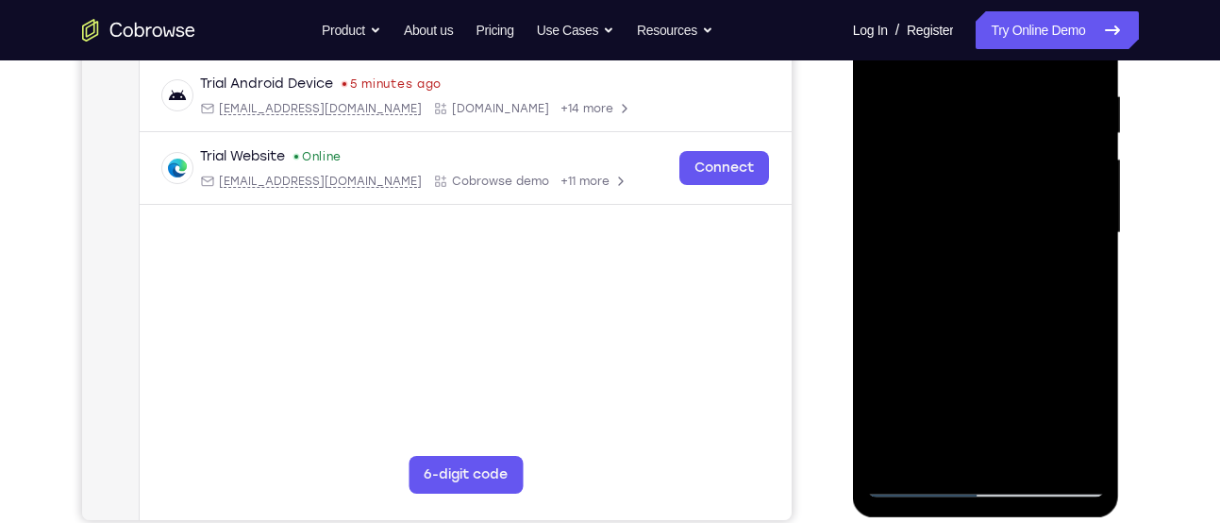
click at [1080, 169] on div at bounding box center [986, 233] width 238 height 528
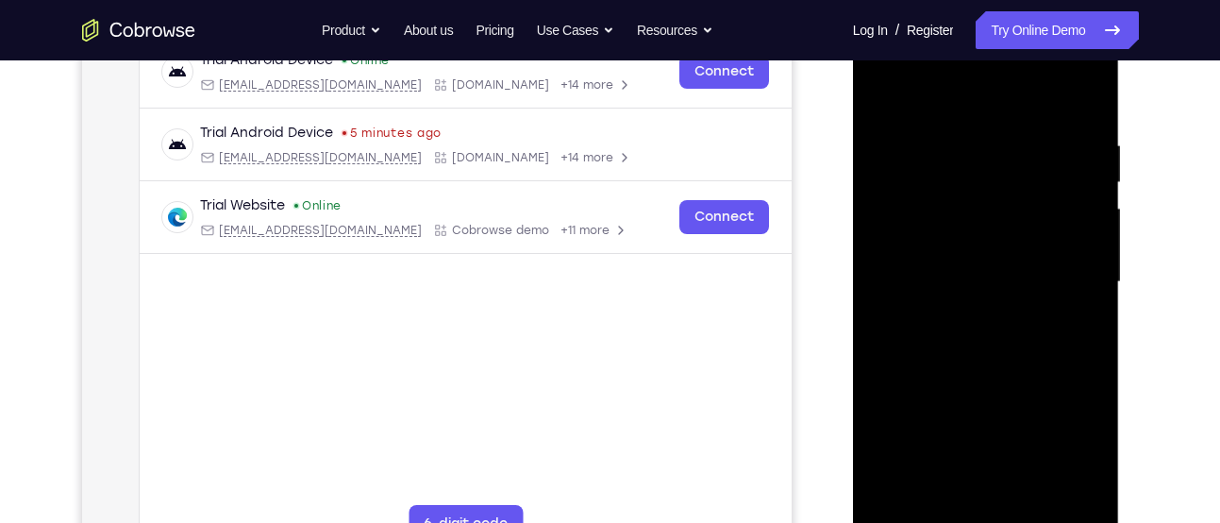
scroll to position [308, 0]
click at [1079, 201] on div at bounding box center [986, 283] width 238 height 528
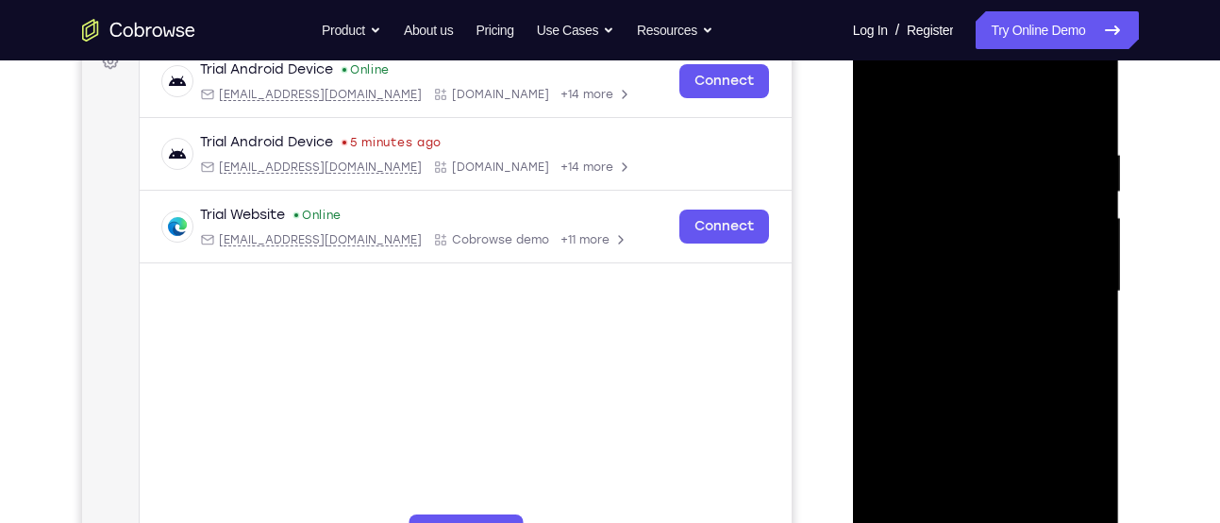
scroll to position [297, 0]
click at [1074, 222] on div at bounding box center [986, 293] width 238 height 528
click at [1074, 245] on div at bounding box center [986, 293] width 238 height 528
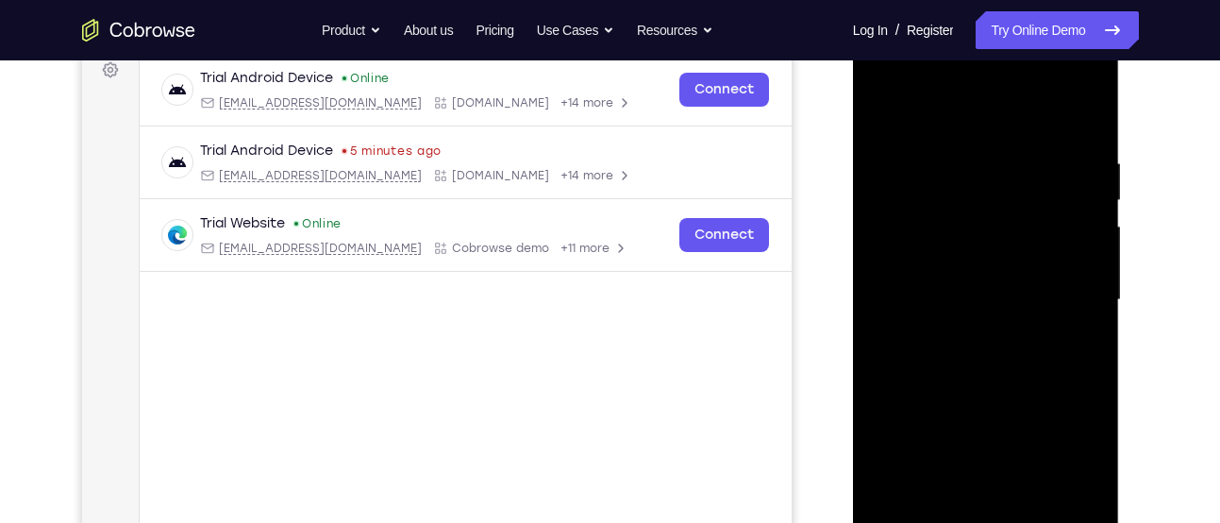
scroll to position [290, 0]
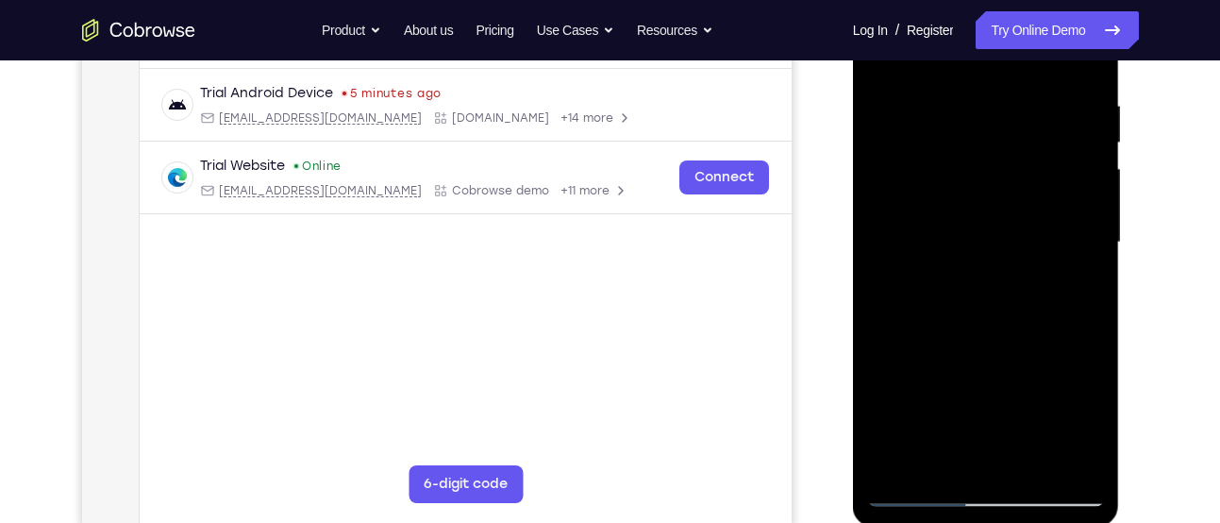
click at [1091, 202] on div at bounding box center [986, 242] width 238 height 528
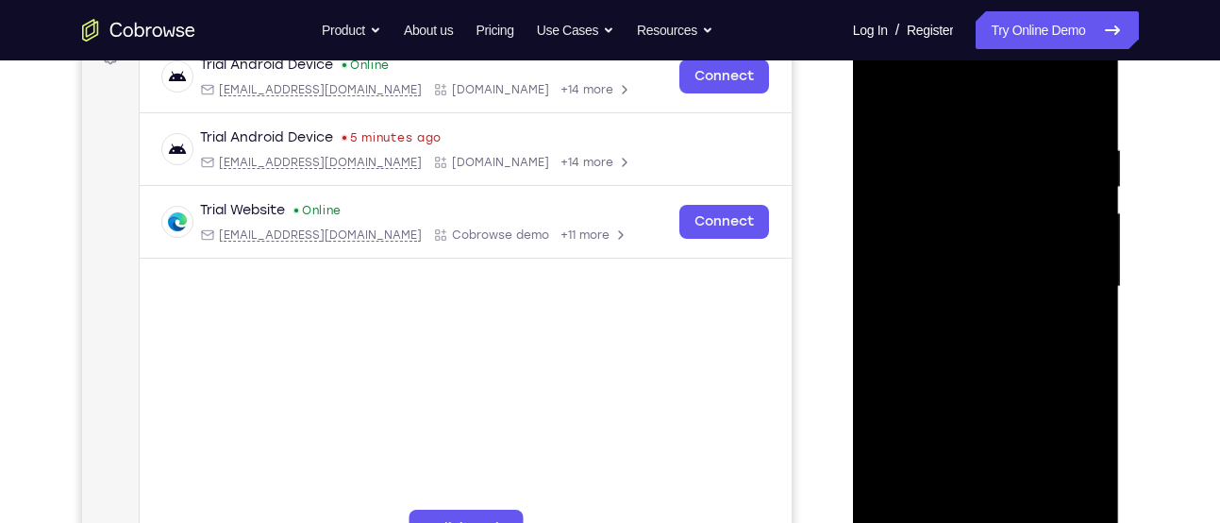
scroll to position [293, 0]
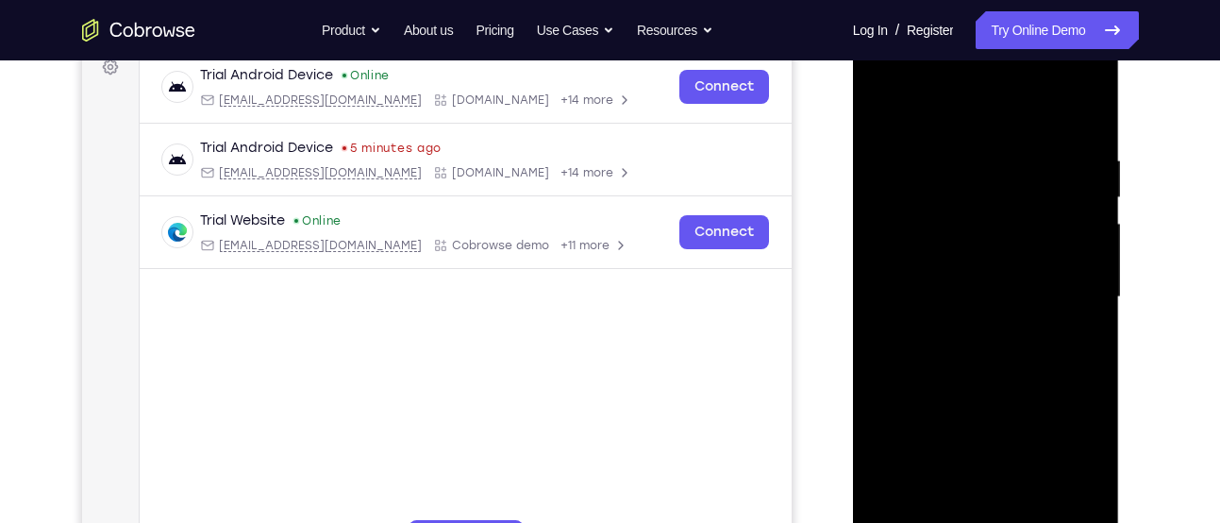
click at [1089, 223] on div at bounding box center [986, 297] width 238 height 528
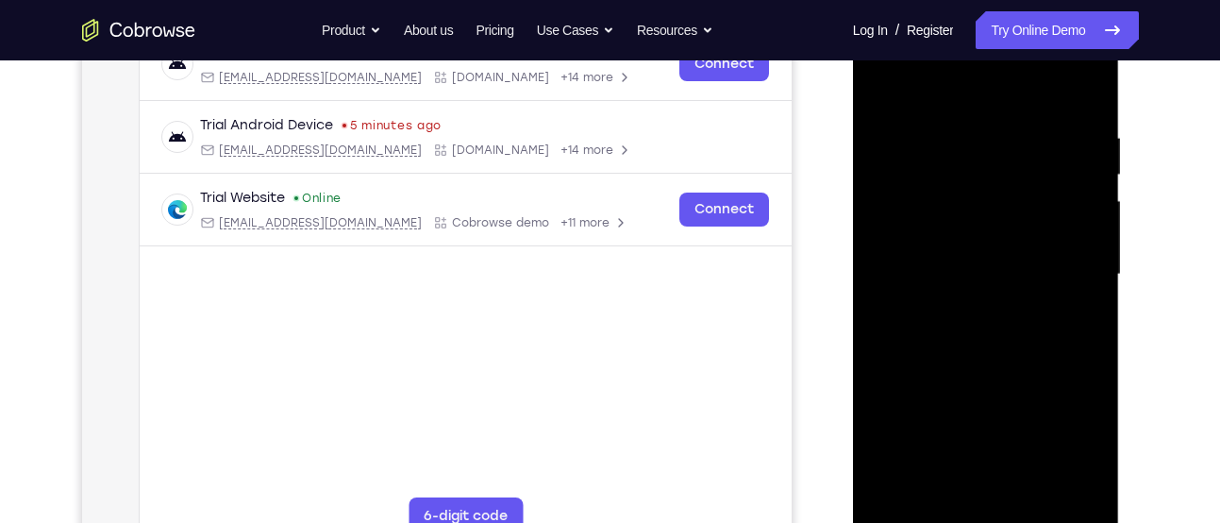
scroll to position [356, 0]
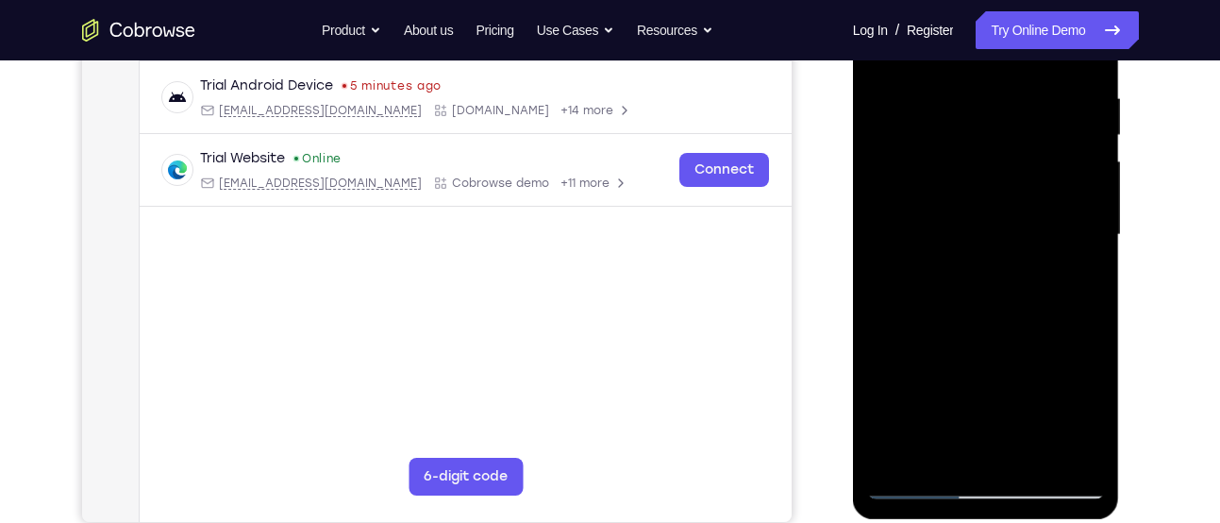
click at [1087, 211] on div at bounding box center [986, 235] width 238 height 528
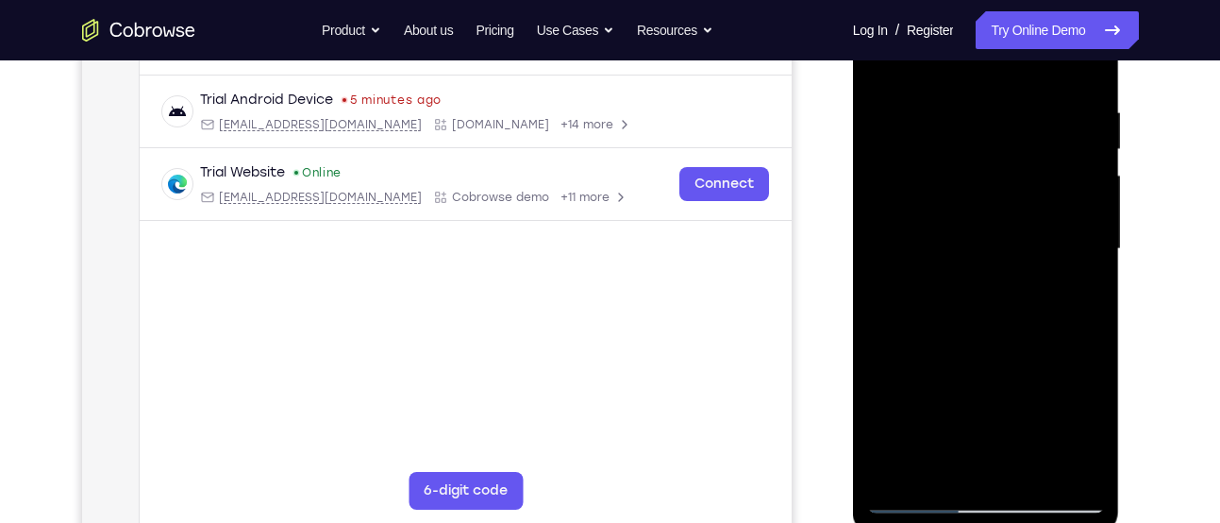
scroll to position [341, 0]
click at [1084, 212] on div at bounding box center [986, 250] width 238 height 528
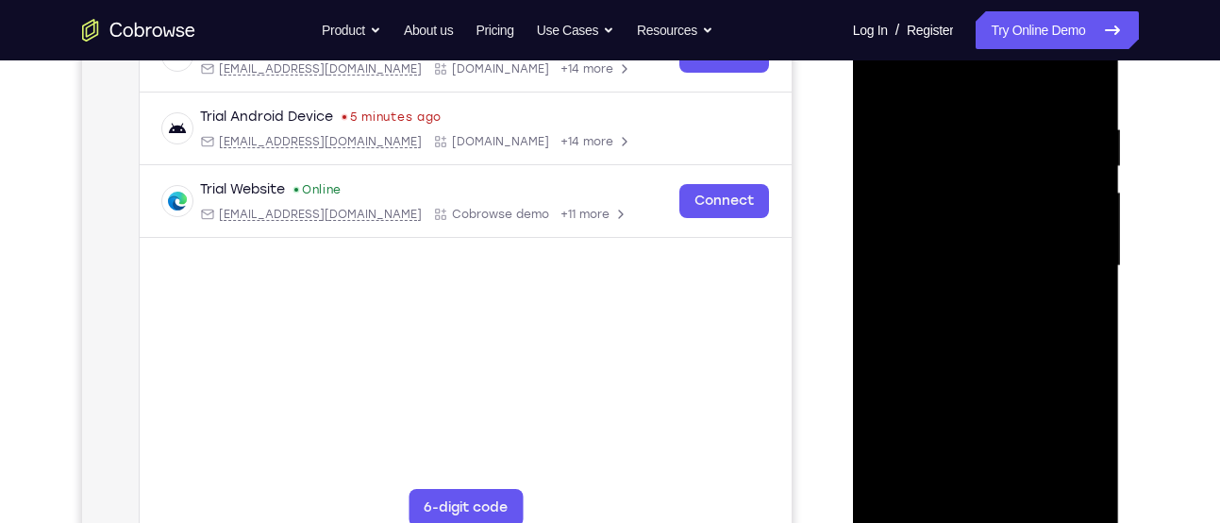
scroll to position [323, 0]
click at [1084, 224] on div at bounding box center [986, 268] width 238 height 528
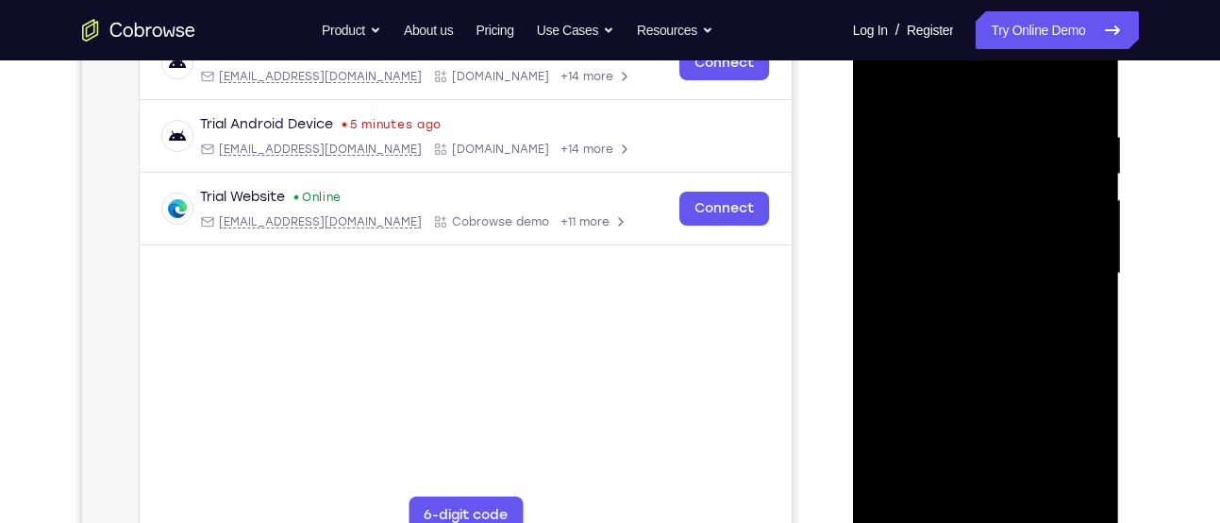
scroll to position [316, 0]
click at [1085, 237] on div at bounding box center [986, 274] width 238 height 528
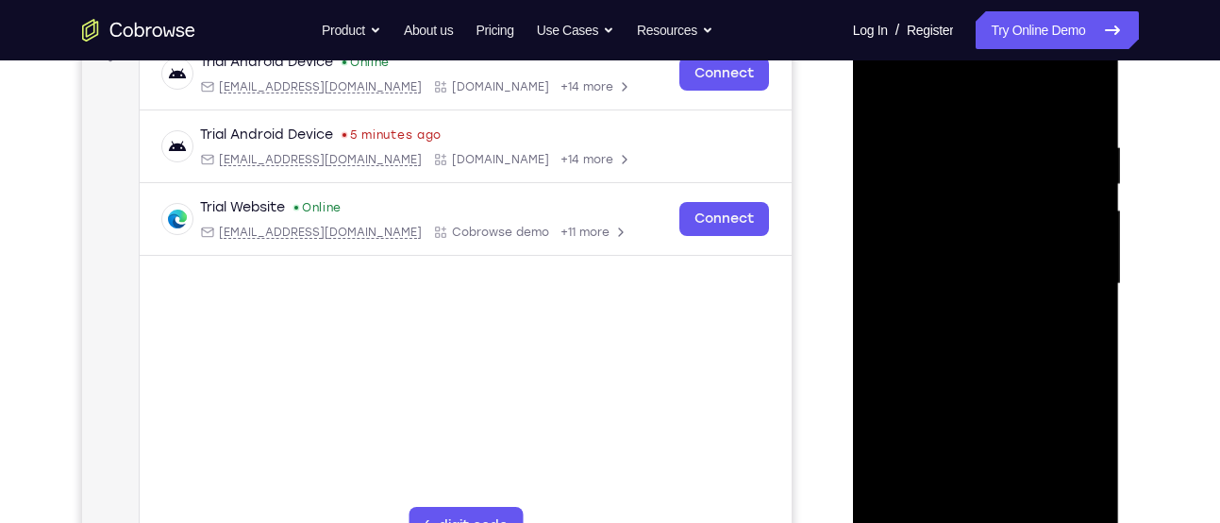
click at [1087, 104] on div at bounding box center [986, 284] width 238 height 528
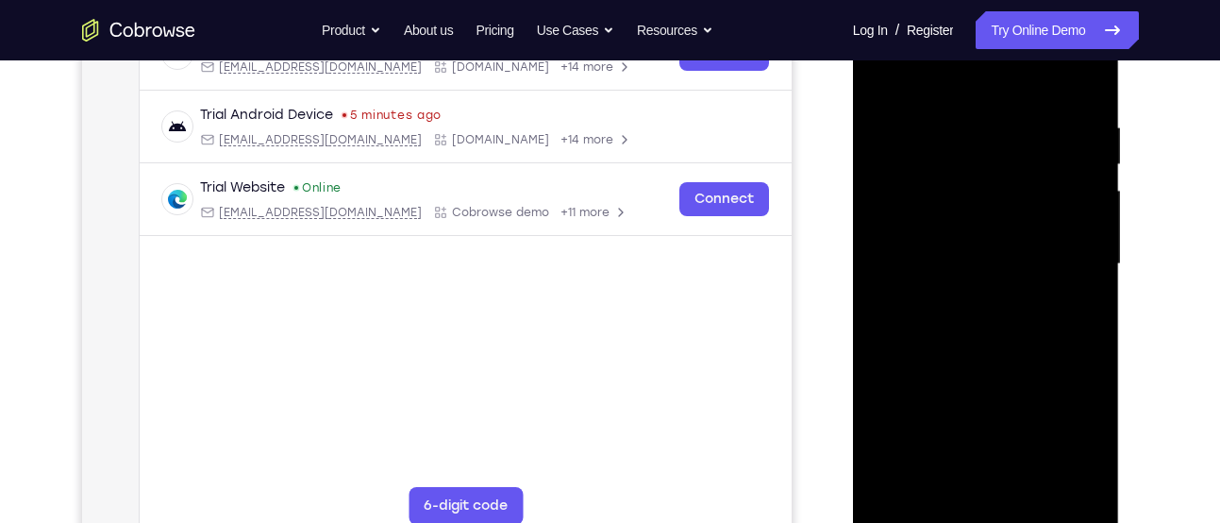
scroll to position [325, 0]
drag, startPoint x: 1062, startPoint y: 150, endPoint x: 991, endPoint y: 154, distance: 71.8
click at [991, 154] on div at bounding box center [986, 265] width 238 height 528
click at [901, 122] on div at bounding box center [986, 265] width 238 height 528
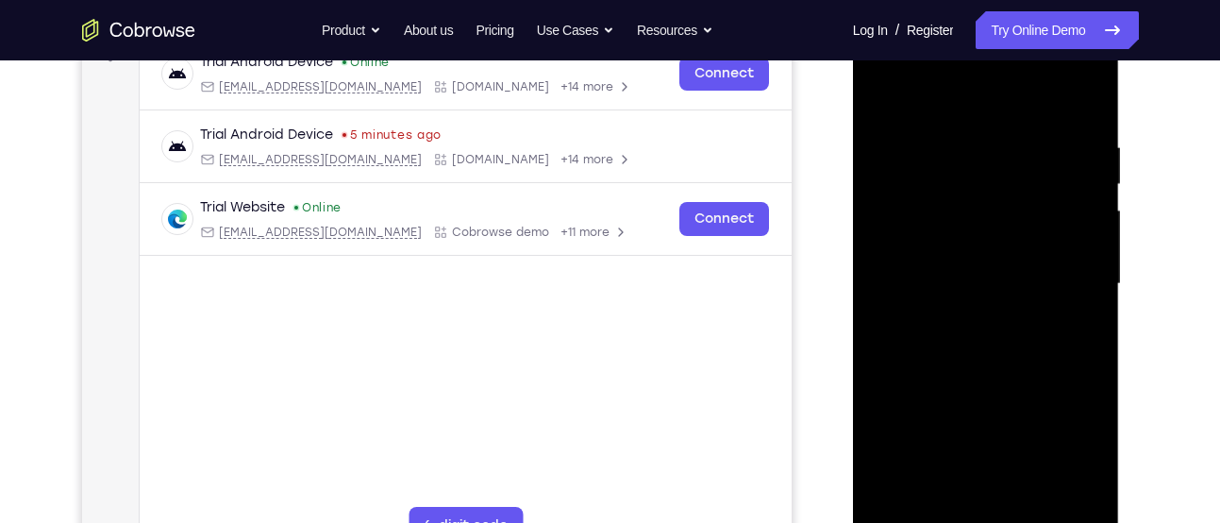
click at [1058, 201] on div at bounding box center [986, 284] width 238 height 528
click at [1080, 93] on div at bounding box center [986, 284] width 238 height 528
click at [1064, 148] on div at bounding box center [986, 284] width 238 height 528
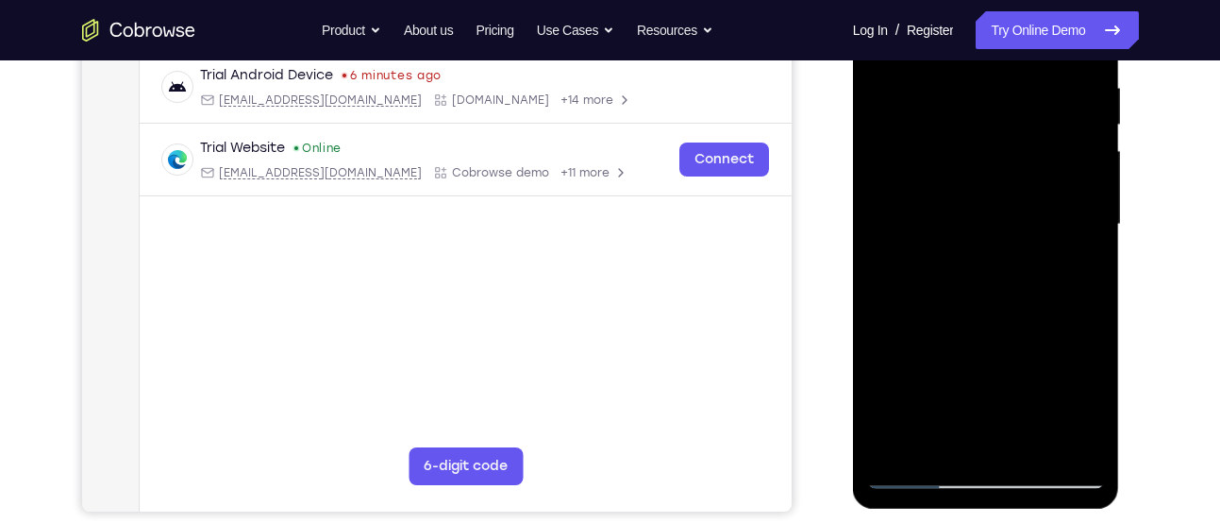
click at [1085, 209] on div at bounding box center [986, 224] width 238 height 528
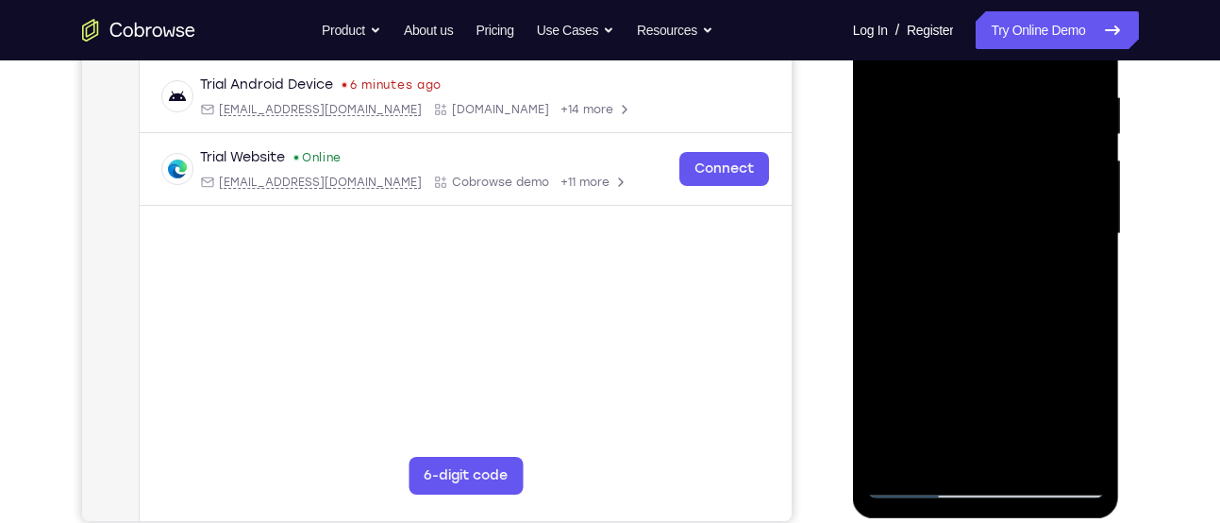
scroll to position [356, 0]
click at [1080, 209] on div at bounding box center [986, 235] width 238 height 528
click at [1074, 213] on div at bounding box center [986, 235] width 238 height 528
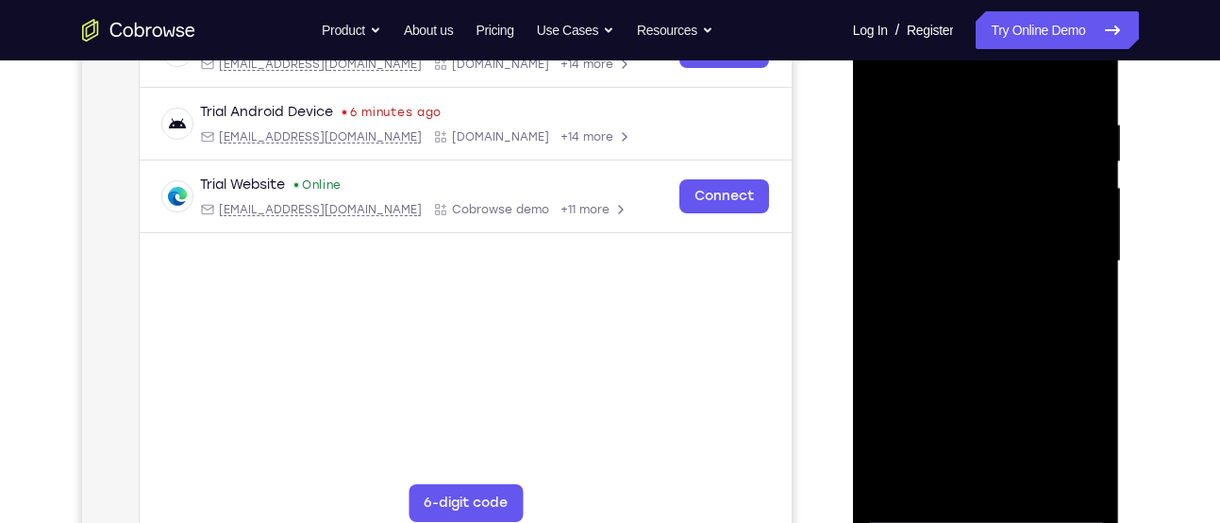
scroll to position [328, 0]
click at [1067, 209] on div at bounding box center [986, 262] width 238 height 528
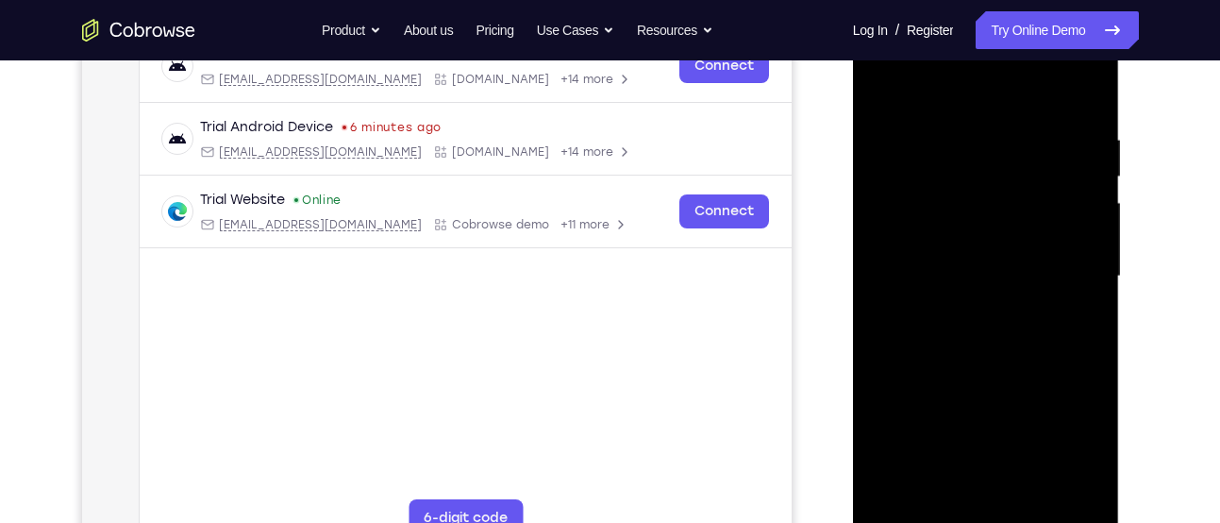
drag, startPoint x: 960, startPoint y: 220, endPoint x: 1053, endPoint y: 219, distance: 92.5
click at [1053, 219] on div at bounding box center [986, 276] width 238 height 528
click at [1084, 93] on div at bounding box center [986, 276] width 238 height 528
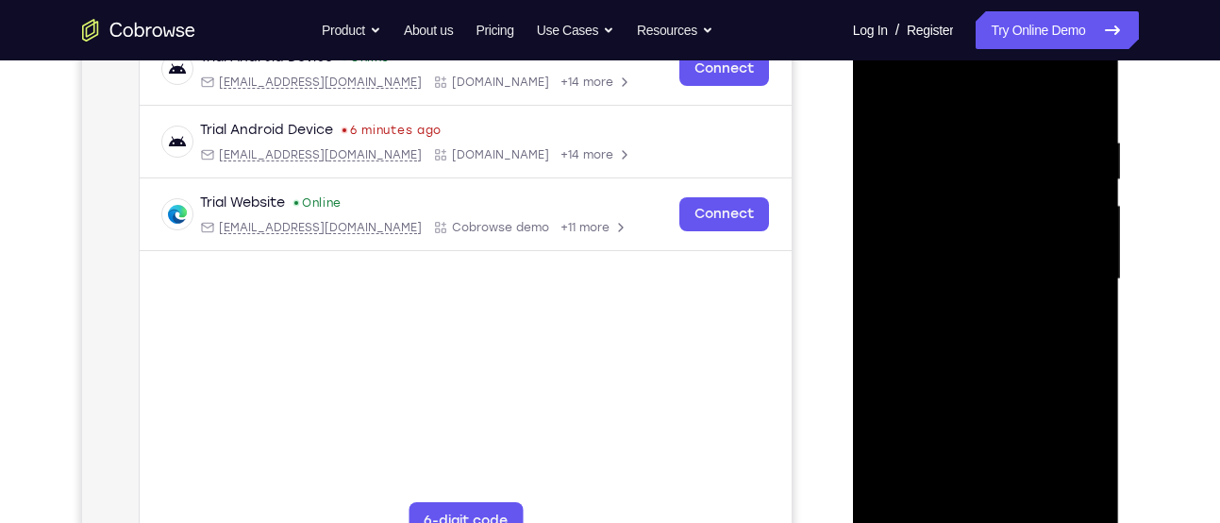
scroll to position [305, 0]
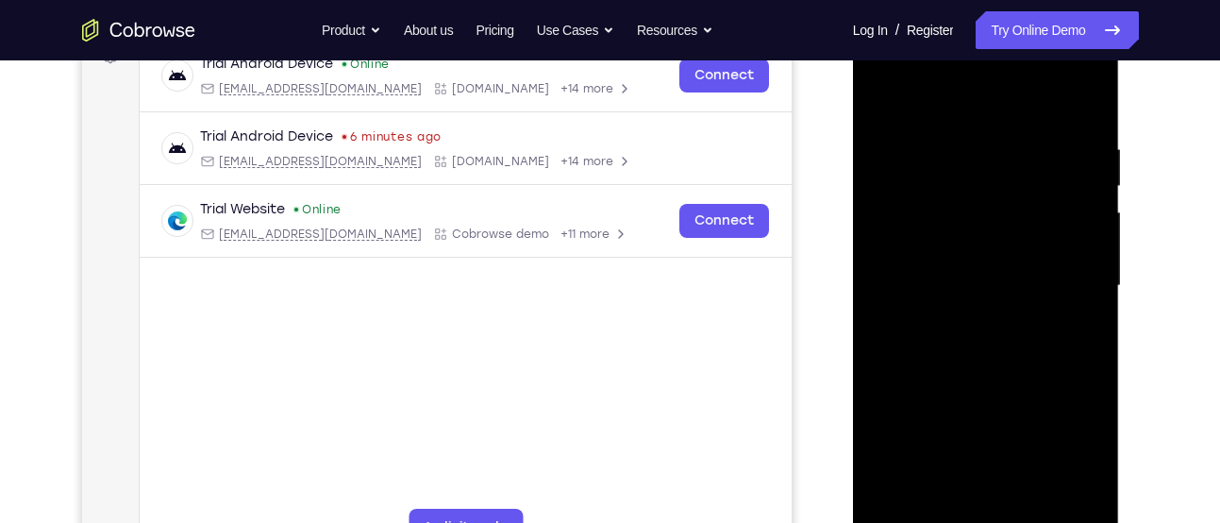
drag, startPoint x: 1077, startPoint y: 133, endPoint x: 912, endPoint y: 137, distance: 165.1
click at [912, 137] on div at bounding box center [986, 286] width 238 height 528
drag, startPoint x: 1029, startPoint y: 143, endPoint x: 922, endPoint y: 142, distance: 107.6
click at [922, 142] on div at bounding box center [986, 286] width 238 height 528
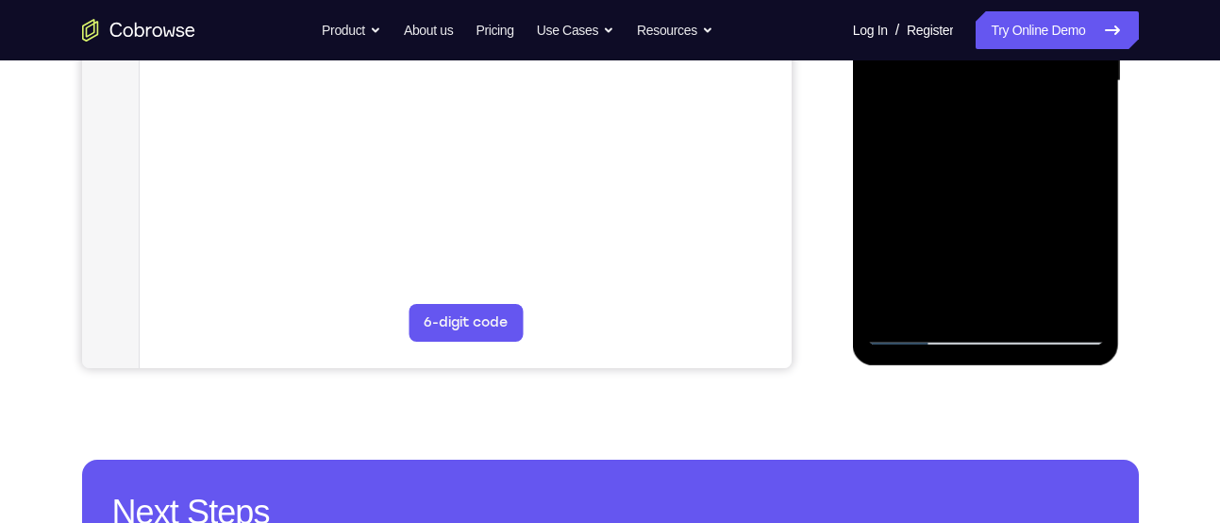
scroll to position [530, 0]
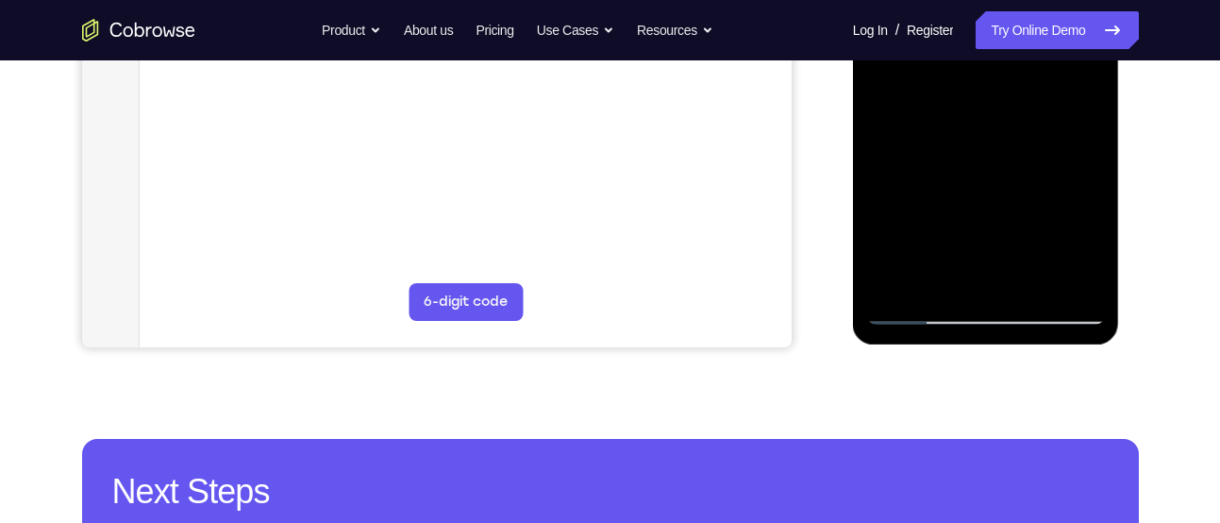
drag, startPoint x: 1008, startPoint y: 212, endPoint x: 1013, endPoint y: 167, distance: 45.6
click at [1013, 167] on div at bounding box center [986, 60] width 238 height 528
drag, startPoint x: 1018, startPoint y: 146, endPoint x: 1026, endPoint y: 68, distance: 78.8
click at [1026, 68] on div at bounding box center [986, 60] width 238 height 528
drag, startPoint x: 1007, startPoint y: 192, endPoint x: 1021, endPoint y: 70, distance: 123.5
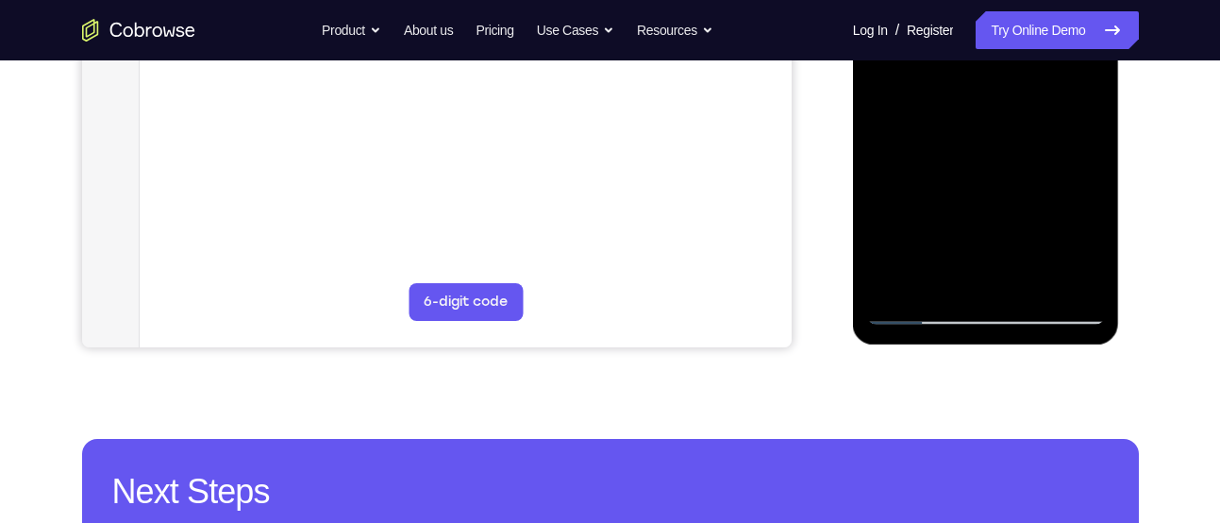
click at [1021, 70] on div at bounding box center [986, 60] width 238 height 528
drag, startPoint x: 1008, startPoint y: 227, endPoint x: 1008, endPoint y: 88, distance: 139.6
click at [1008, 88] on div at bounding box center [986, 60] width 238 height 528
drag, startPoint x: 999, startPoint y: 175, endPoint x: 1020, endPoint y: 77, distance: 99.4
click at [1020, 77] on div at bounding box center [986, 60] width 238 height 528
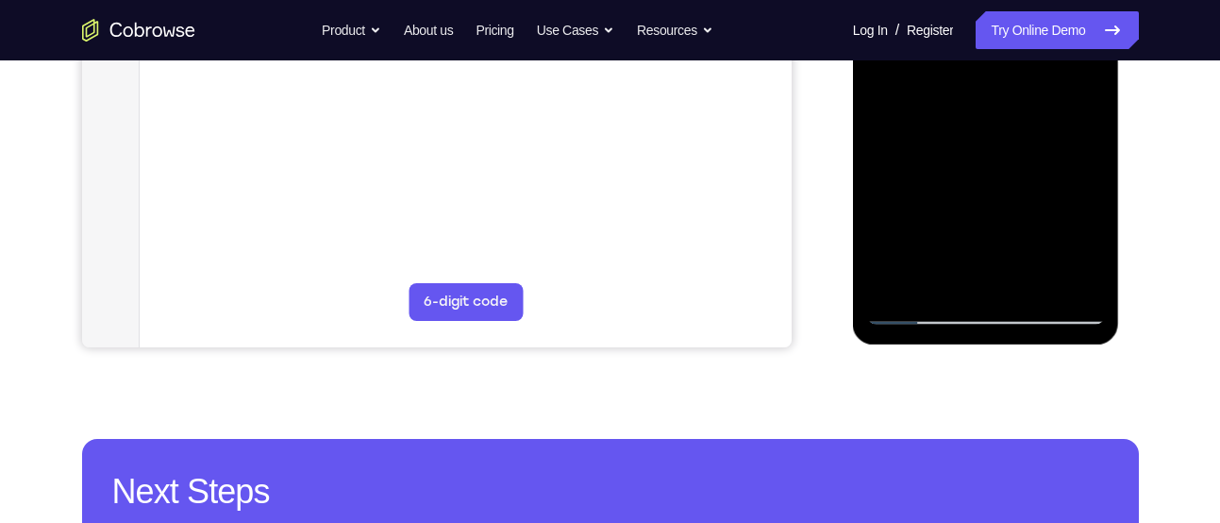
drag, startPoint x: 1003, startPoint y: 205, endPoint x: 1015, endPoint y: 84, distance: 121.4
click at [1015, 84] on div at bounding box center [986, 60] width 238 height 528
drag, startPoint x: 1012, startPoint y: 216, endPoint x: 1016, endPoint y: 104, distance: 112.3
click at [1016, 104] on div at bounding box center [986, 60] width 238 height 528
click at [1024, 278] on div at bounding box center [986, 60] width 238 height 528
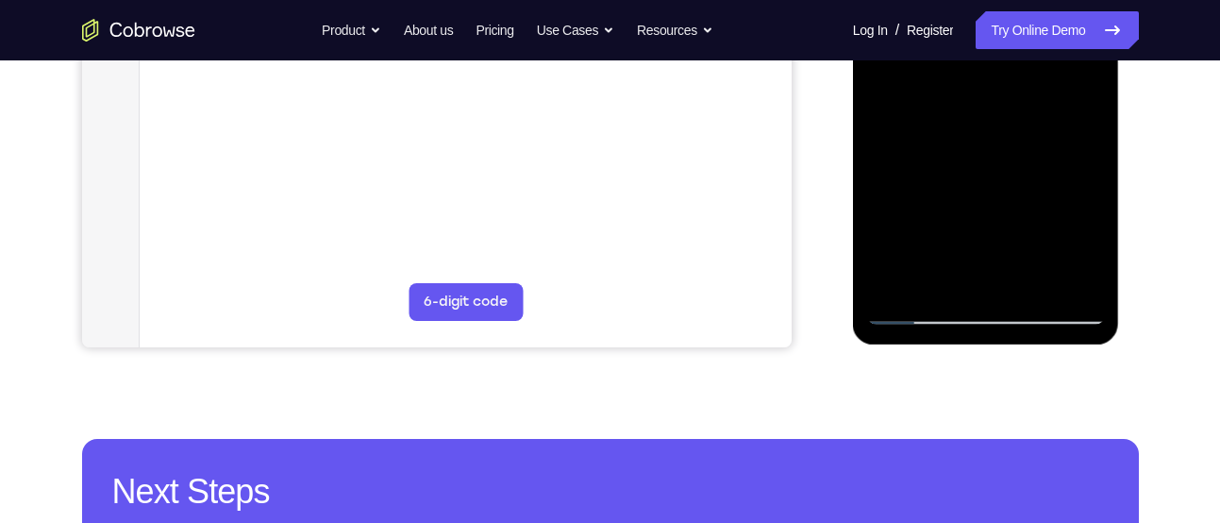
drag, startPoint x: 1006, startPoint y: 106, endPoint x: 992, endPoint y: 248, distance: 143.2
click at [992, 248] on div at bounding box center [986, 60] width 238 height 528
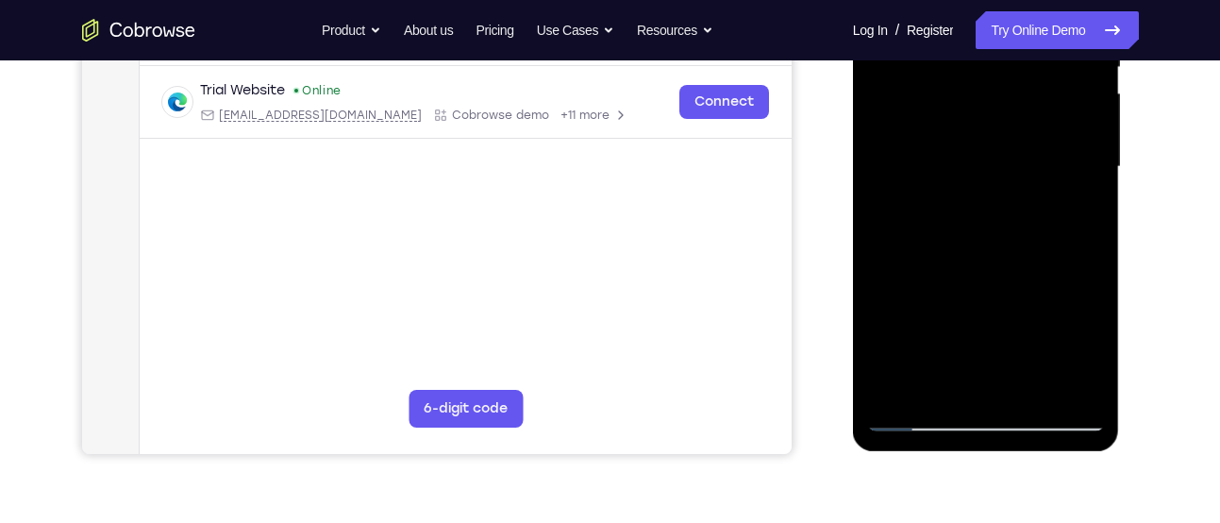
scroll to position [509, 0]
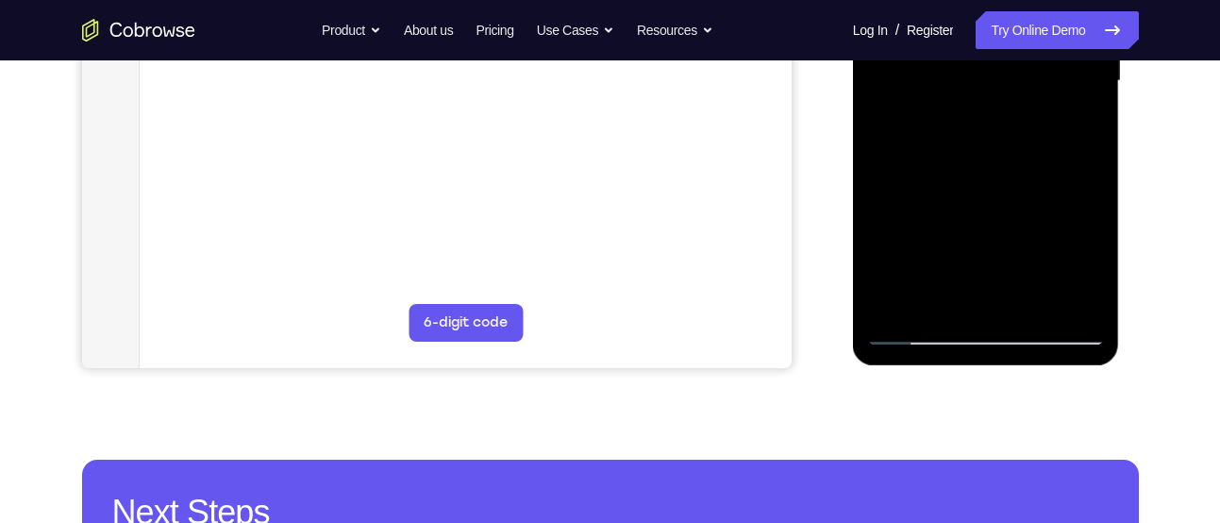
drag, startPoint x: 953, startPoint y: 288, endPoint x: 971, endPoint y: 122, distance: 167.0
click at [971, 122] on div at bounding box center [986, 81] width 238 height 528
click at [916, 334] on div at bounding box center [986, 81] width 238 height 528
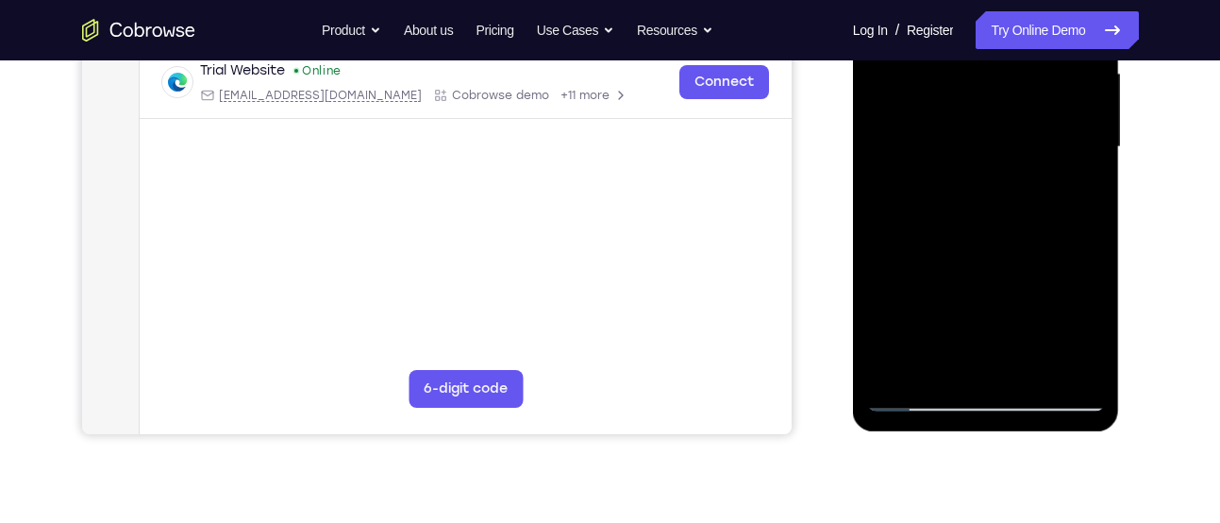
scroll to position [440, 0]
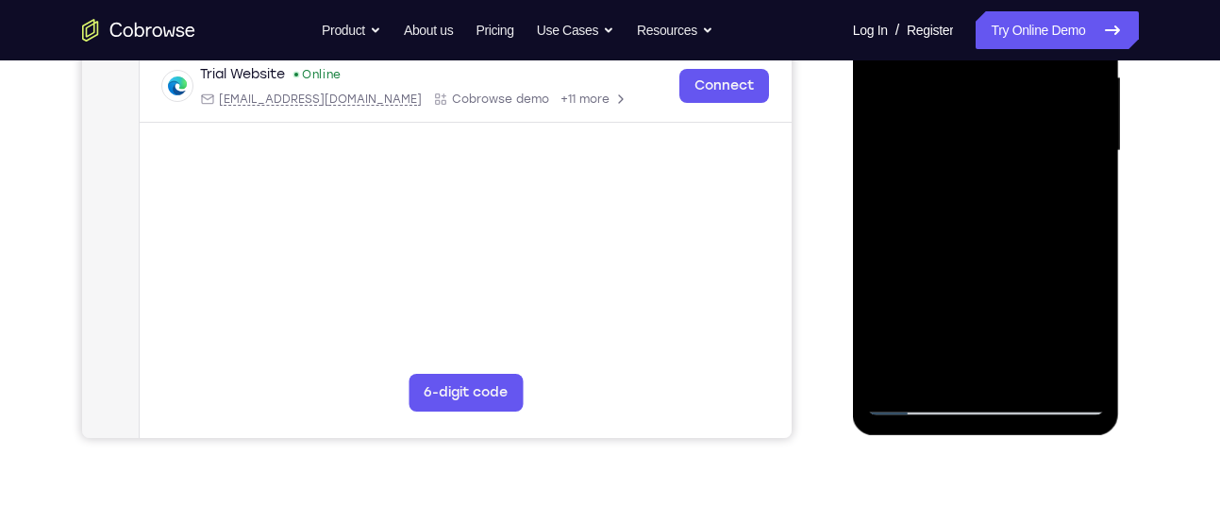
drag, startPoint x: 943, startPoint y: 307, endPoint x: 967, endPoint y: 113, distance: 194.8
click at [967, 113] on div at bounding box center [986, 151] width 238 height 528
drag, startPoint x: 965, startPoint y: 238, endPoint x: 993, endPoint y: 41, distance: 199.2
click at [993, 41] on div at bounding box center [986, 151] width 238 height 528
drag, startPoint x: 970, startPoint y: 226, endPoint x: 1004, endPoint y: 5, distance: 224.3
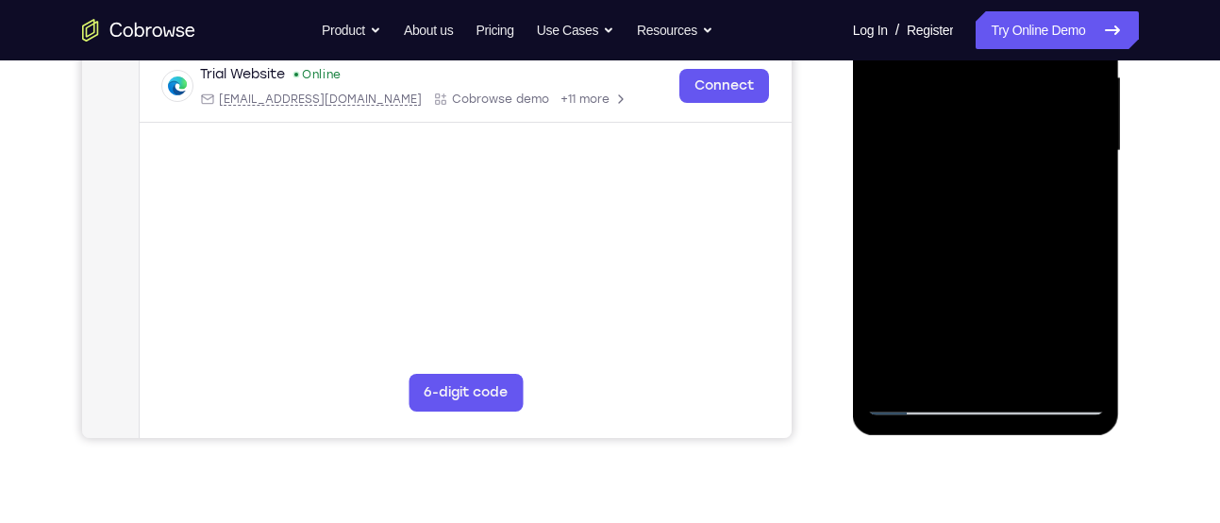
click at [1004, 5] on div at bounding box center [986, 151] width 238 height 528
drag, startPoint x: 975, startPoint y: 233, endPoint x: 997, endPoint y: 21, distance: 213.5
click at [997, 21] on div at bounding box center [986, 151] width 238 height 528
drag, startPoint x: 994, startPoint y: 124, endPoint x: 936, endPoint y: 465, distance: 346.5
click at [936, 439] on html "Online web based iOS Simulators and Android Emulators. Run iPhone, iPad, Mobile…" at bounding box center [987, 156] width 269 height 566
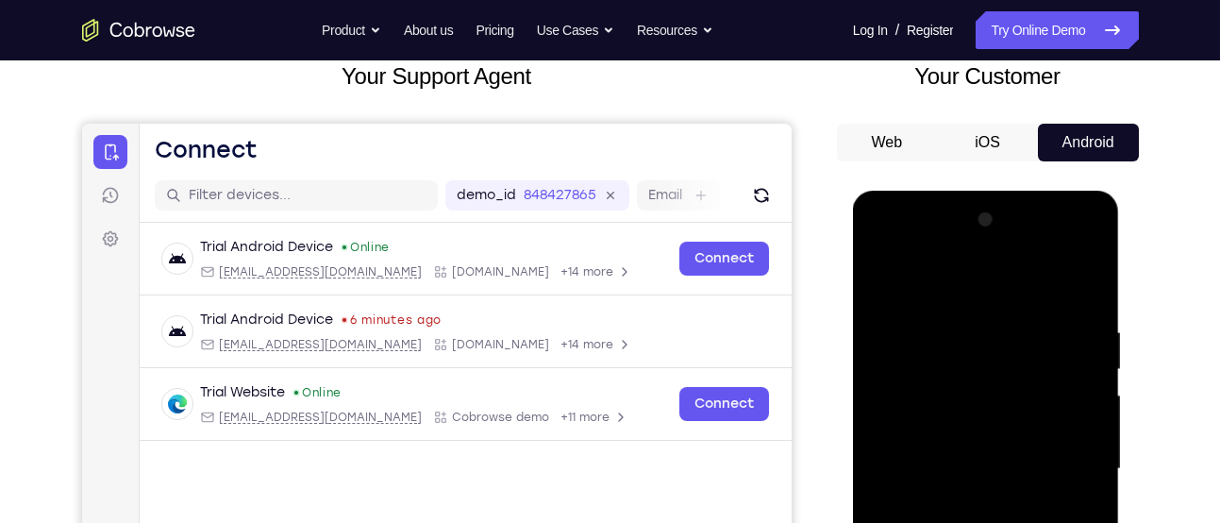
scroll to position [115, 0]
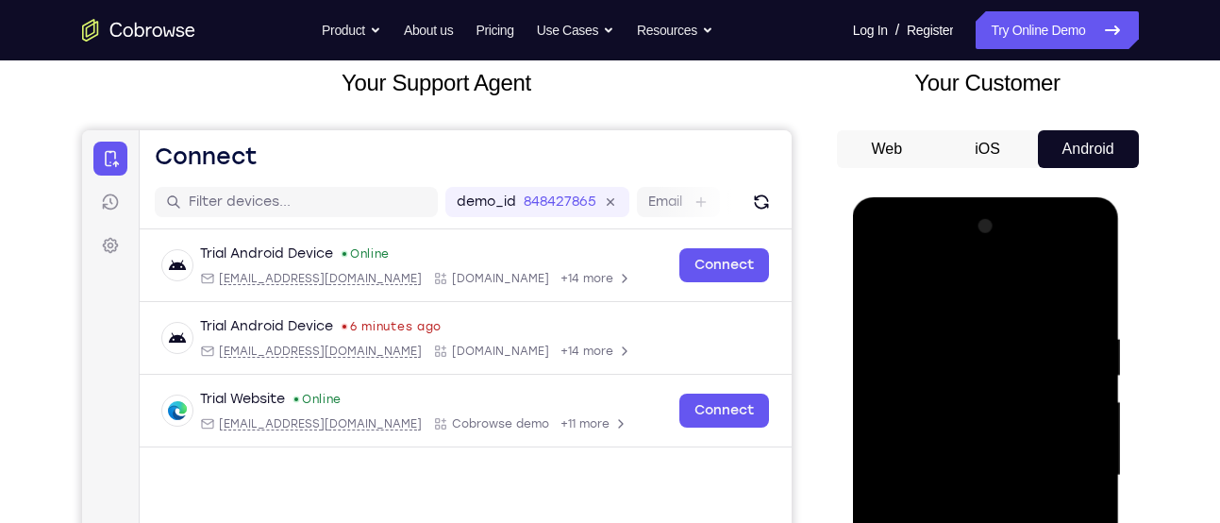
drag, startPoint x: 925, startPoint y: 287, endPoint x: 831, endPoint y: 465, distance: 201.3
click at [853, 465] on html "Online web based iOS Simulators and Android Emulators. Run iPhone, iPad, Mobile…" at bounding box center [987, 480] width 269 height 566
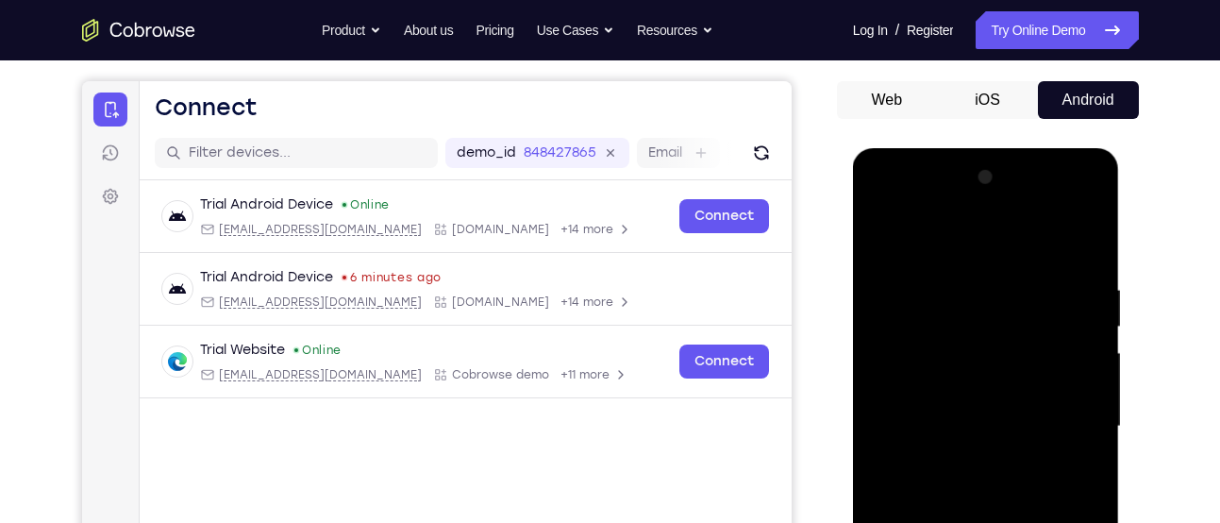
click at [943, 284] on div at bounding box center [986, 426] width 238 height 528
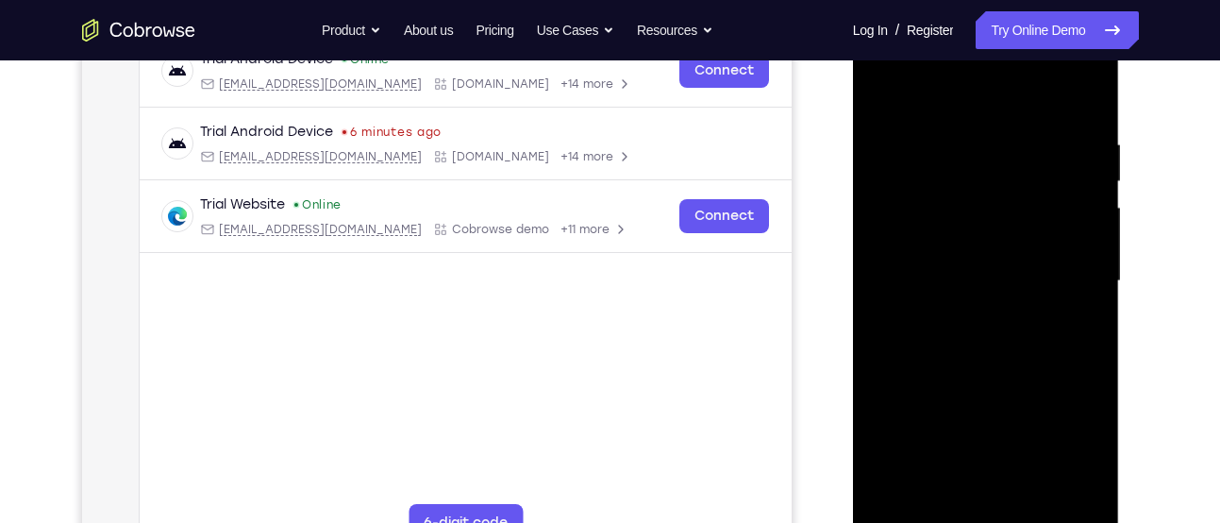
scroll to position [309, 0]
click at [1088, 222] on div at bounding box center [986, 282] width 238 height 528
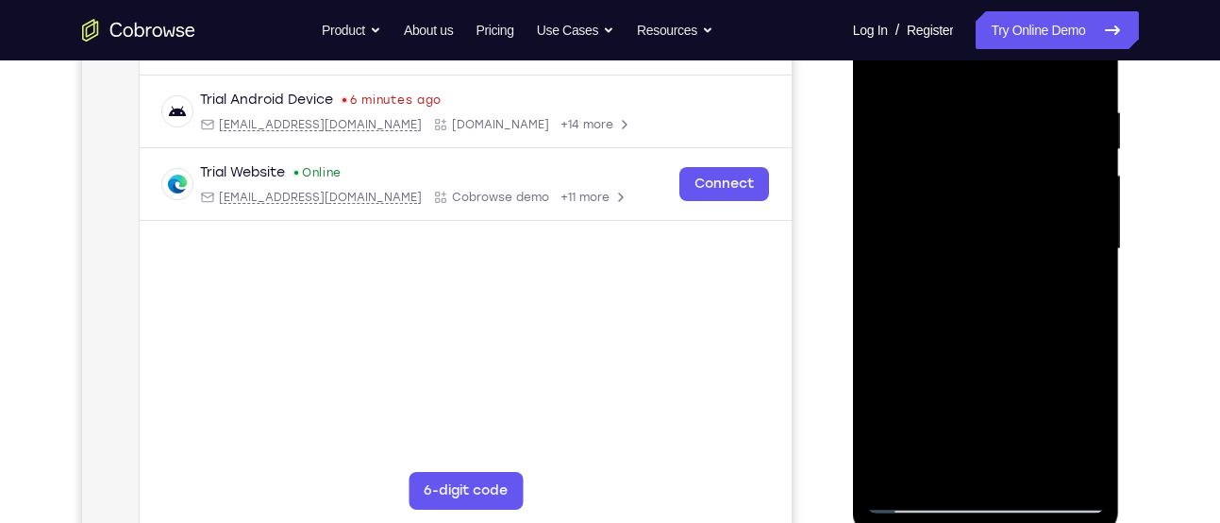
scroll to position [342, 0]
click at [1088, 240] on div at bounding box center [986, 248] width 238 height 528
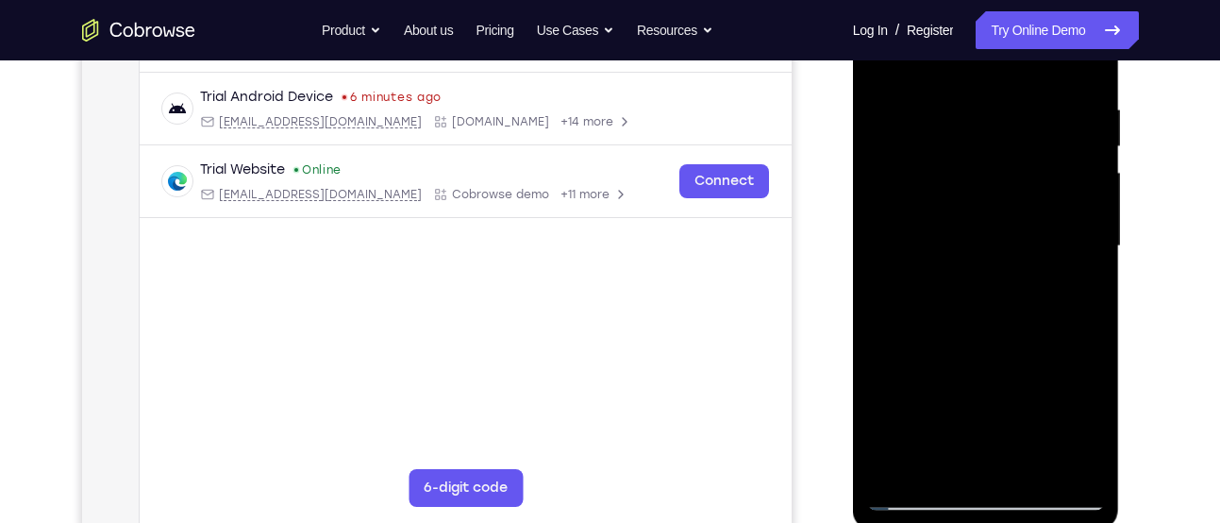
scroll to position [352, 0]
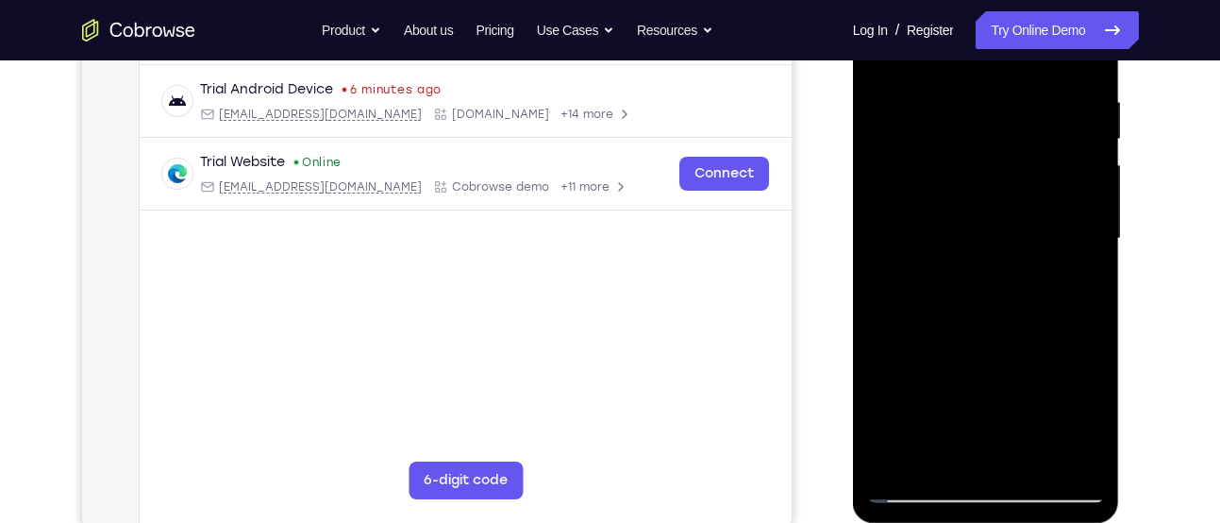
click at [1085, 226] on div at bounding box center [986, 239] width 238 height 528
click at [905, 225] on div at bounding box center [986, 239] width 238 height 528
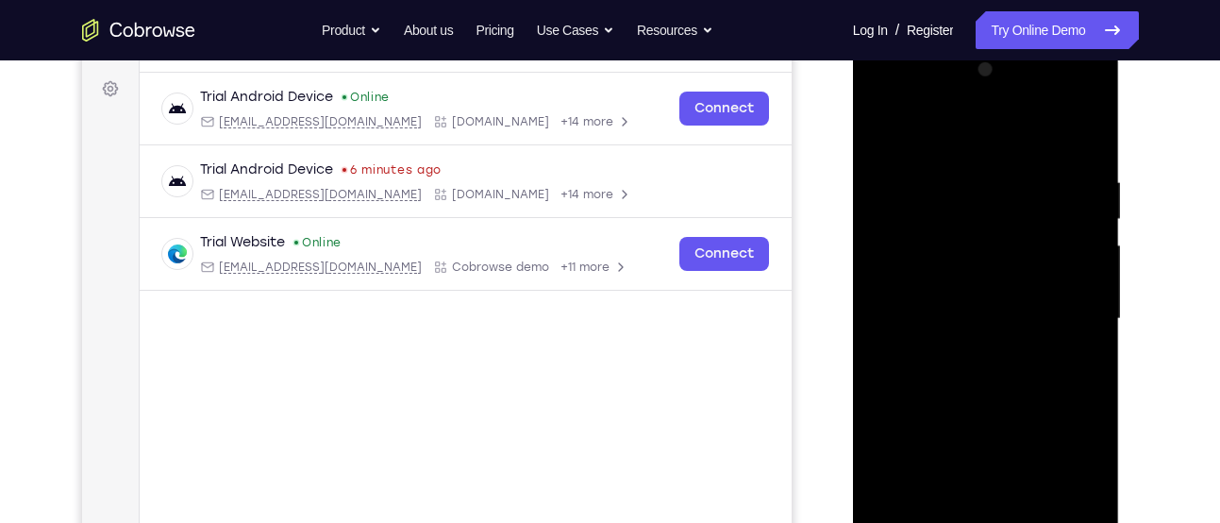
scroll to position [270, 0]
click at [1074, 293] on div at bounding box center [986, 321] width 238 height 528
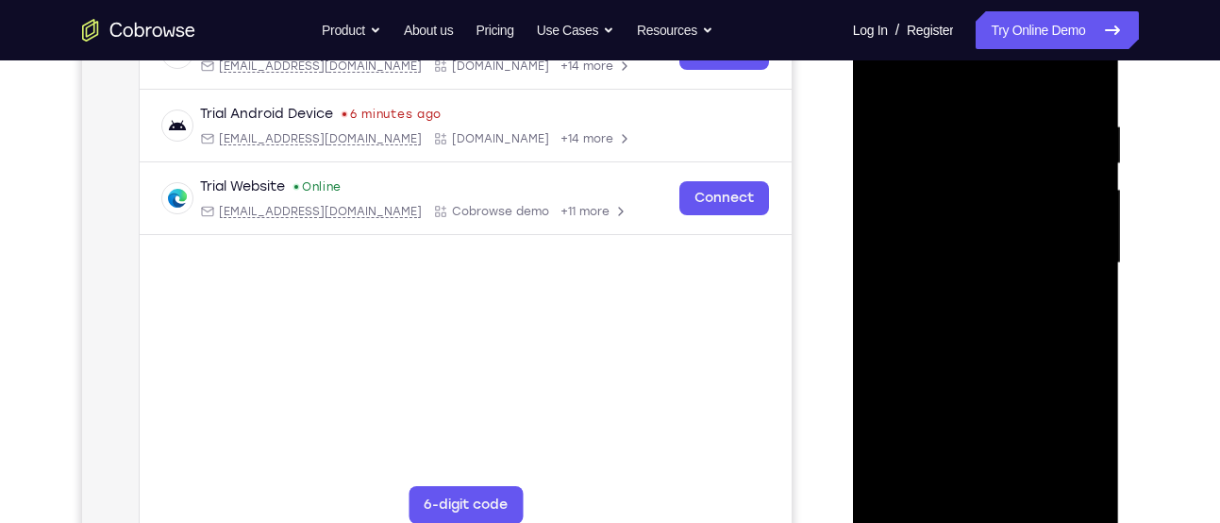
scroll to position [328, 0]
click at [1090, 269] on div at bounding box center [986, 262] width 238 height 528
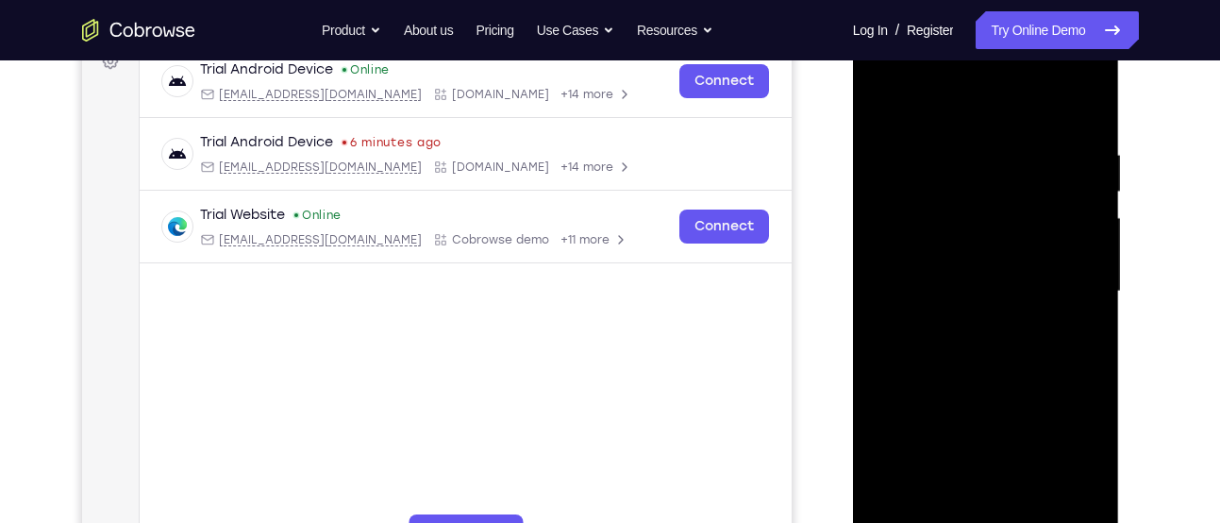
click at [902, 289] on div at bounding box center [986, 291] width 238 height 528
click at [894, 293] on div at bounding box center [986, 291] width 238 height 528
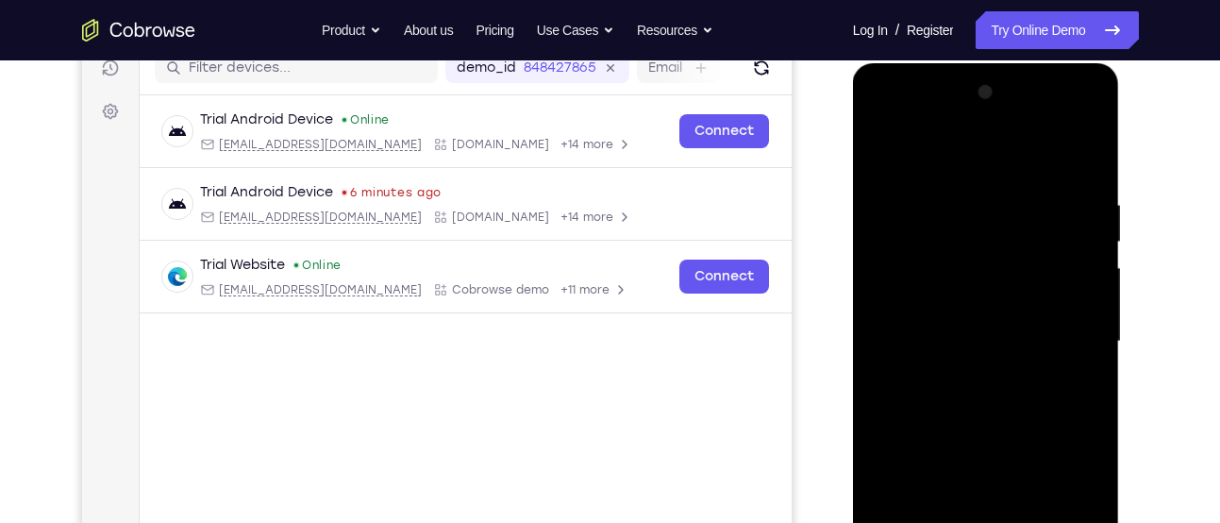
scroll to position [247, 0]
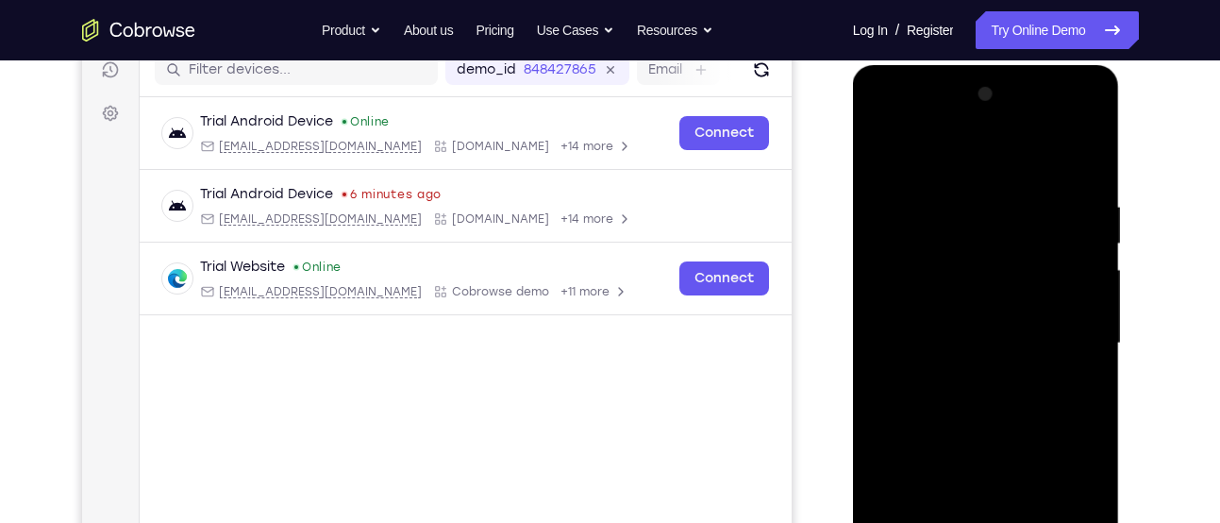
click at [1087, 157] on div at bounding box center [986, 343] width 238 height 528
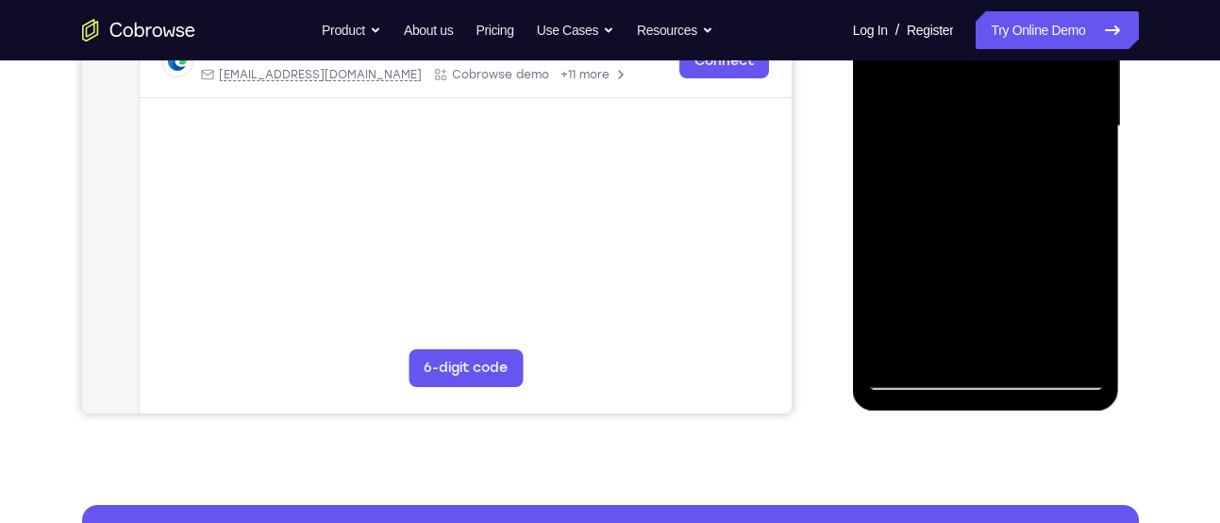
scroll to position [471, 0]
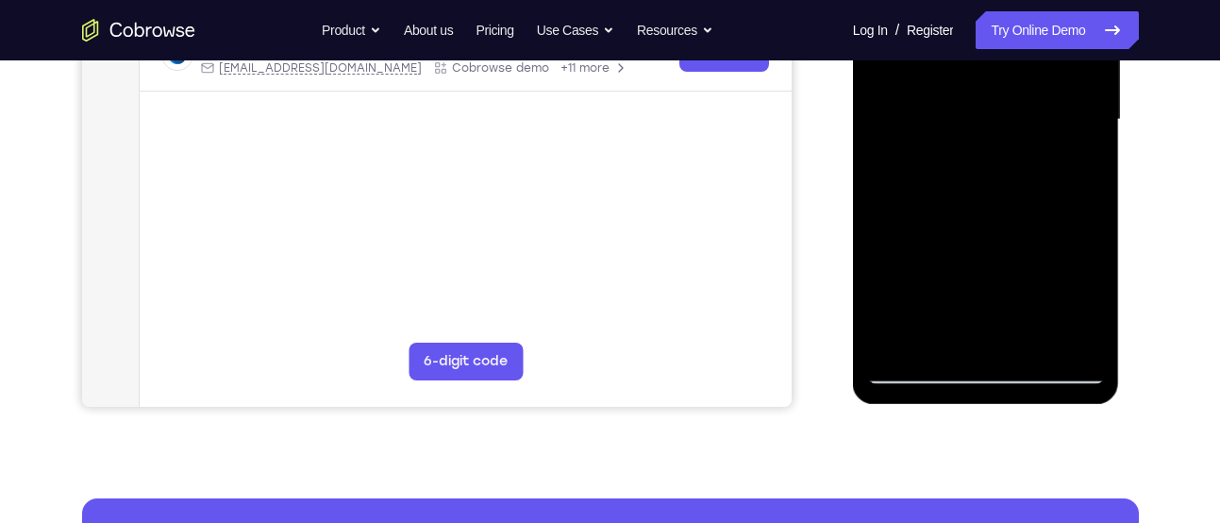
drag, startPoint x: 1002, startPoint y: 311, endPoint x: 1015, endPoint y: -12, distance: 323.9
click at [1015, 0] on div at bounding box center [986, 120] width 238 height 528
drag, startPoint x: 987, startPoint y: 217, endPoint x: 1004, endPoint y: -12, distance: 229.9
click at [1004, 0] on div at bounding box center [986, 120] width 238 height 528
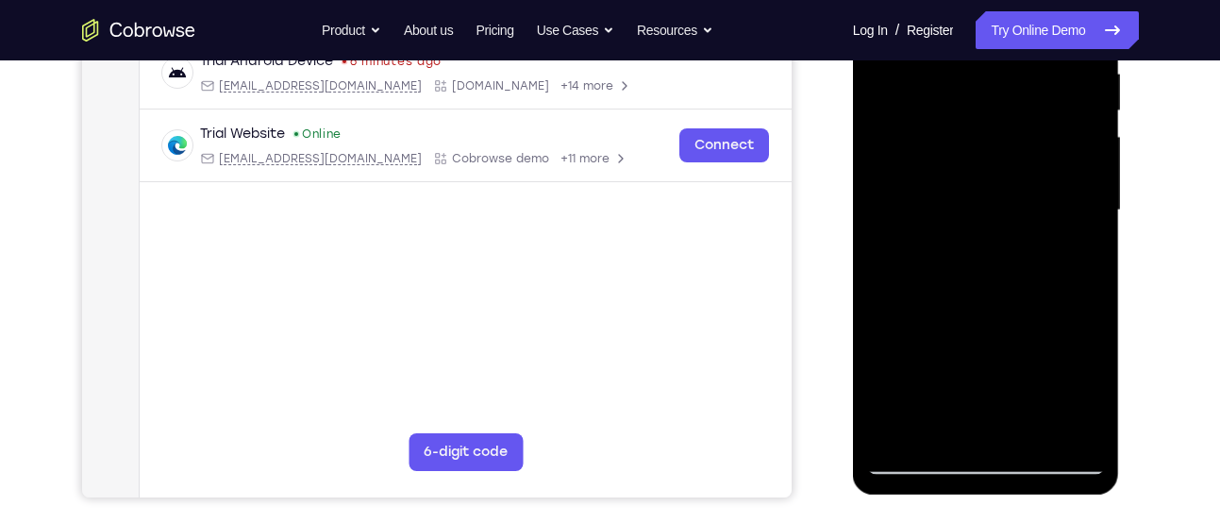
scroll to position [374, 0]
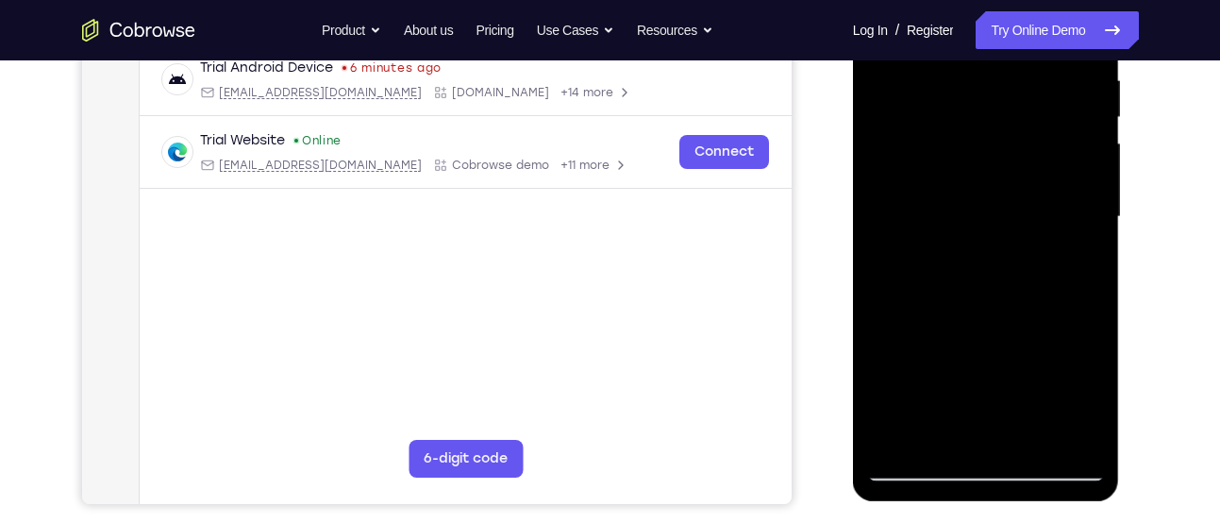
drag, startPoint x: 962, startPoint y: 314, endPoint x: 982, endPoint y: 99, distance: 216.0
click at [982, 99] on div at bounding box center [986, 217] width 238 height 528
drag, startPoint x: 952, startPoint y: 344, endPoint x: 965, endPoint y: 263, distance: 82.2
click at [965, 263] on div at bounding box center [986, 217] width 238 height 528
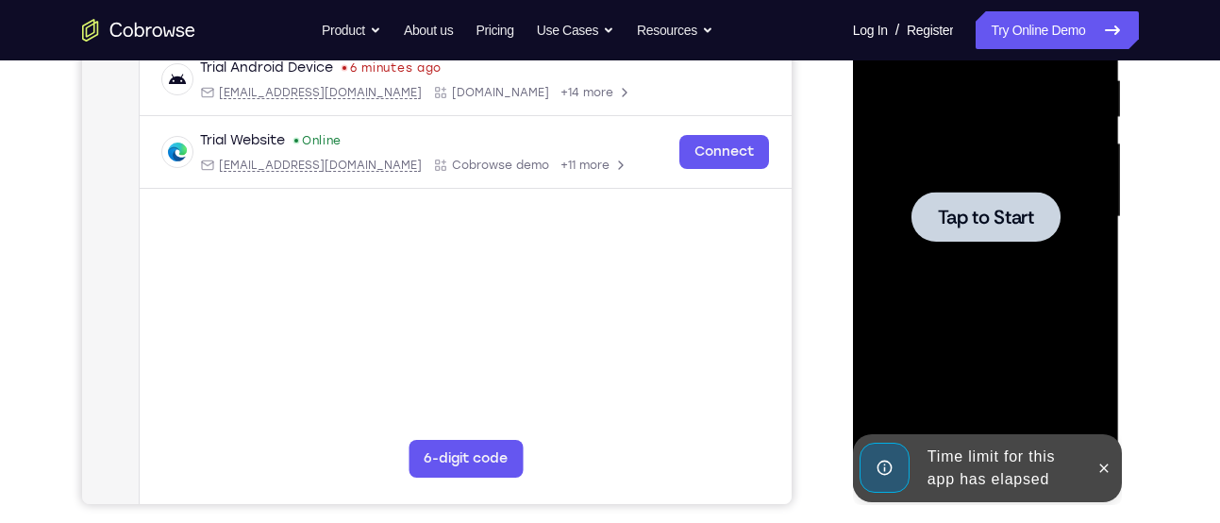
click at [961, 292] on div at bounding box center [986, 217] width 238 height 528
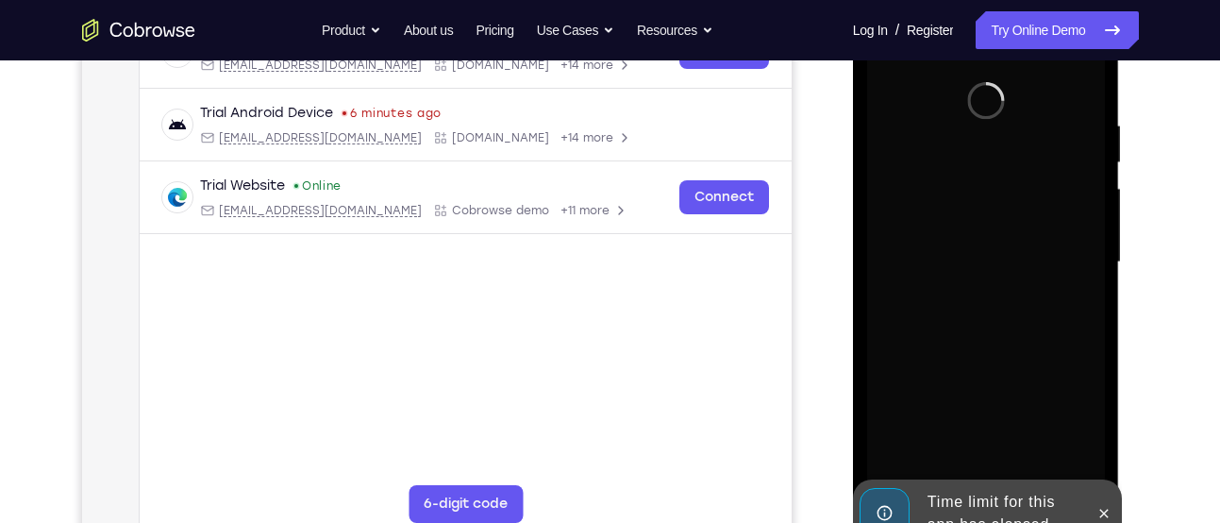
scroll to position [334, 0]
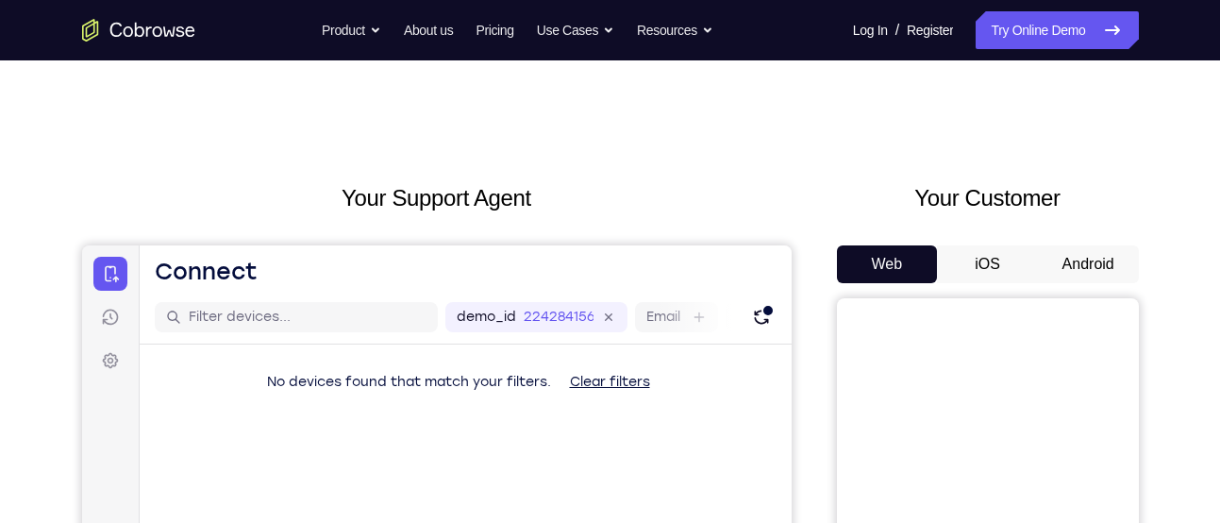
click at [1091, 268] on button "Android" at bounding box center [1088, 264] width 101 height 38
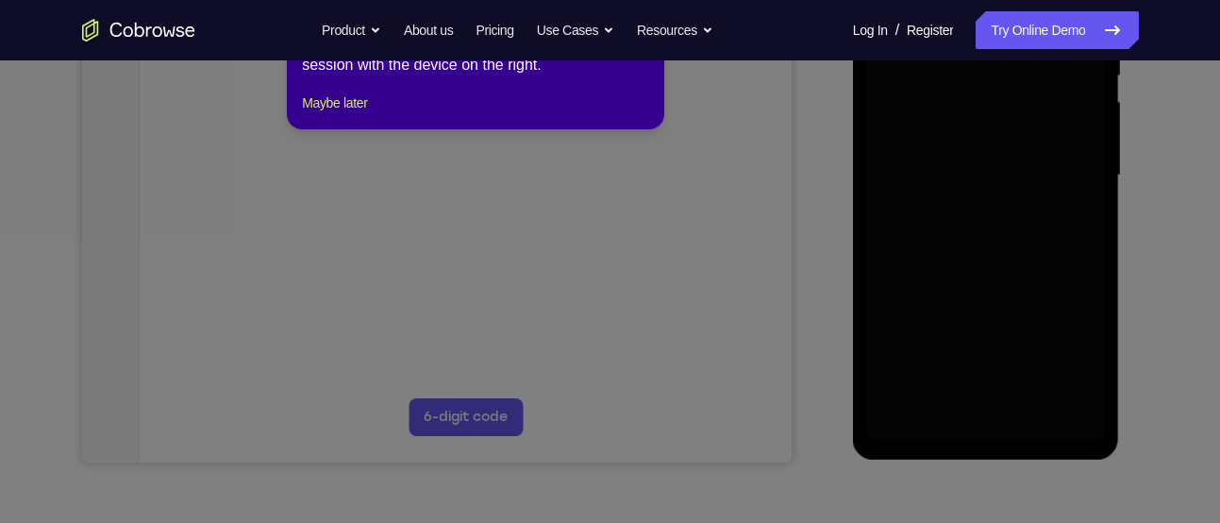
scroll to position [423, 0]
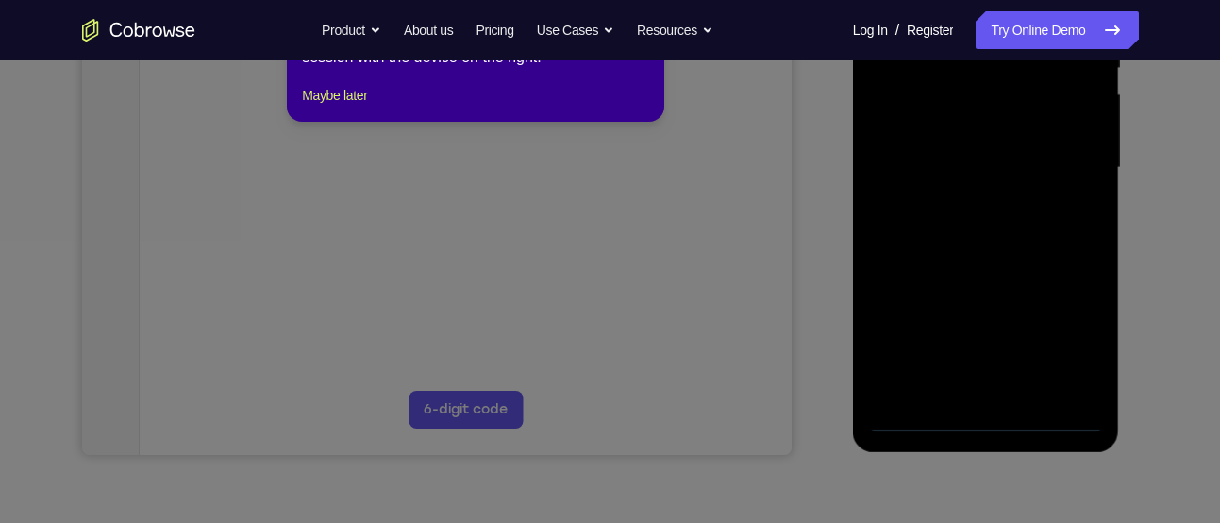
click at [344, 122] on div "1 of 8 × Click the Connect button to initiate a co-browse session with the devi…" at bounding box center [475, 48] width 377 height 147
click at [348, 107] on button "Maybe later" at bounding box center [334, 95] width 65 height 23
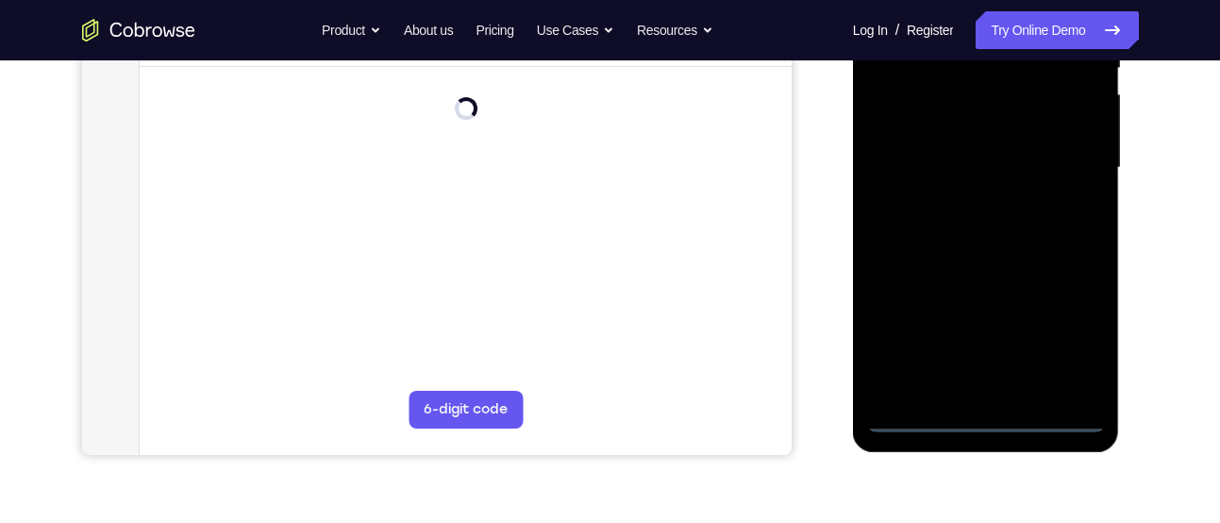
click at [990, 420] on div at bounding box center [986, 168] width 238 height 528
click at [1078, 349] on div at bounding box center [986, 168] width 238 height 528
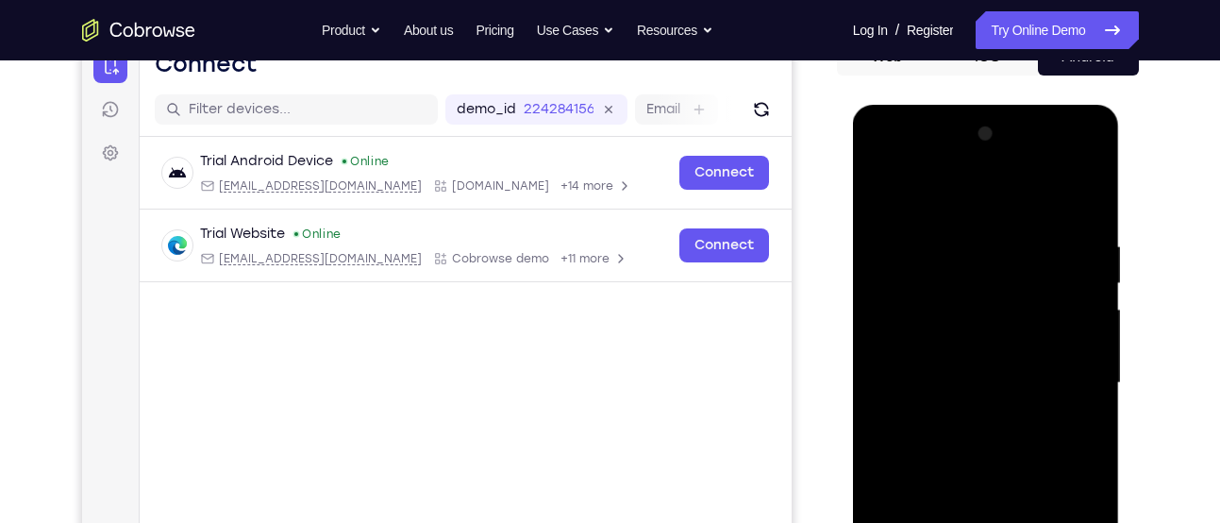
scroll to position [193, 0]
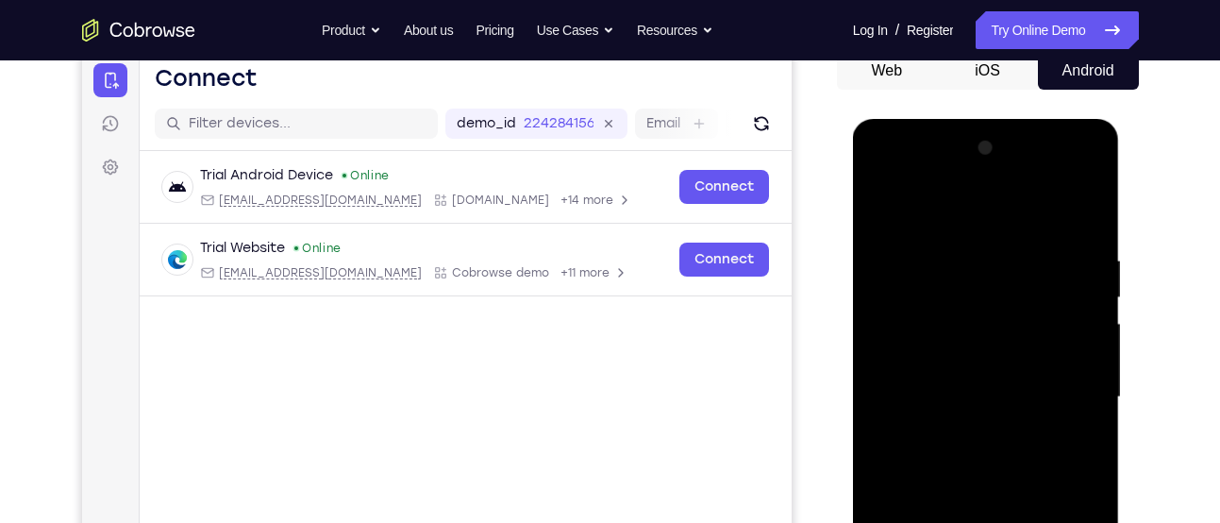
click at [972, 214] on div at bounding box center [986, 397] width 238 height 528
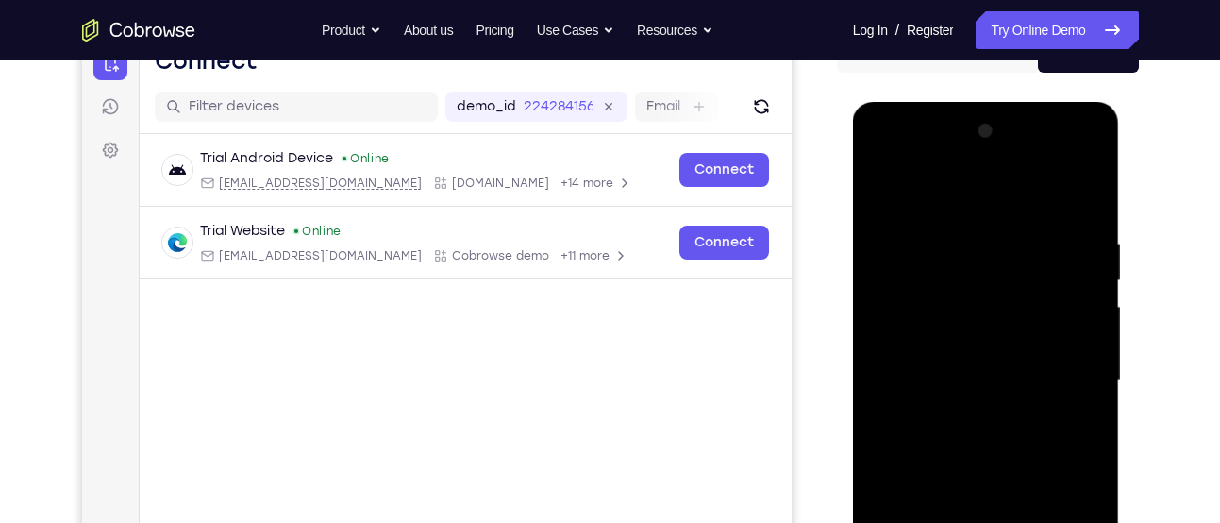
click at [1067, 370] on div at bounding box center [986, 380] width 238 height 528
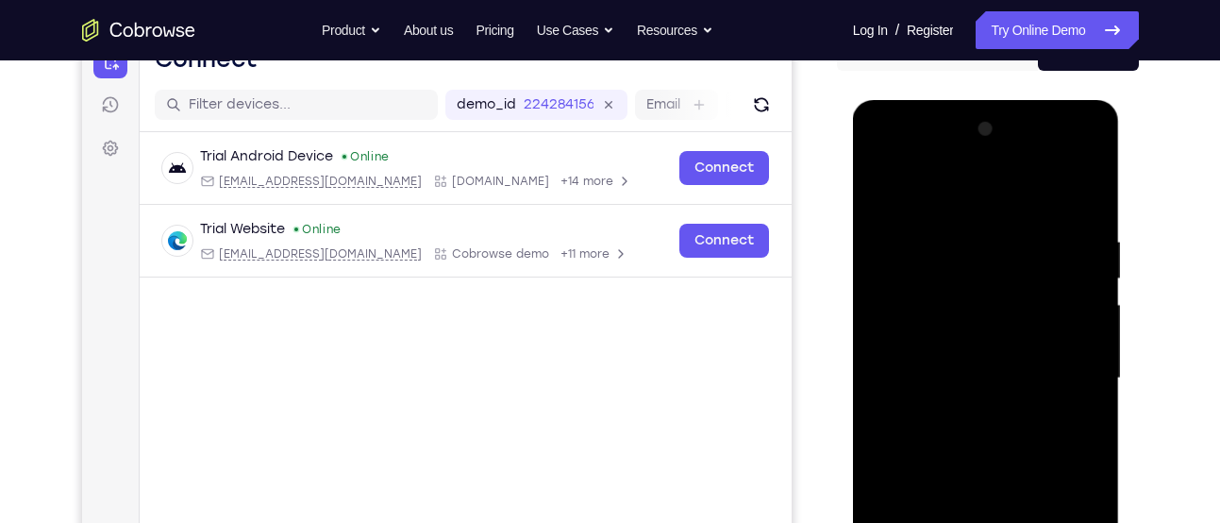
scroll to position [216, 0]
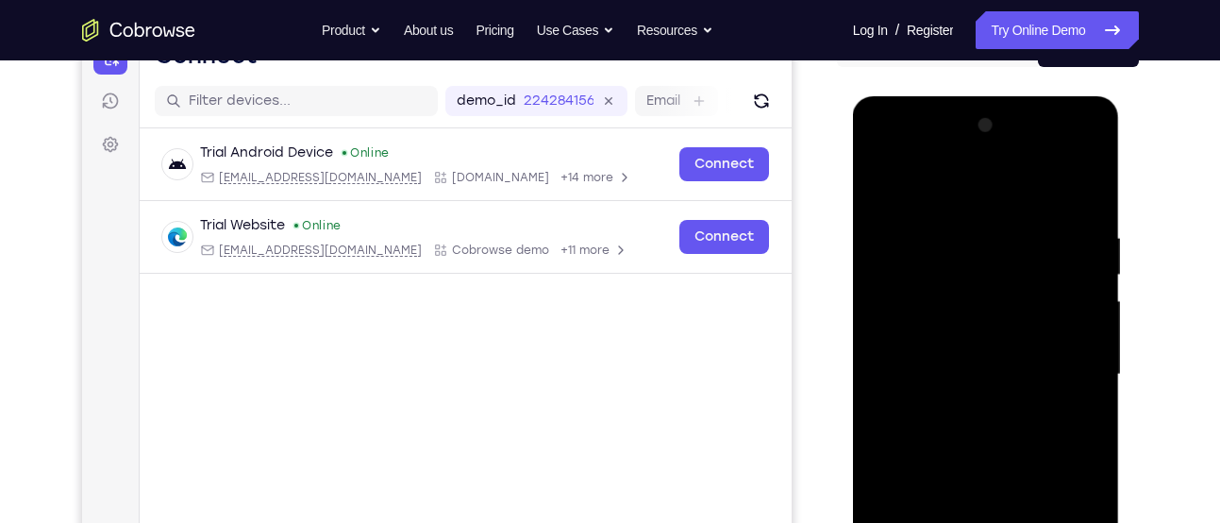
click at [969, 411] on div at bounding box center [986, 374] width 238 height 528
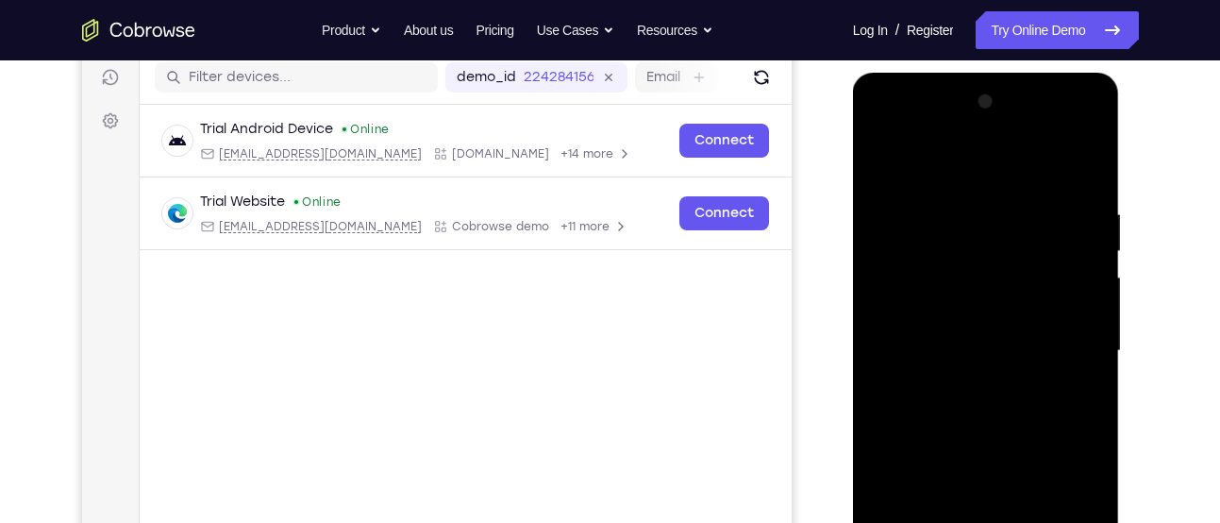
click at [971, 327] on div at bounding box center [986, 351] width 238 height 528
click at [975, 312] on div at bounding box center [986, 351] width 238 height 528
click at [897, 344] on div at bounding box center [986, 351] width 238 height 528
click at [924, 409] on div at bounding box center [986, 351] width 238 height 528
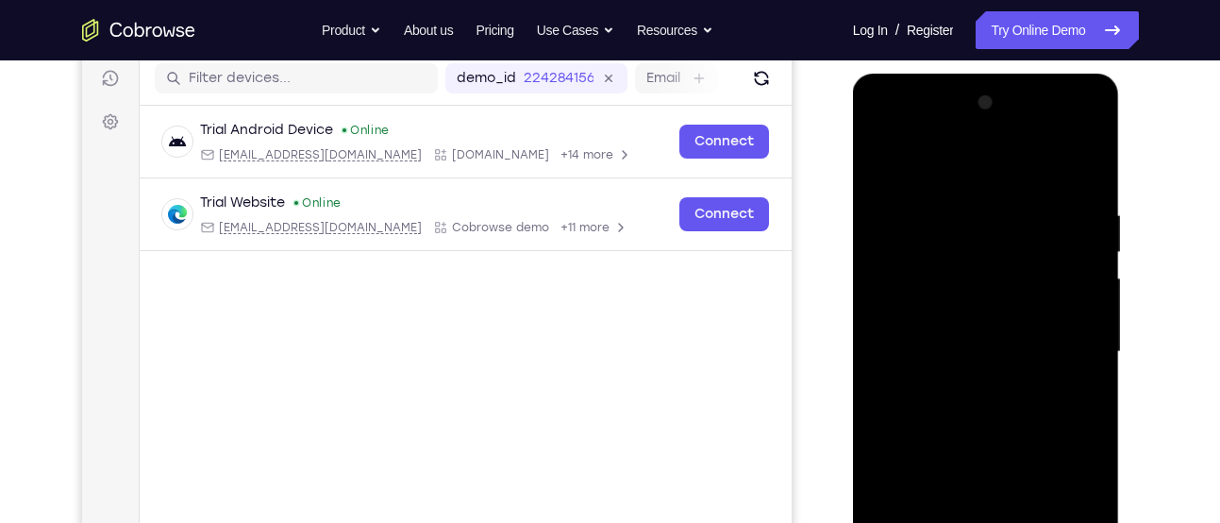
click at [913, 409] on div at bounding box center [986, 352] width 238 height 528
click at [908, 415] on div at bounding box center [986, 352] width 238 height 528
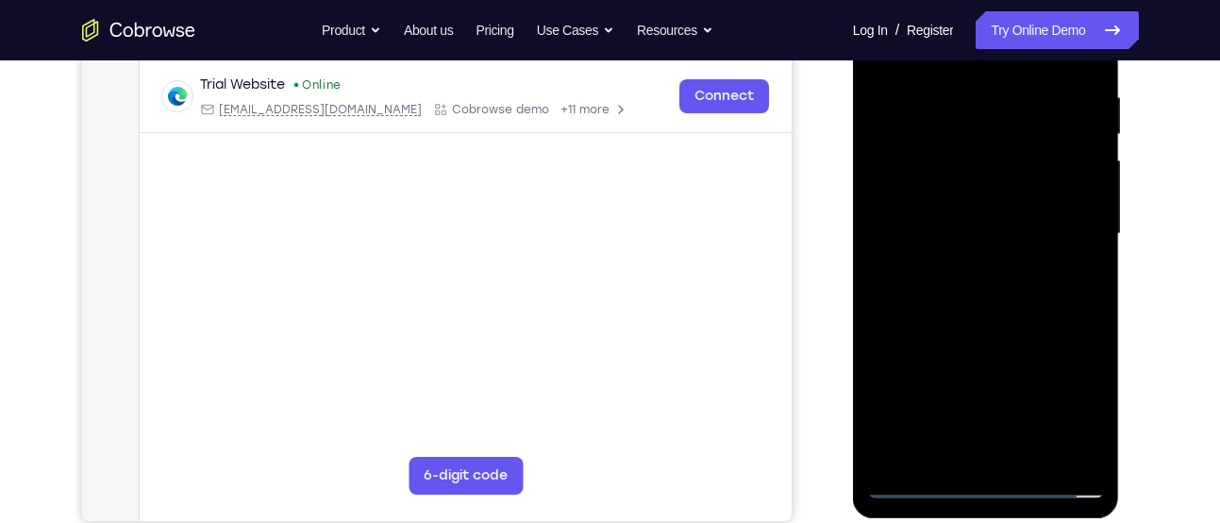
scroll to position [361, 0]
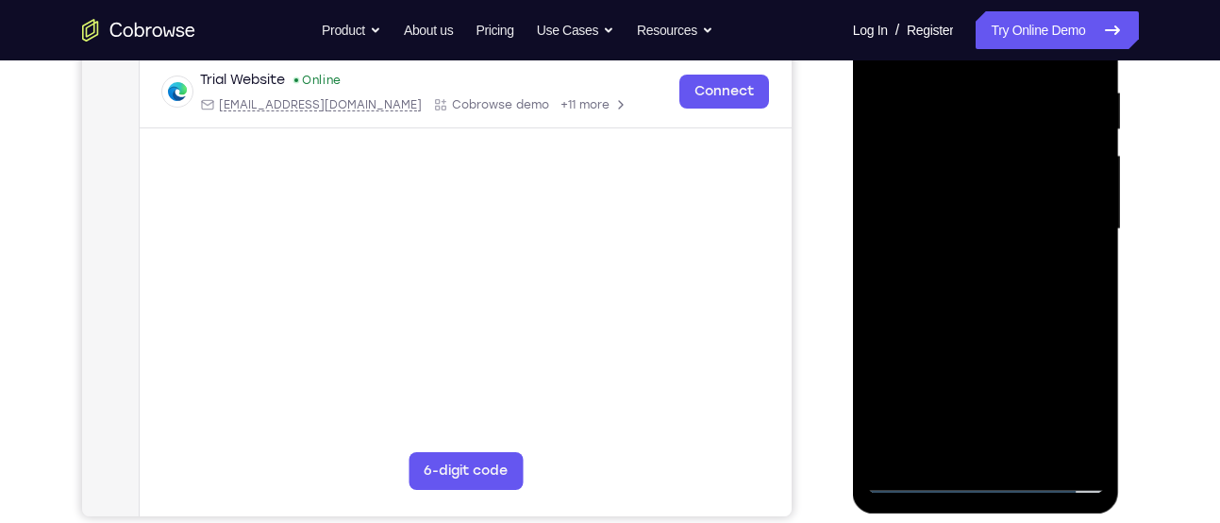
click at [998, 318] on div at bounding box center [986, 229] width 238 height 528
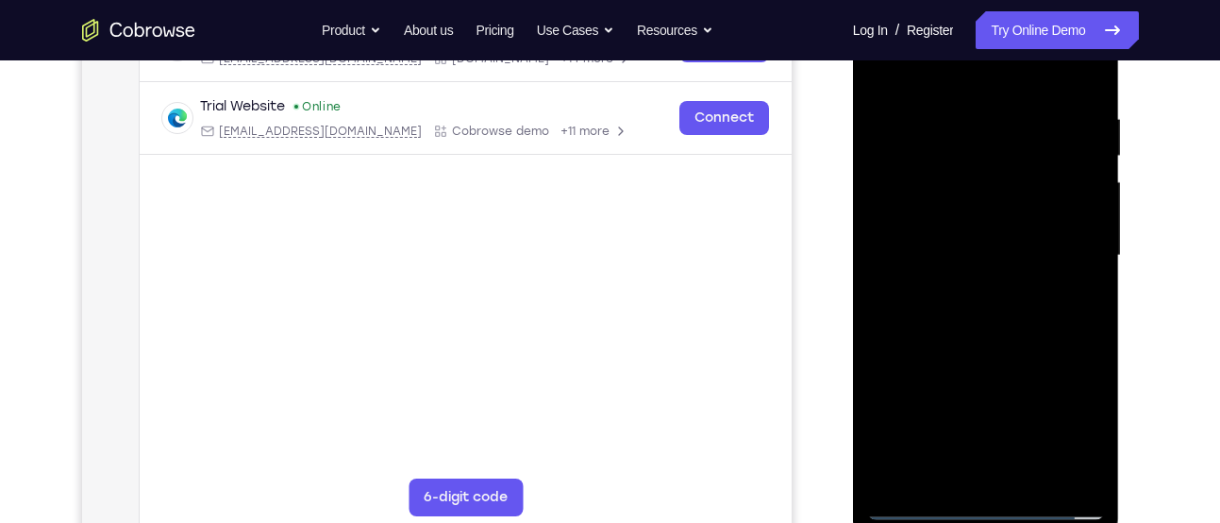
scroll to position [334, 0]
click at [1032, 479] on div at bounding box center [986, 256] width 238 height 528
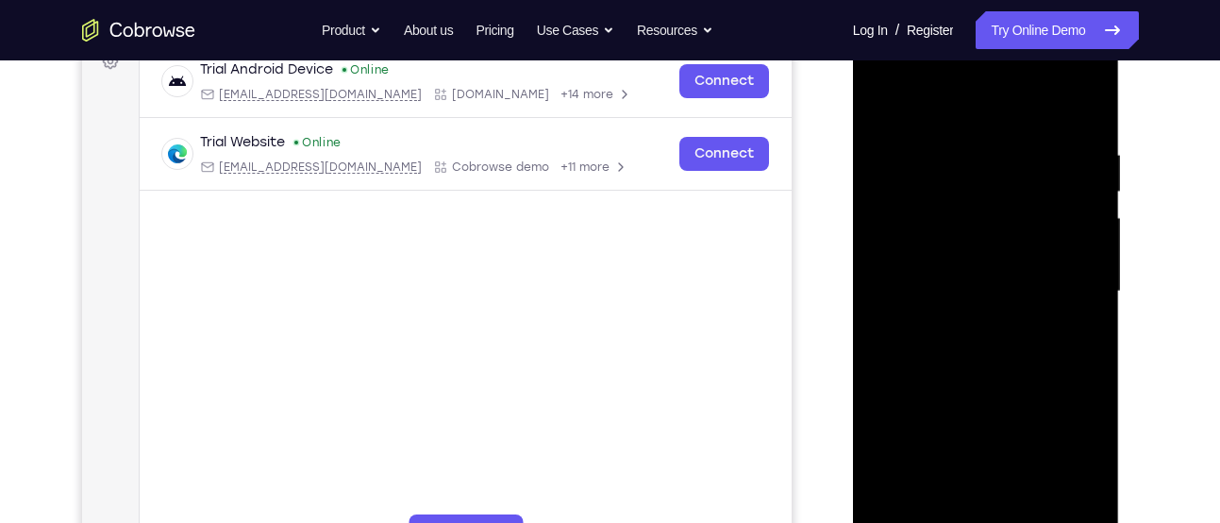
click at [983, 395] on div at bounding box center [986, 291] width 238 height 528
click at [1010, 263] on div at bounding box center [986, 291] width 238 height 528
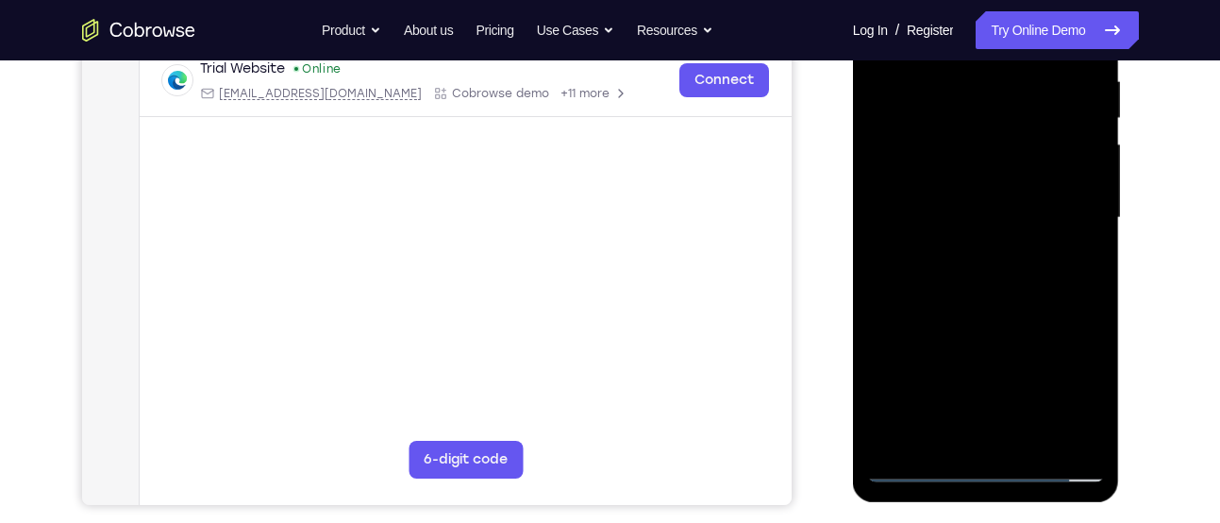
scroll to position [374, 0]
click at [976, 434] on div at bounding box center [986, 217] width 238 height 528
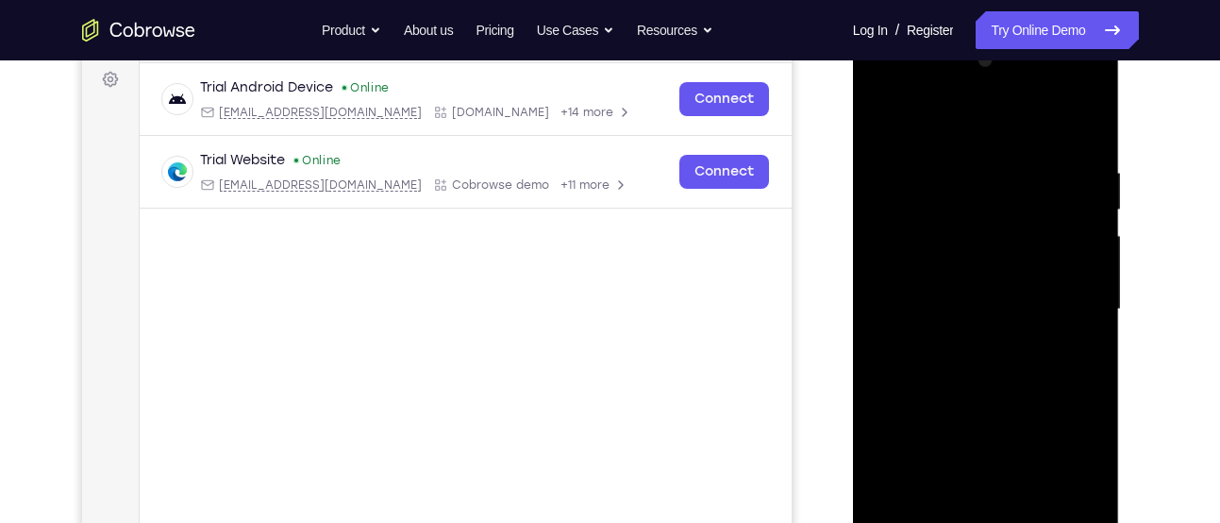
scroll to position [279, 0]
click at [1077, 358] on div at bounding box center [986, 311] width 238 height 528
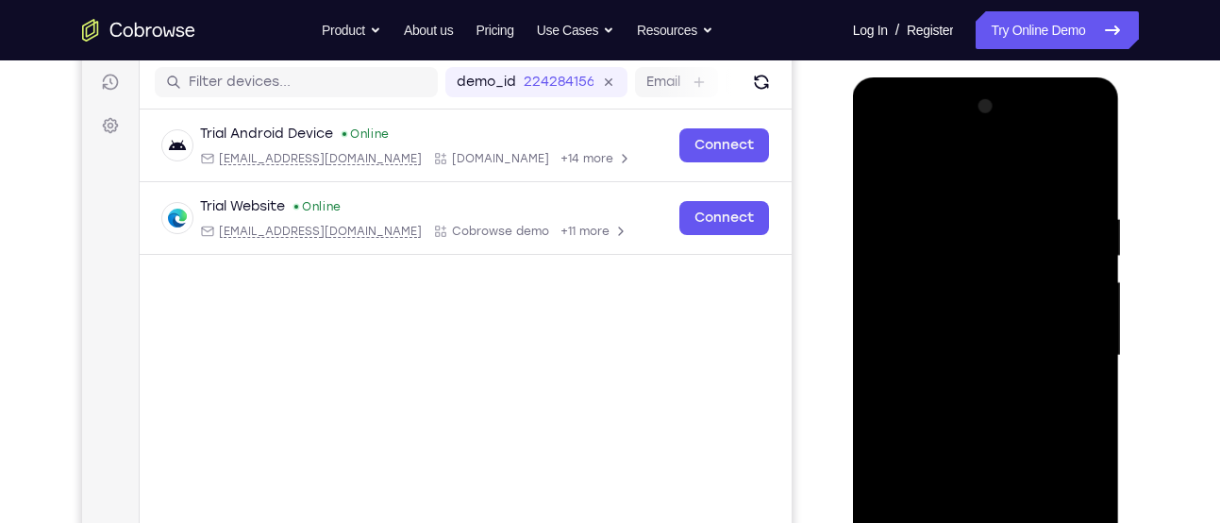
scroll to position [227, 0]
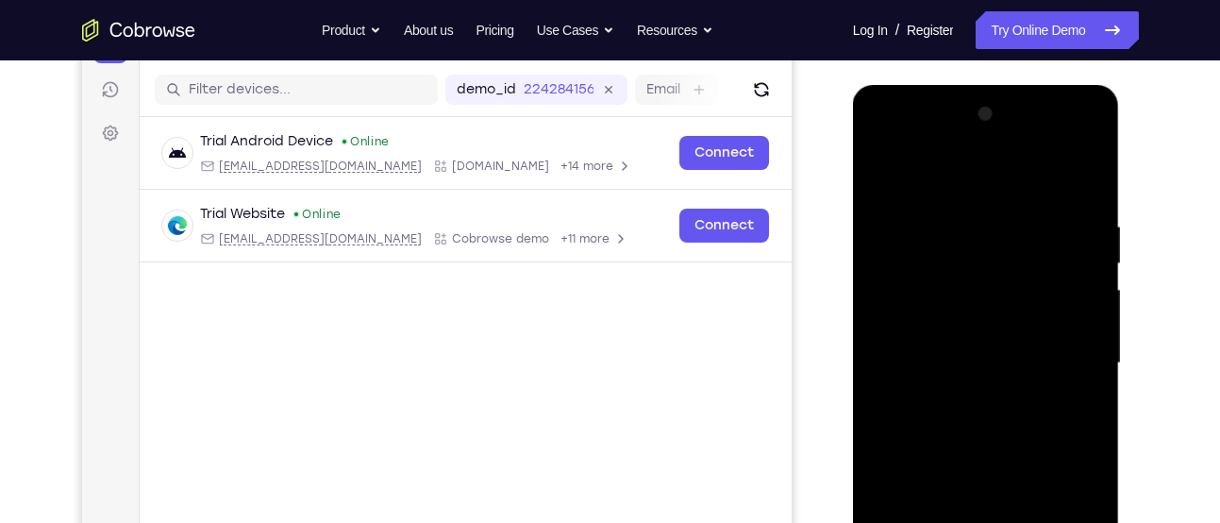
click at [891, 177] on div at bounding box center [986, 363] width 238 height 528
click at [890, 178] on div at bounding box center [986, 363] width 238 height 528
drag, startPoint x: 1083, startPoint y: 219, endPoint x: 966, endPoint y: 229, distance: 117.4
click at [966, 229] on div at bounding box center [986, 363] width 238 height 528
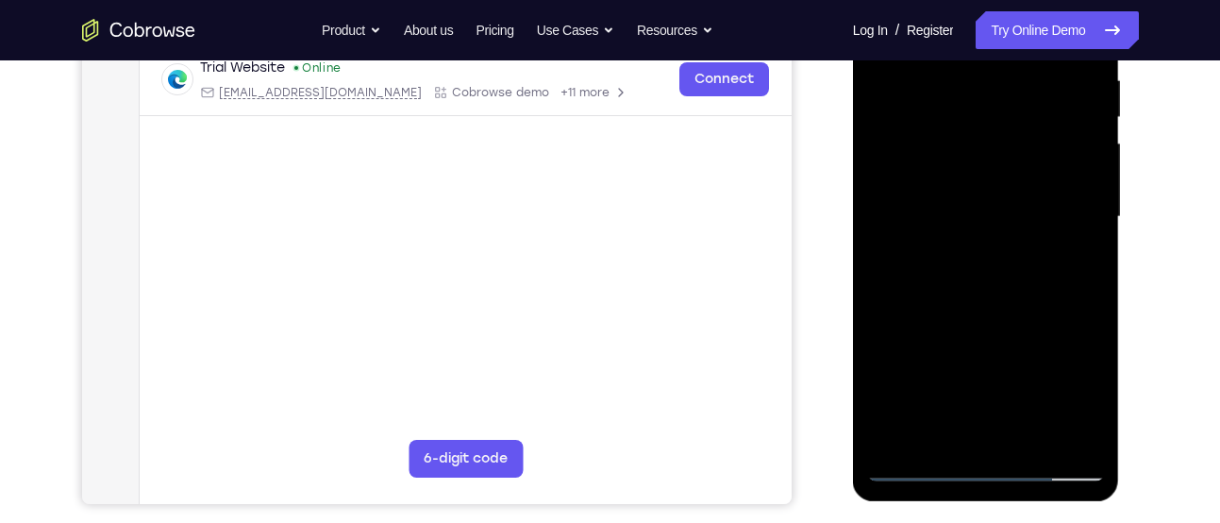
scroll to position [380, 0]
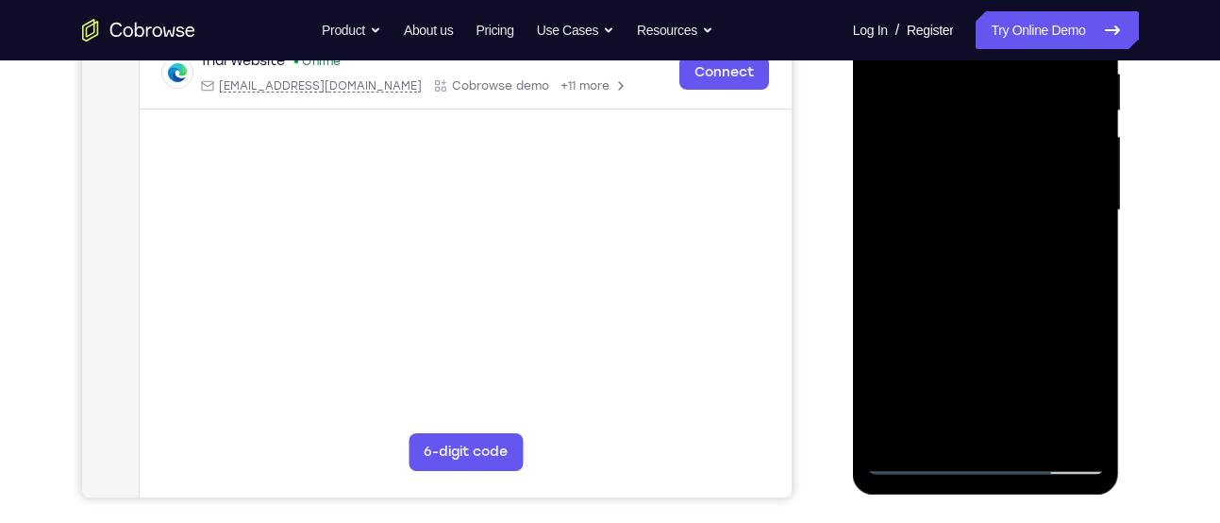
click at [1017, 434] on div at bounding box center [986, 210] width 238 height 528
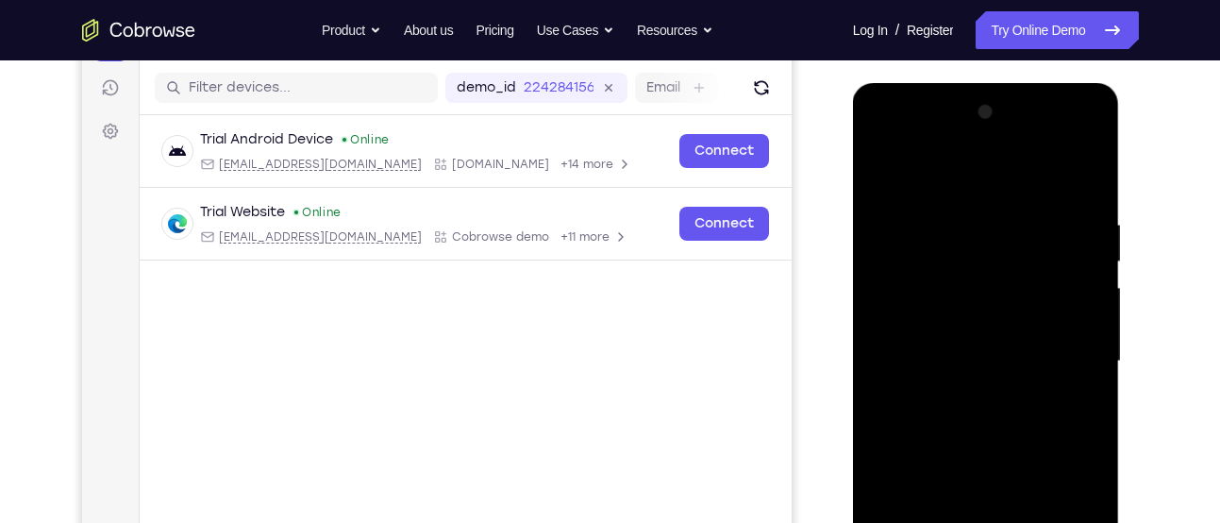
scroll to position [228, 0]
click at [889, 174] on div at bounding box center [986, 362] width 238 height 528
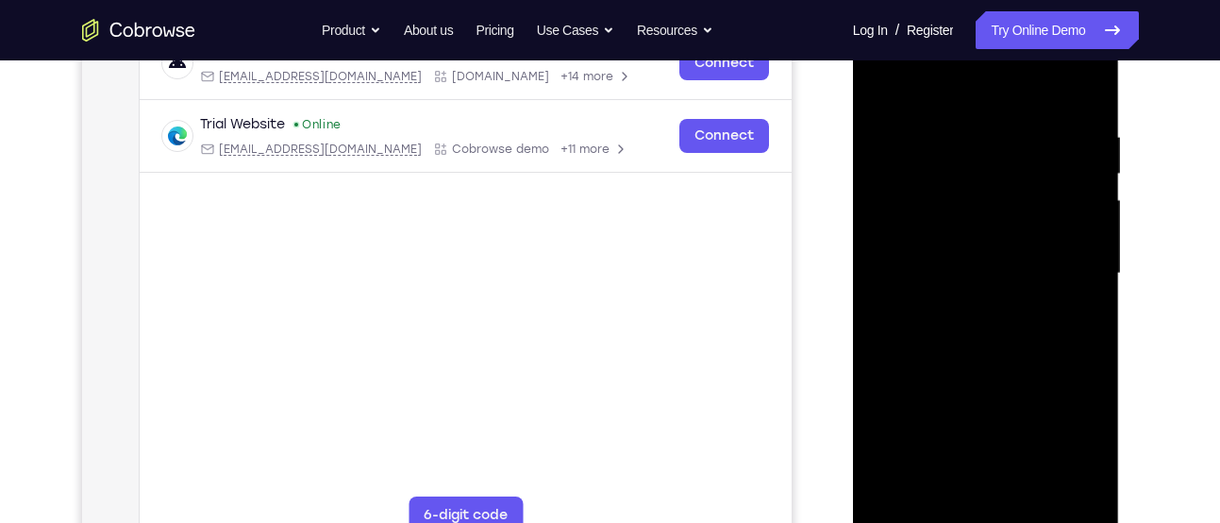
scroll to position [318, 0]
drag, startPoint x: 932, startPoint y: 424, endPoint x: 946, endPoint y: 346, distance: 78.6
click at [946, 346] on div at bounding box center [986, 272] width 238 height 528
drag, startPoint x: 963, startPoint y: 444, endPoint x: 979, endPoint y: 296, distance: 149.0
click at [979, 296] on div at bounding box center [986, 272] width 238 height 528
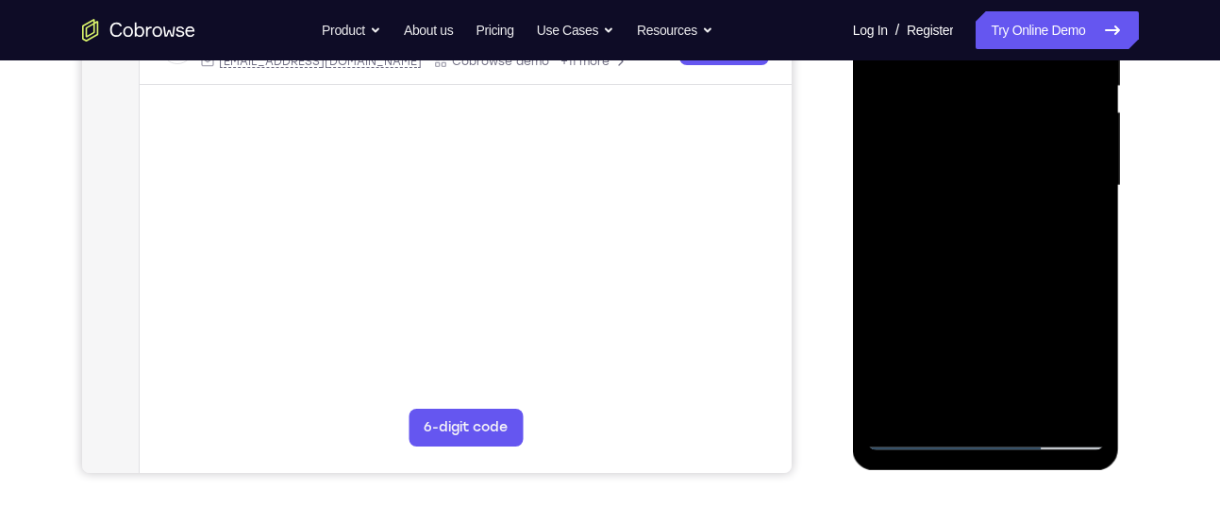
scroll to position [408, 0]
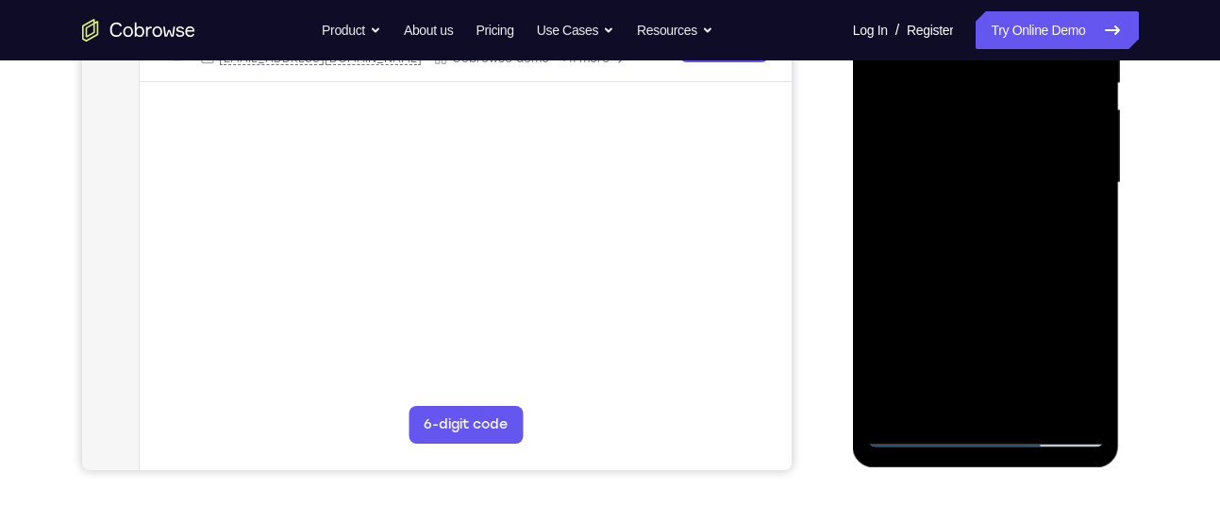
click at [1029, 400] on div at bounding box center [986, 183] width 238 height 528
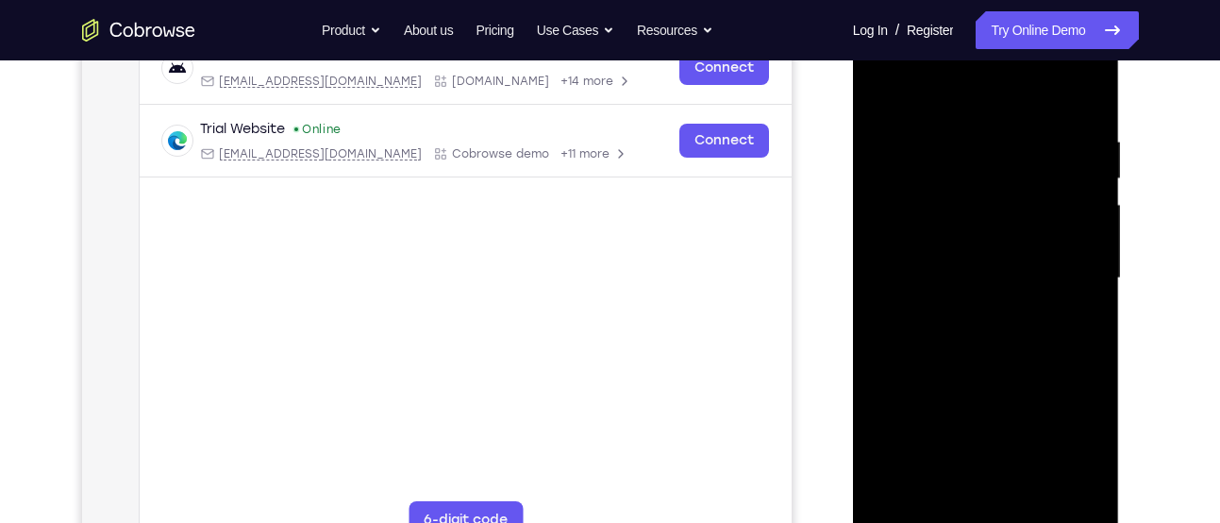
scroll to position [309, 0]
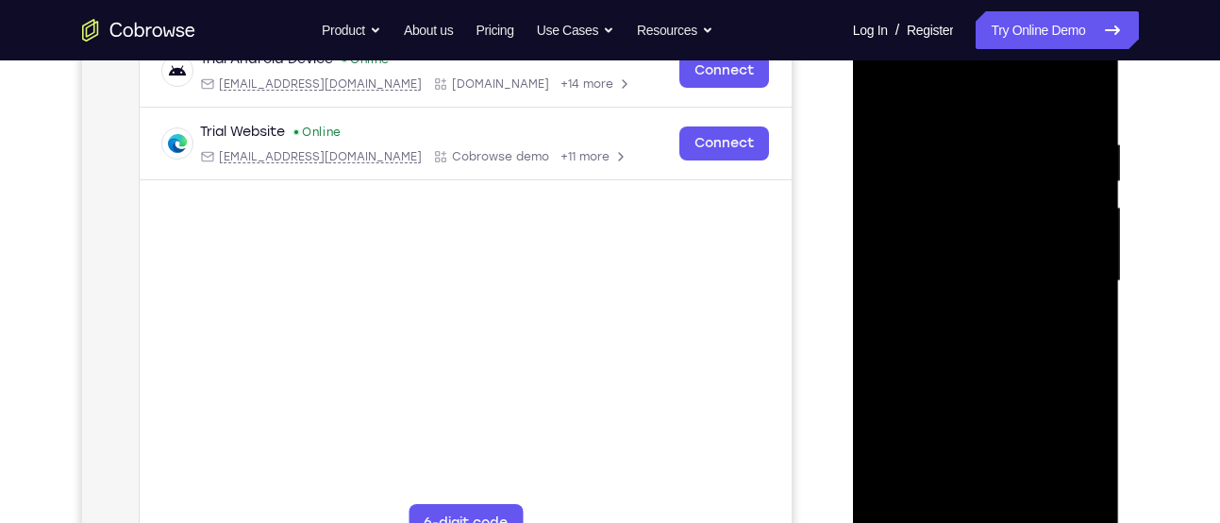
click at [1012, 255] on div at bounding box center [986, 281] width 238 height 528
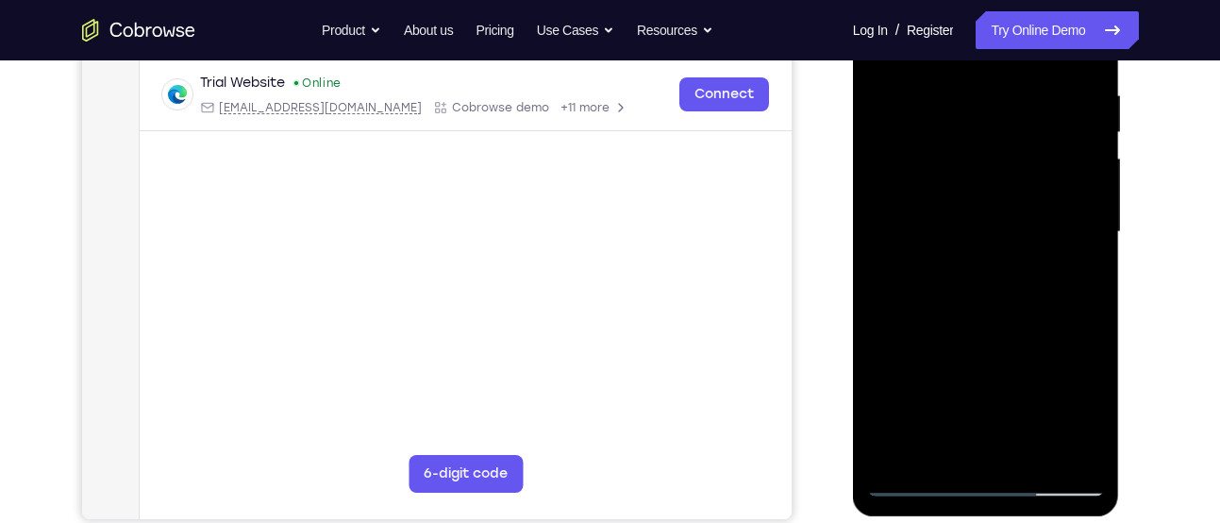
click at [982, 446] on div at bounding box center [986, 232] width 238 height 528
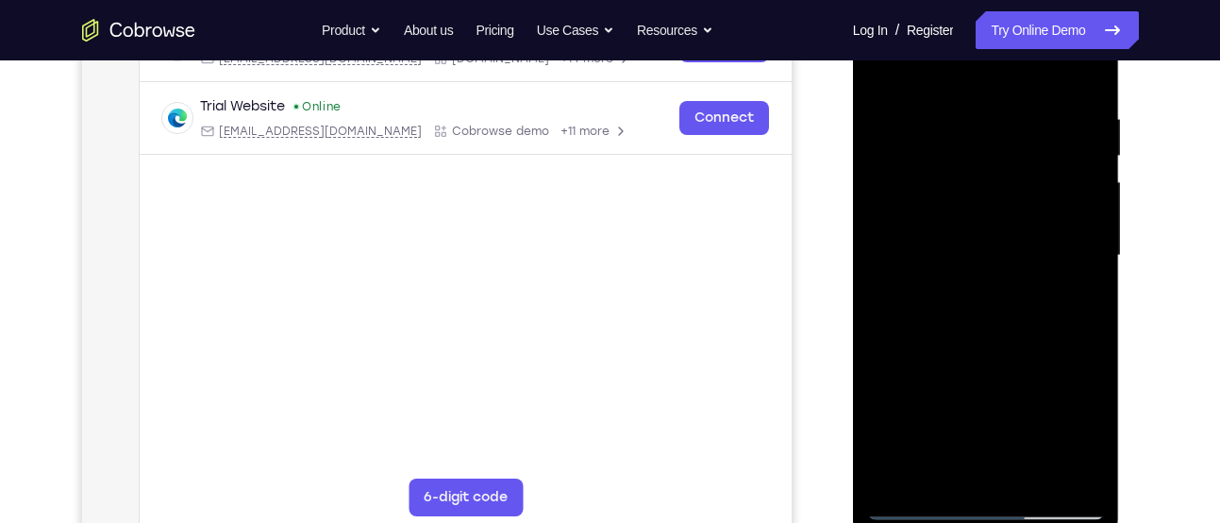
scroll to position [360, 0]
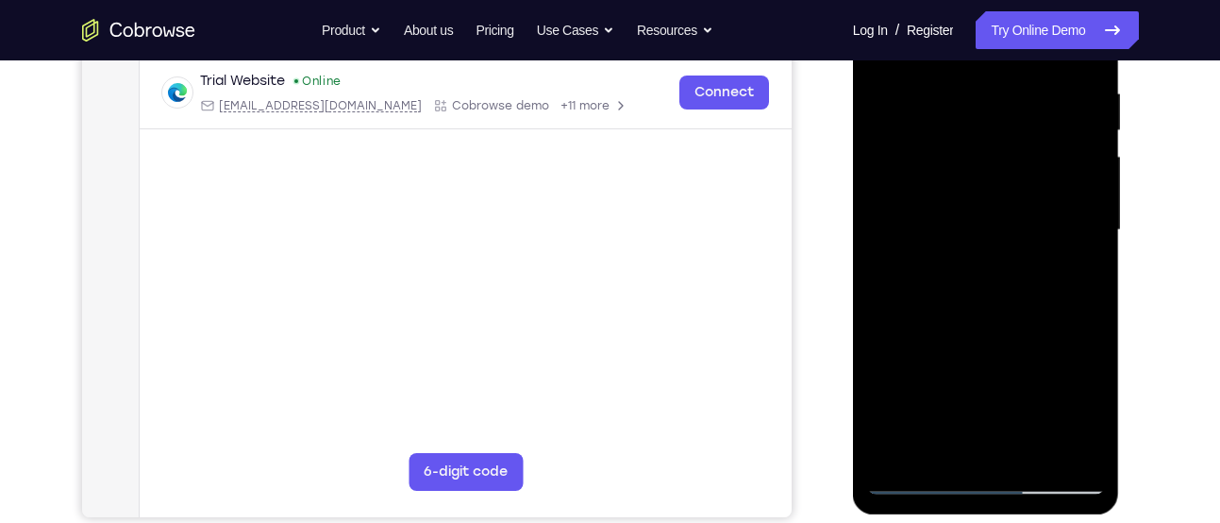
click at [937, 449] on div at bounding box center [986, 230] width 238 height 528
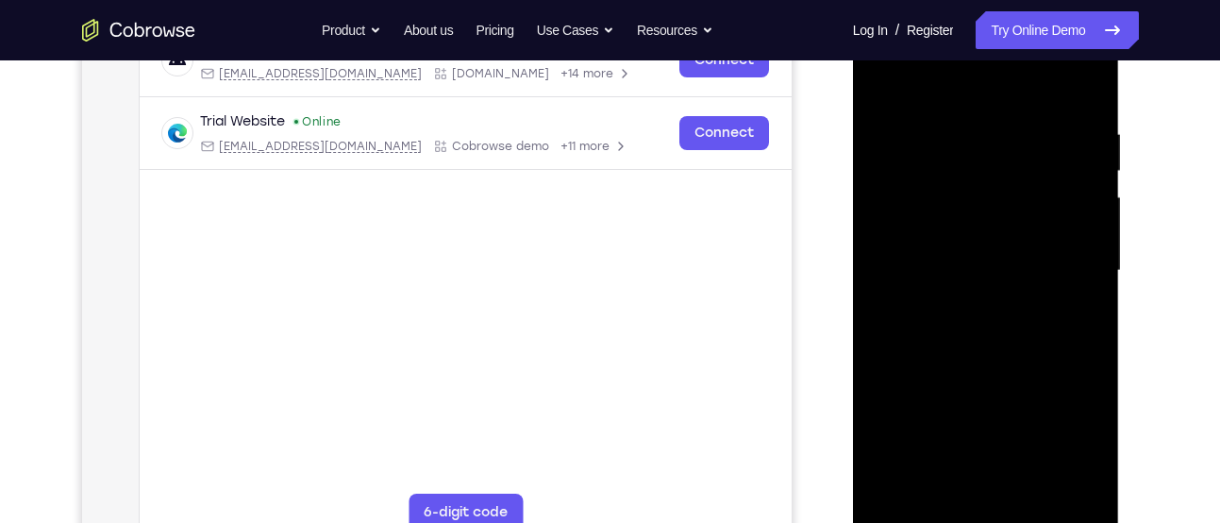
click at [1028, 382] on div at bounding box center [986, 271] width 238 height 528
click at [1078, 307] on div at bounding box center [986, 271] width 238 height 528
click at [1076, 320] on div at bounding box center [986, 271] width 238 height 528
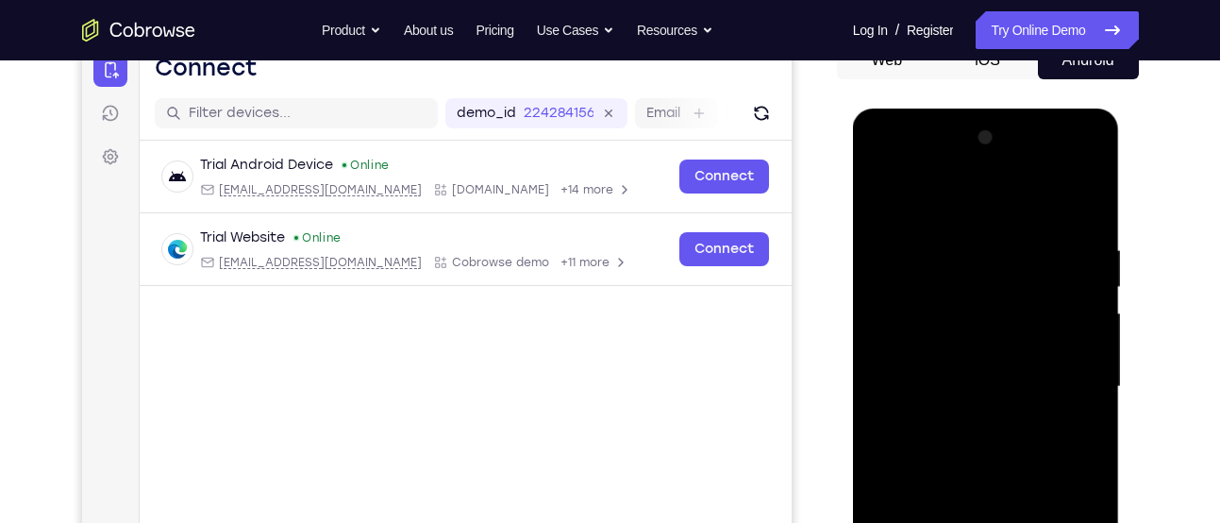
scroll to position [199, 0]
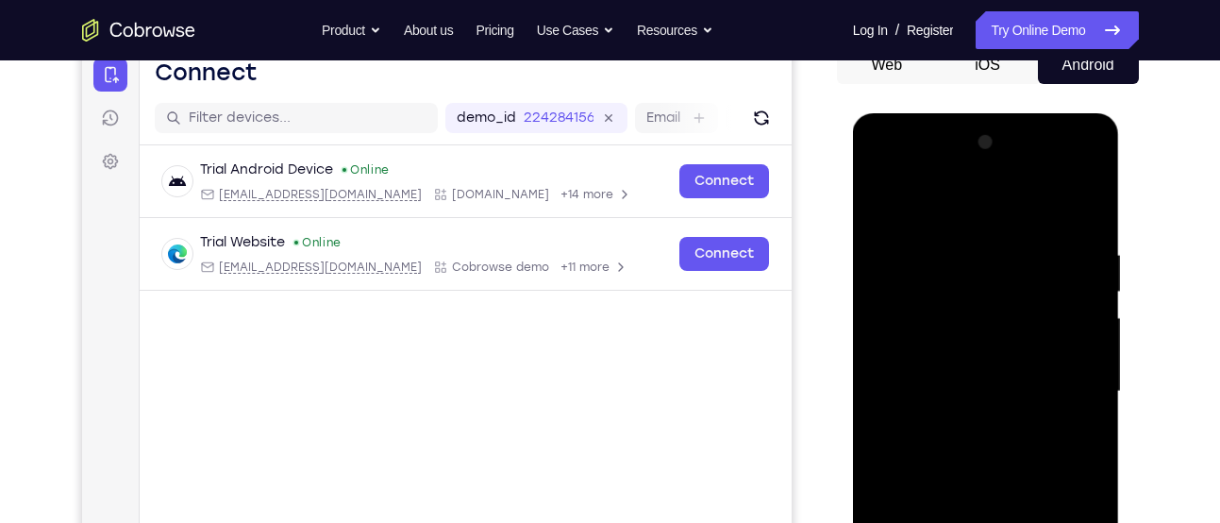
click at [882, 200] on div at bounding box center [986, 391] width 238 height 528
click at [882, 206] on div at bounding box center [986, 391] width 238 height 528
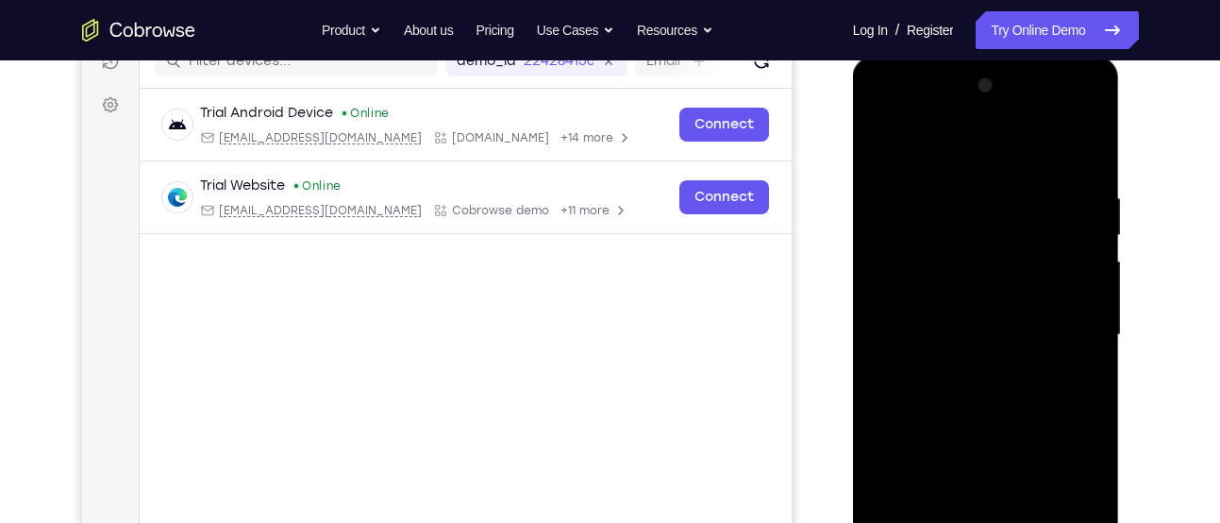
drag, startPoint x: 932, startPoint y: 424, endPoint x: 956, endPoint y: 76, distance: 348.0
click at [956, 76] on div at bounding box center [986, 335] width 238 height 528
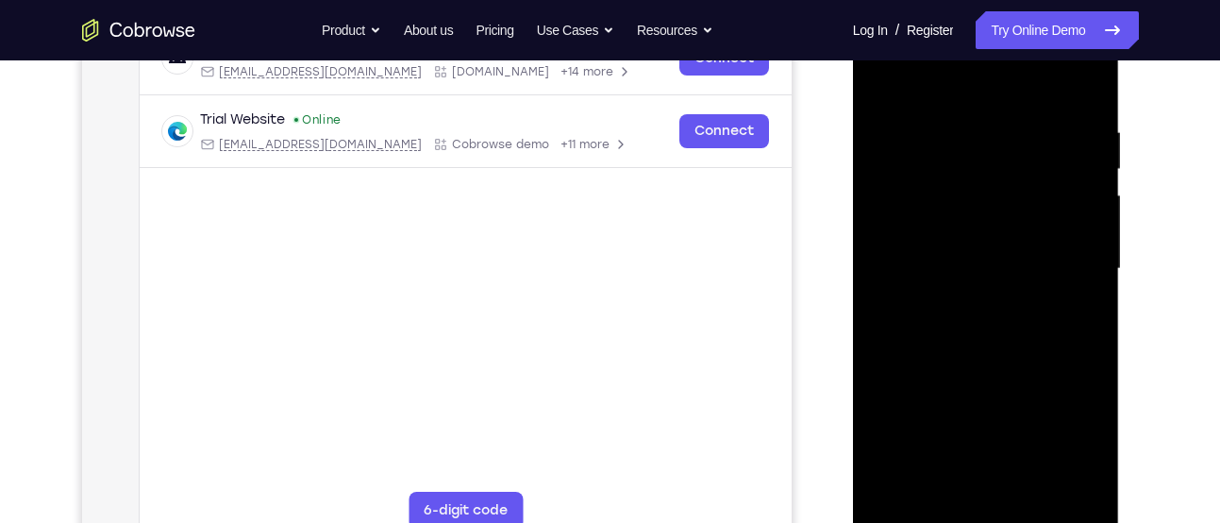
scroll to position [324, 0]
drag, startPoint x: 945, startPoint y: 406, endPoint x: 950, endPoint y: 393, distance: 13.1
click at [950, 393] on div at bounding box center [986, 267] width 238 height 528
click at [1079, 382] on div at bounding box center [986, 267] width 238 height 528
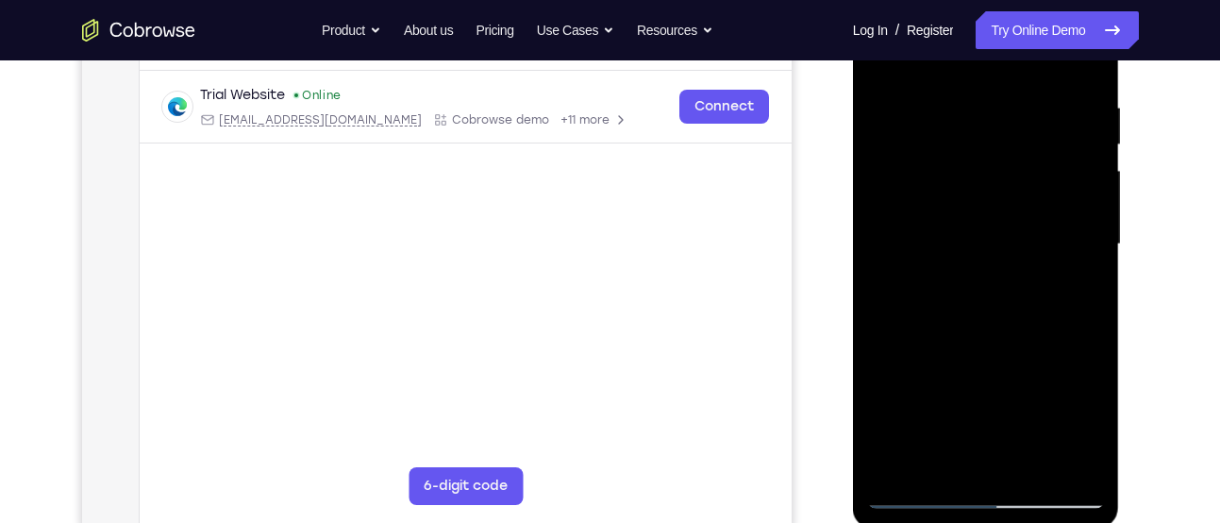
scroll to position [350, 0]
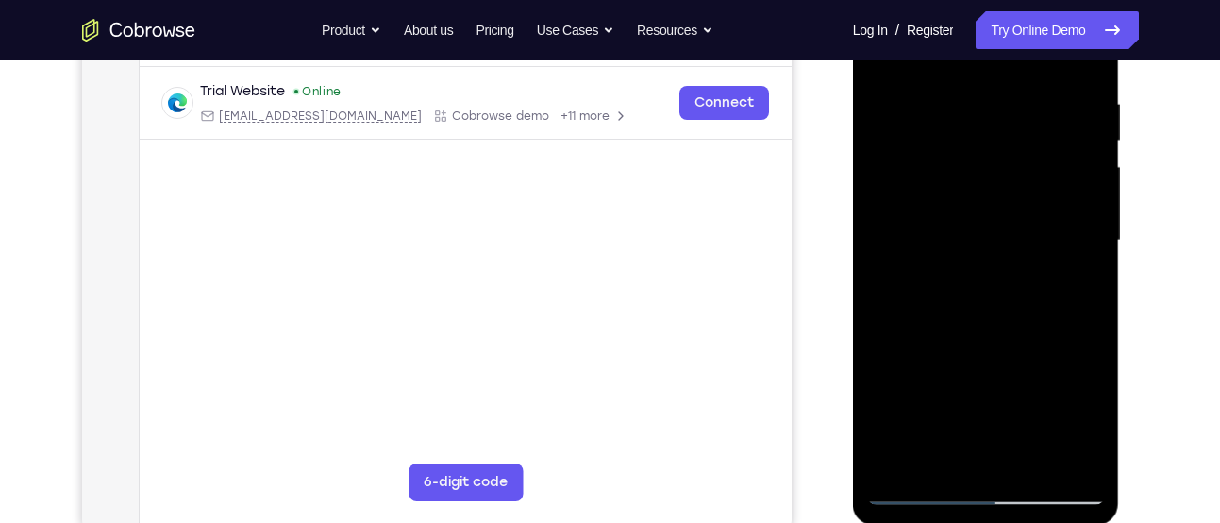
drag, startPoint x: 975, startPoint y: 438, endPoint x: 996, endPoint y: 327, distance: 112.5
click at [996, 327] on div at bounding box center [986, 240] width 238 height 528
drag, startPoint x: 985, startPoint y: 390, endPoint x: 1009, endPoint y: 240, distance: 152.0
click at [1009, 240] on div at bounding box center [986, 240] width 238 height 528
click at [1026, 456] on div at bounding box center [986, 240] width 238 height 528
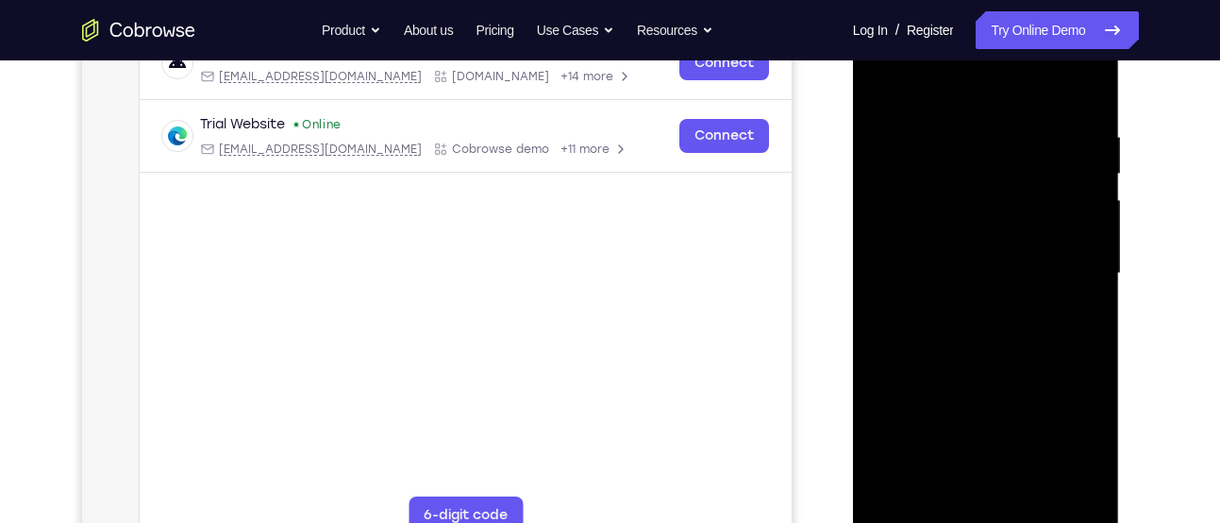
scroll to position [304, 0]
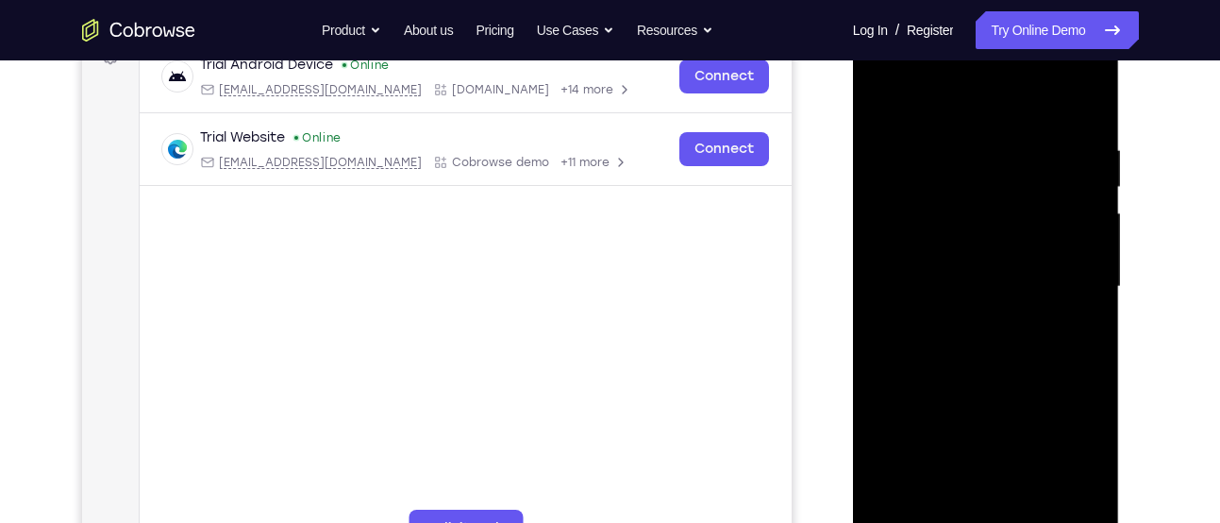
click at [999, 264] on div at bounding box center [986, 287] width 238 height 528
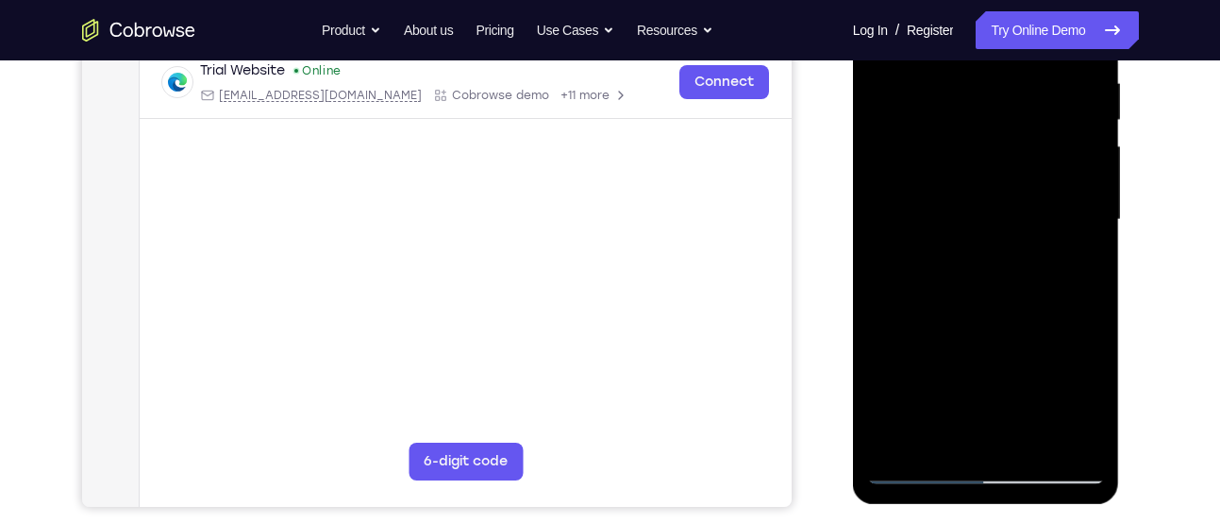
scroll to position [372, 0]
click at [938, 440] on div at bounding box center [986, 219] width 238 height 528
drag, startPoint x: 976, startPoint y: 405, endPoint x: 1009, endPoint y: 177, distance: 229.8
click at [1009, 177] on div at bounding box center [986, 219] width 238 height 528
drag, startPoint x: 979, startPoint y: 364, endPoint x: 1010, endPoint y: 225, distance: 142.1
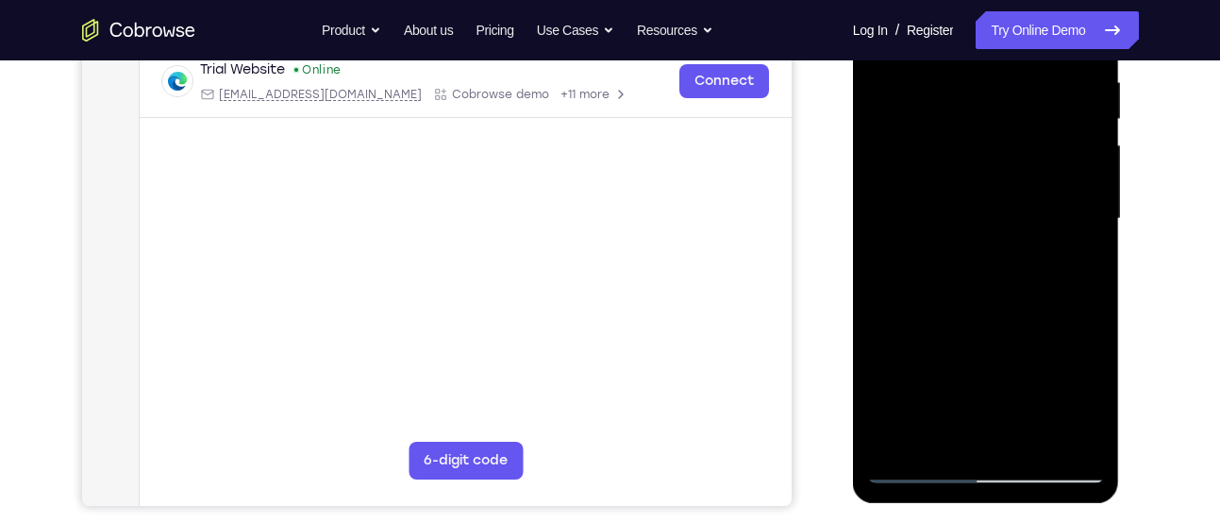
click at [1010, 225] on div at bounding box center [986, 219] width 238 height 528
drag, startPoint x: 983, startPoint y: 383, endPoint x: 998, endPoint y: 235, distance: 148.9
click at [998, 235] on div at bounding box center [986, 219] width 238 height 528
click at [877, 319] on div at bounding box center [986, 219] width 238 height 528
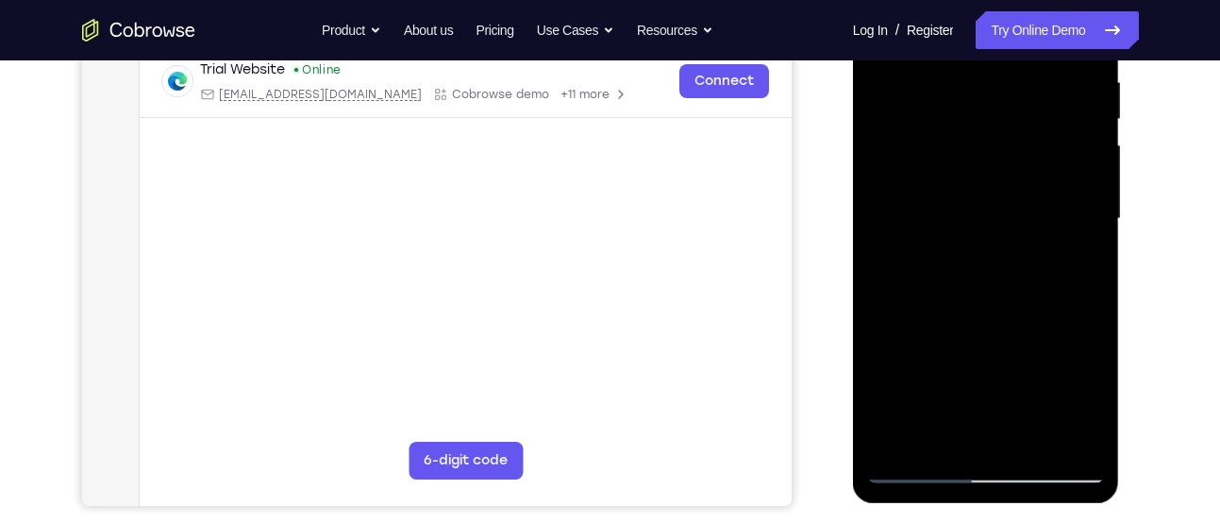
click at [1080, 251] on div at bounding box center [986, 219] width 238 height 528
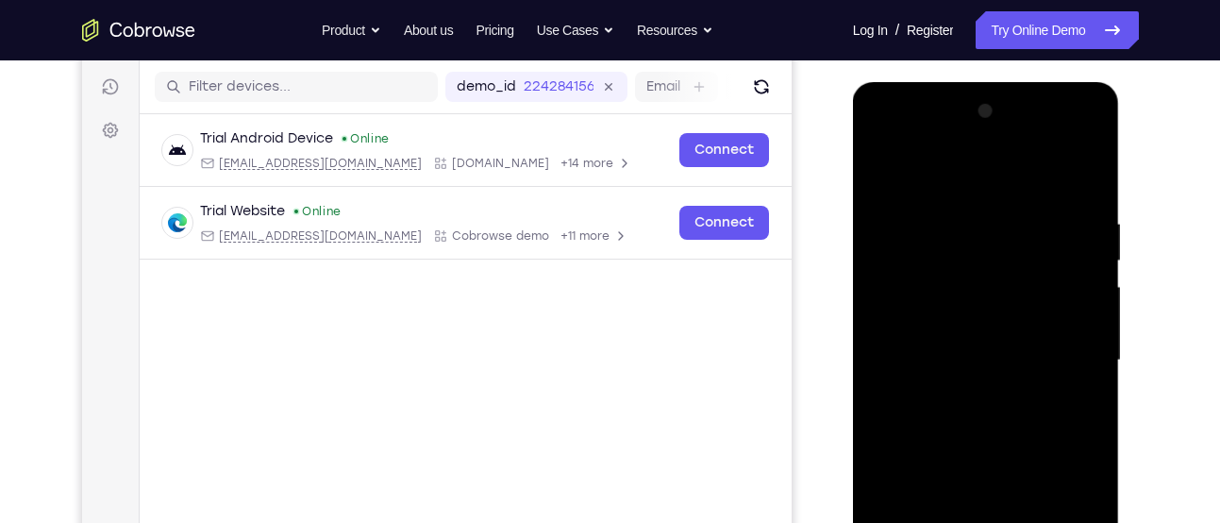
scroll to position [227, 0]
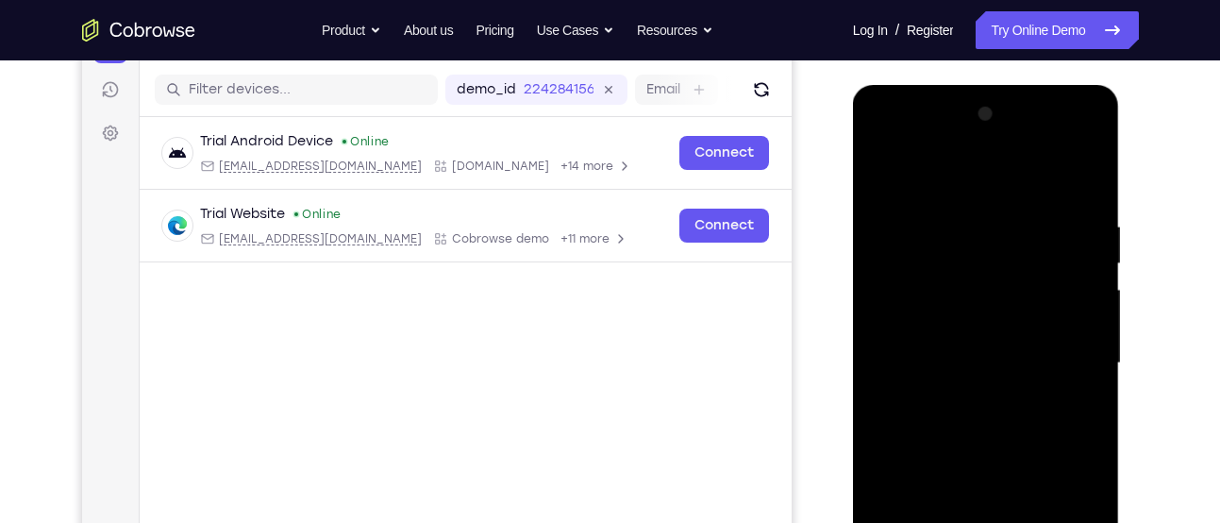
click at [884, 172] on div at bounding box center [986, 363] width 238 height 528
click at [875, 176] on div at bounding box center [986, 363] width 238 height 528
click at [887, 173] on div at bounding box center [986, 363] width 238 height 528
drag, startPoint x: 998, startPoint y: 263, endPoint x: 1012, endPoint y: 197, distance: 67.5
click at [1012, 197] on div at bounding box center [986, 363] width 238 height 528
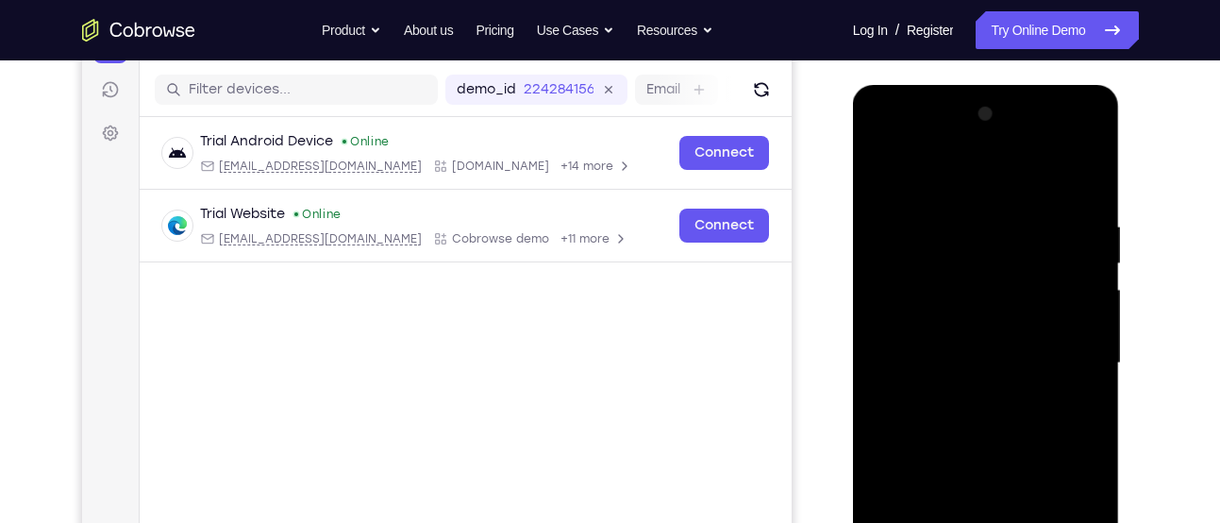
drag, startPoint x: 998, startPoint y: 300, endPoint x: 1024, endPoint y: 184, distance: 118.8
click at [1024, 184] on div at bounding box center [986, 363] width 238 height 528
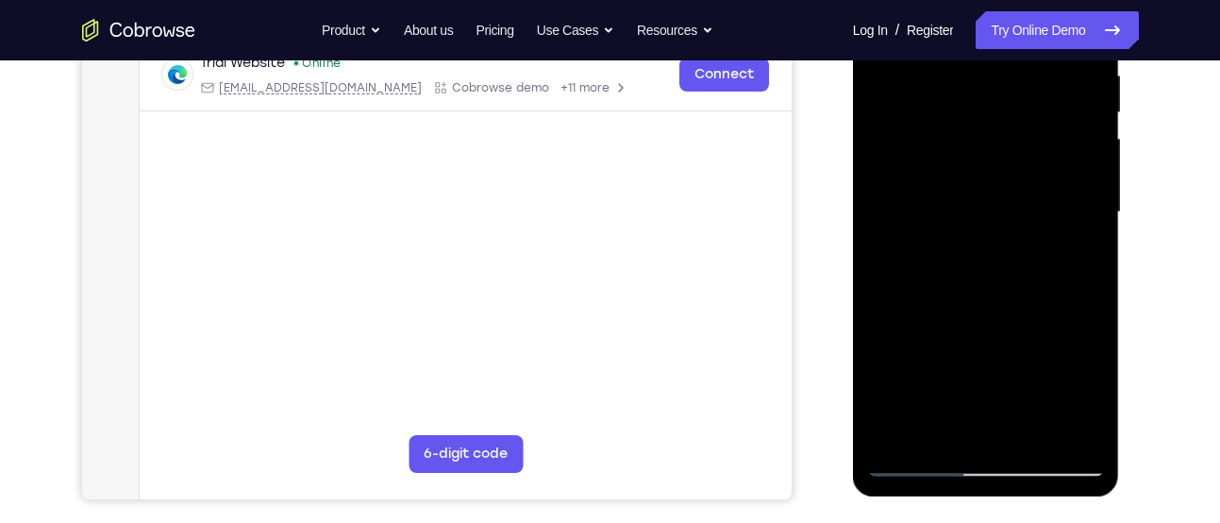
scroll to position [379, 0]
drag, startPoint x: 966, startPoint y: 376, endPoint x: 999, endPoint y: 175, distance: 204.6
click at [999, 175] on div at bounding box center [986, 211] width 238 height 528
drag, startPoint x: 993, startPoint y: 286, endPoint x: 1005, endPoint y: 199, distance: 87.5
click at [1005, 199] on div at bounding box center [986, 211] width 238 height 528
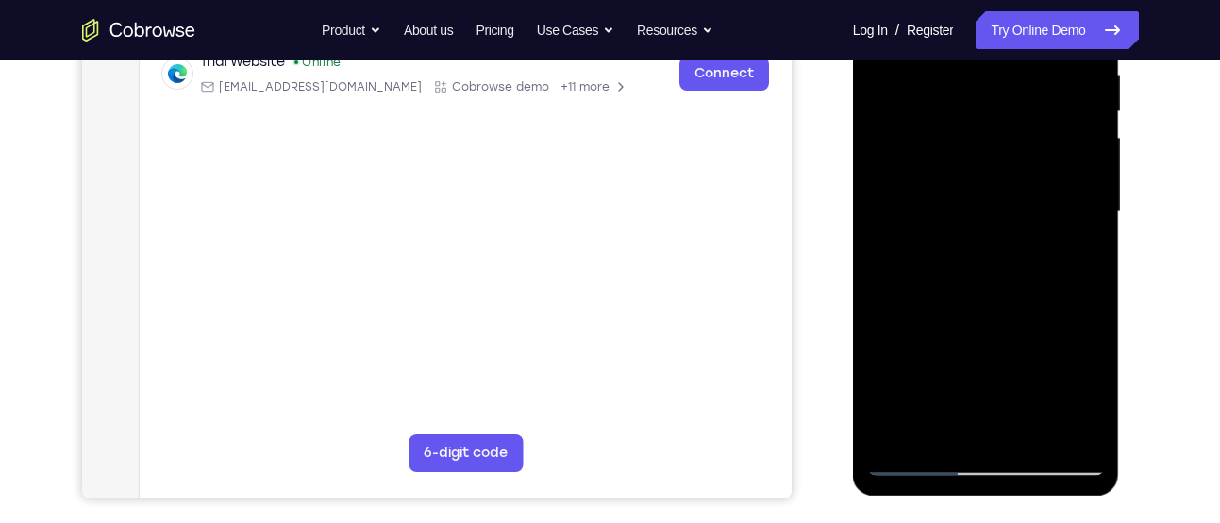
drag, startPoint x: 997, startPoint y: 306, endPoint x: 1027, endPoint y: 83, distance: 224.7
click at [1027, 83] on div at bounding box center [986, 211] width 238 height 528
